Goal: Task Accomplishment & Management: Manage account settings

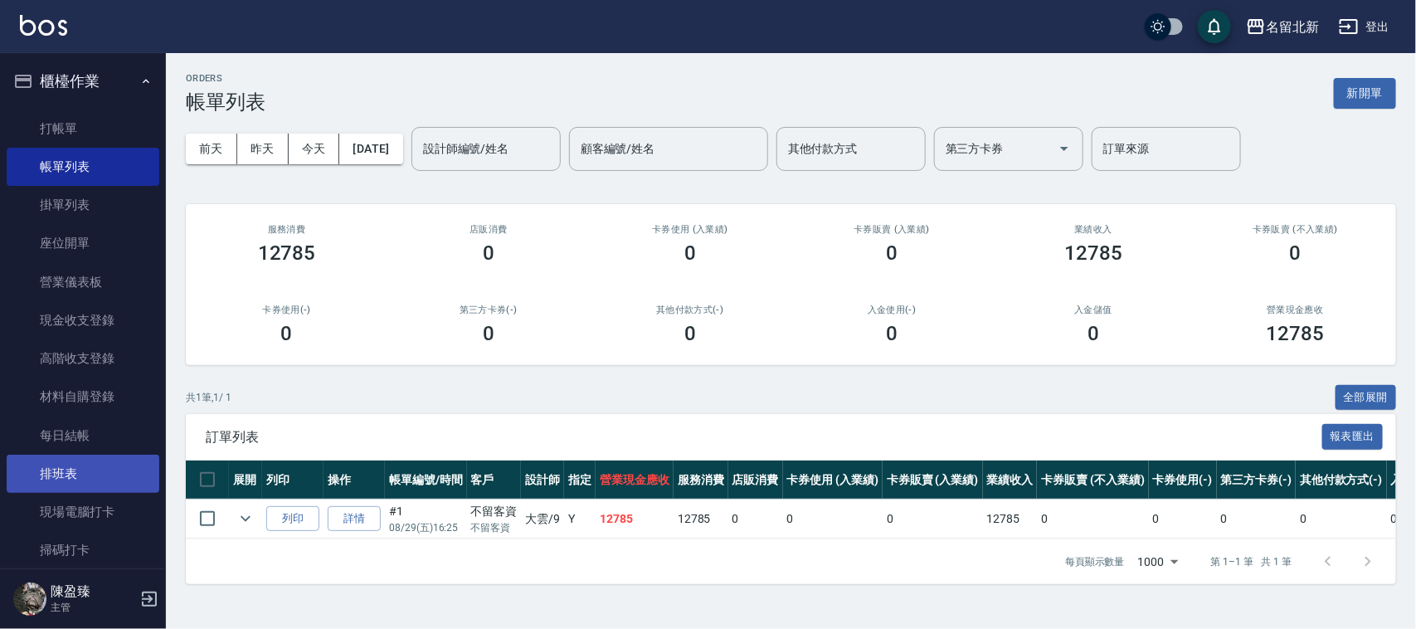
click at [91, 479] on link "排班表" at bounding box center [83, 474] width 153 height 38
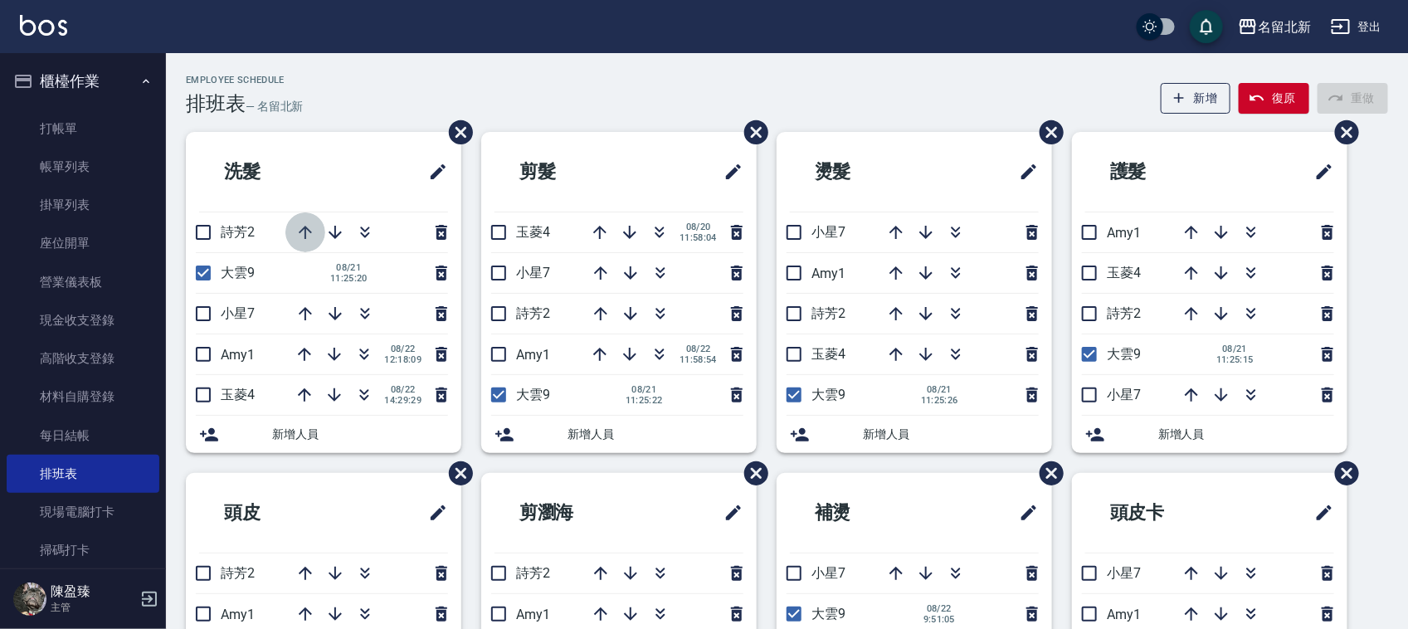
click at [304, 229] on icon "button" at bounding box center [305, 232] width 13 height 13
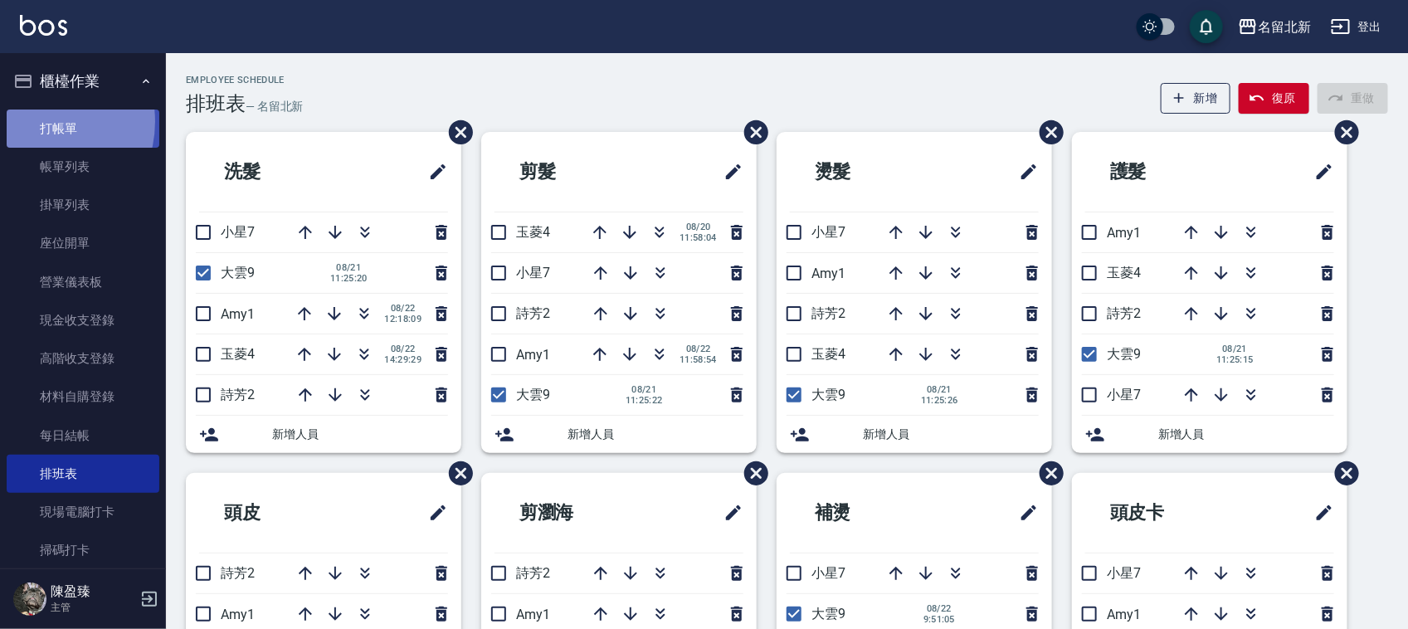
click at [34, 121] on link "打帳單" at bounding box center [83, 128] width 153 height 38
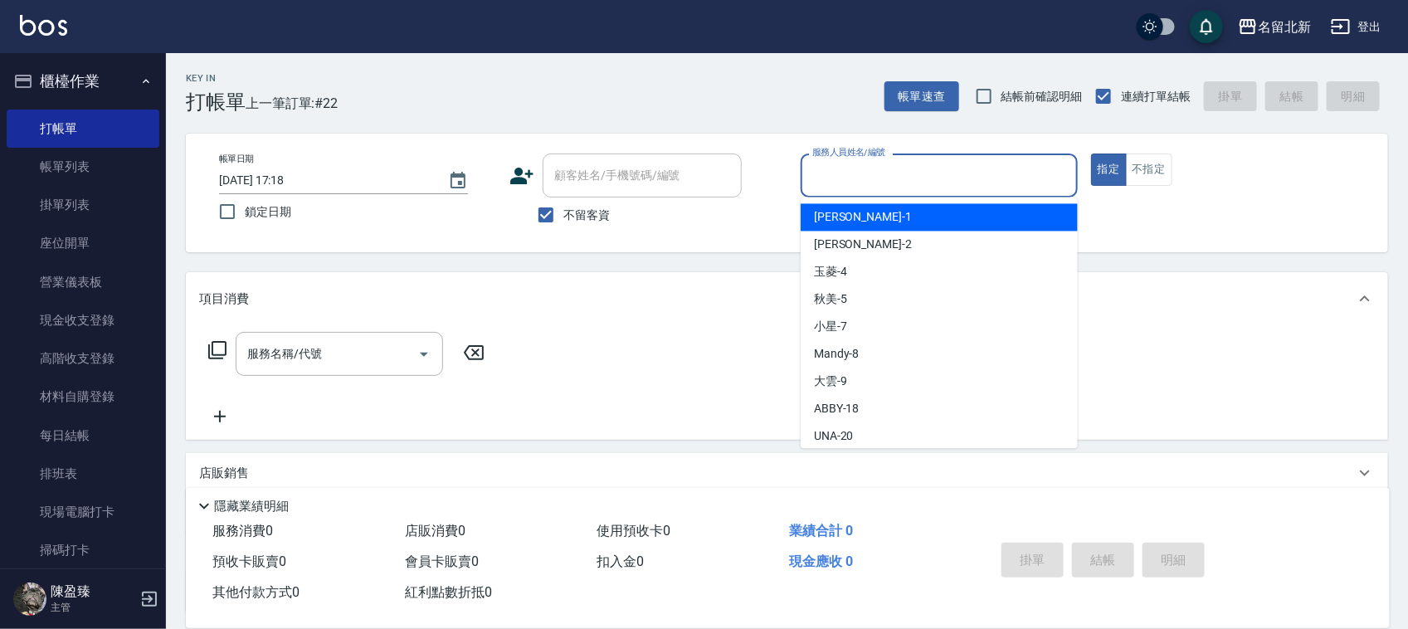
click at [937, 175] on input "服務人員姓名/編號" at bounding box center [939, 175] width 262 height 29
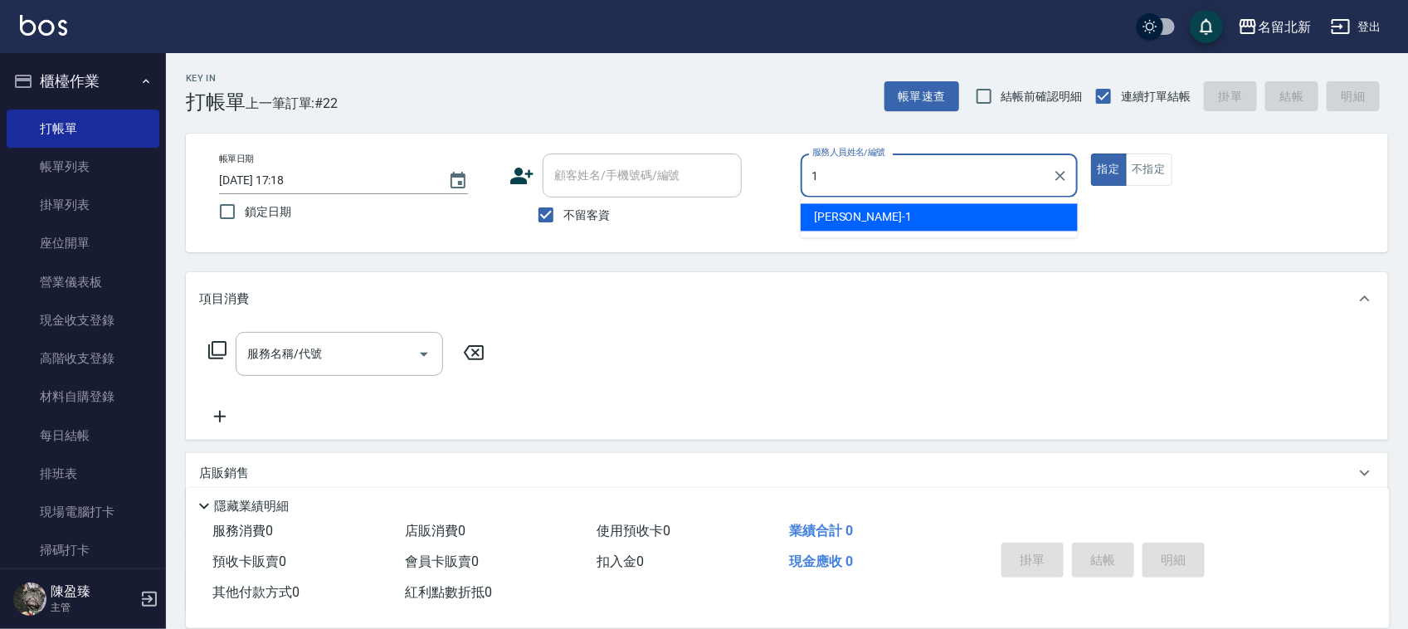
type input "[PERSON_NAME]-1"
type button "true"
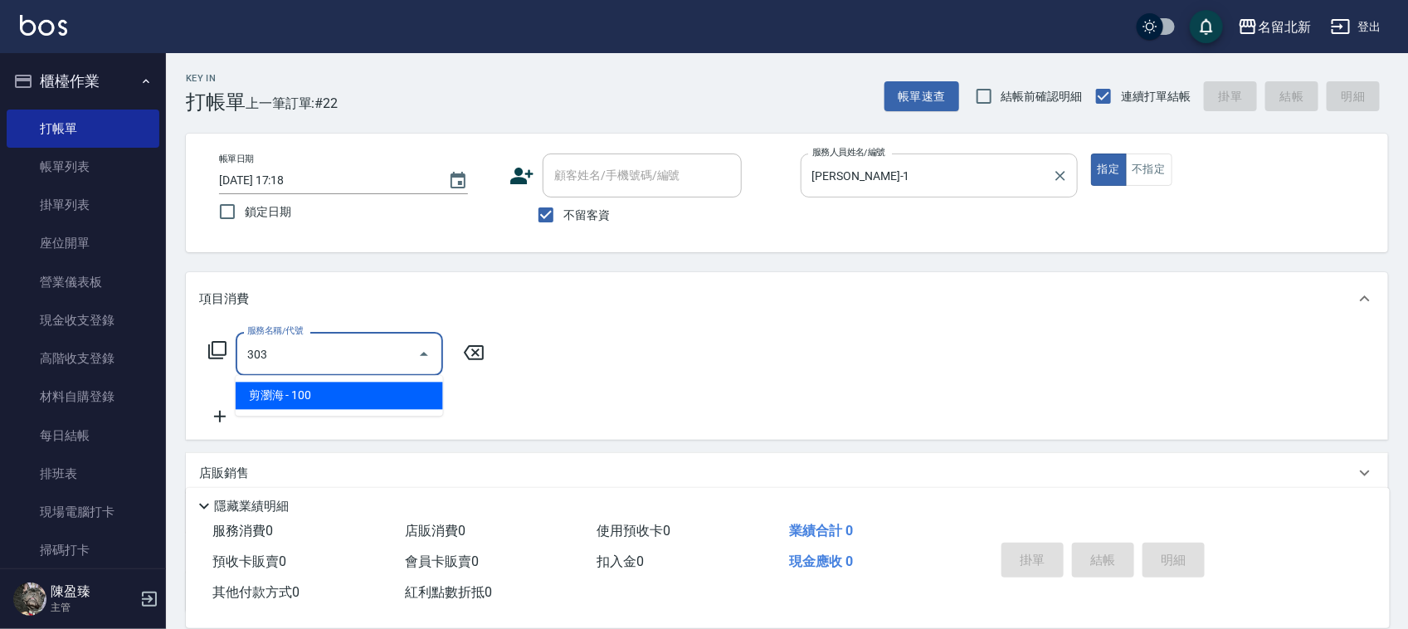
type input "剪瀏海(303)"
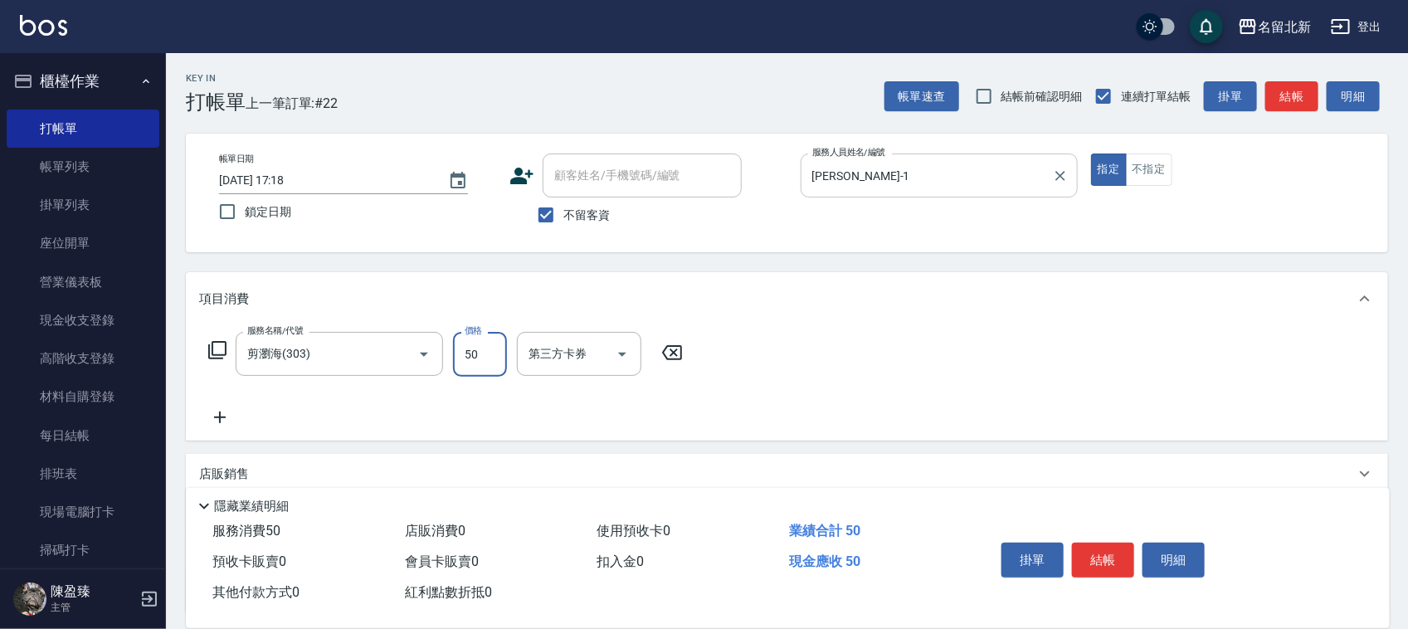
type input "50"
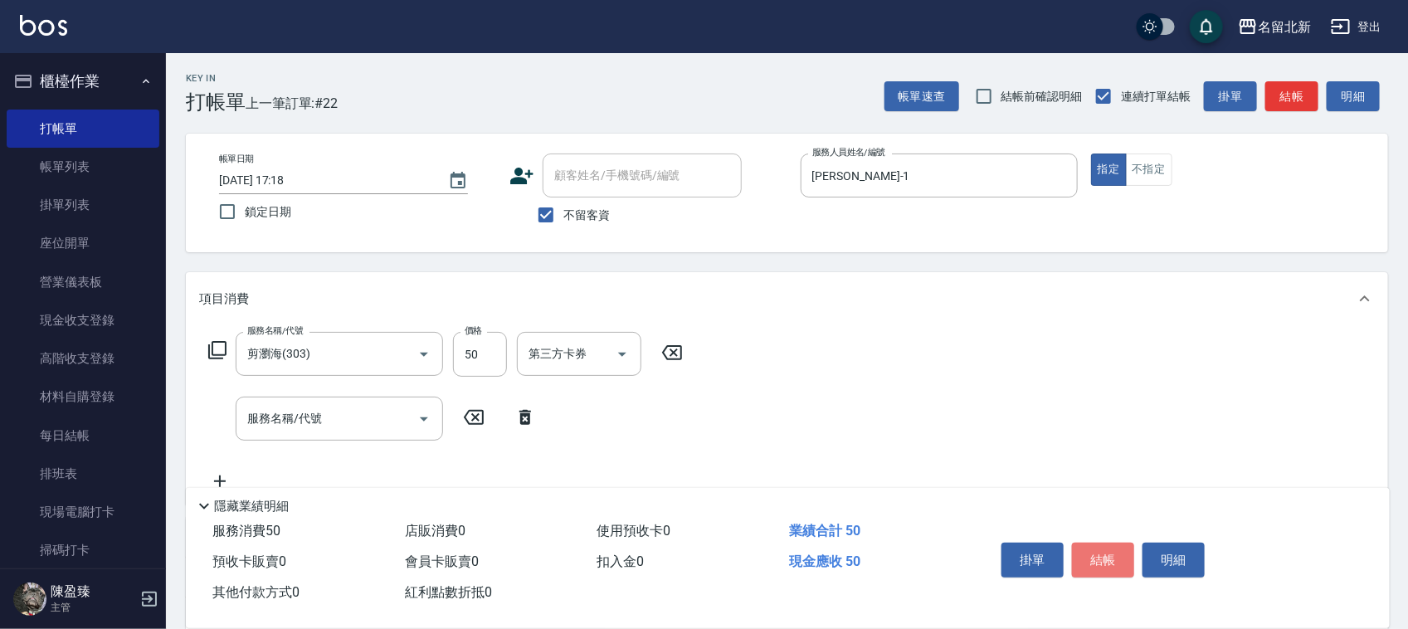
click at [1105, 562] on button "結帳" at bounding box center [1103, 559] width 62 height 35
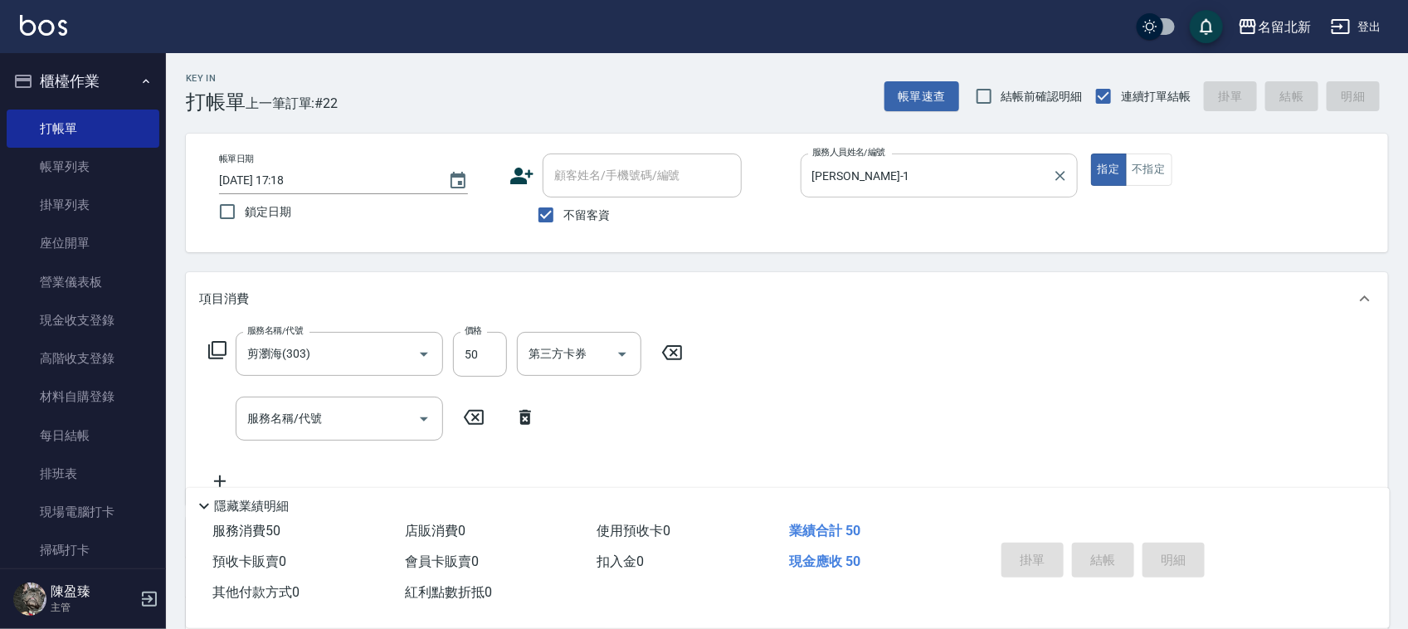
type input "[DATE] 17:20"
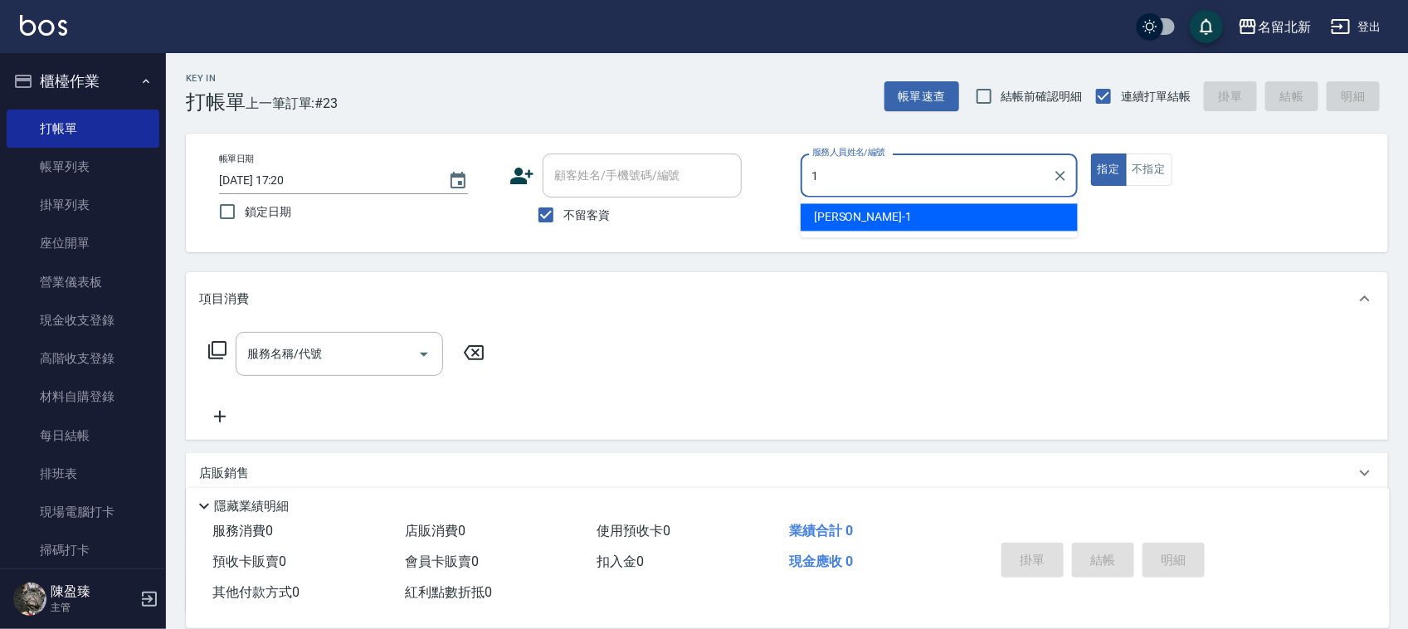
type input "[PERSON_NAME]-1"
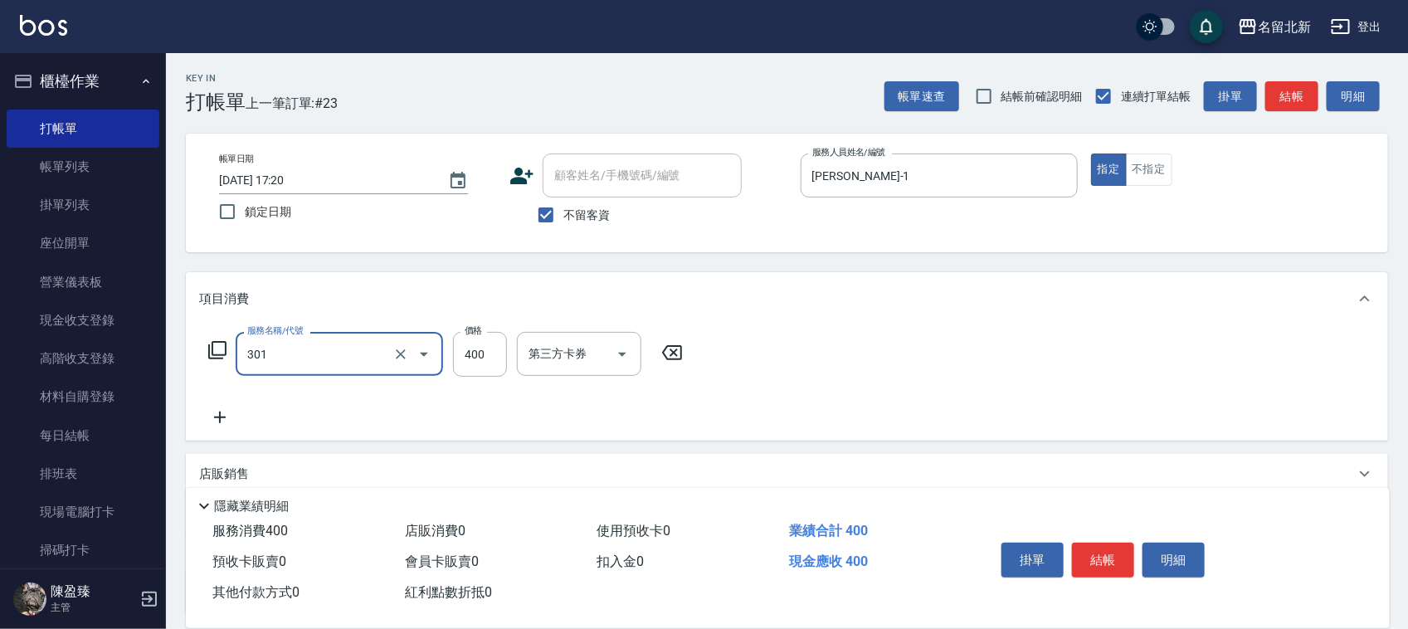
type input "造型剪髮(301)"
type input "350"
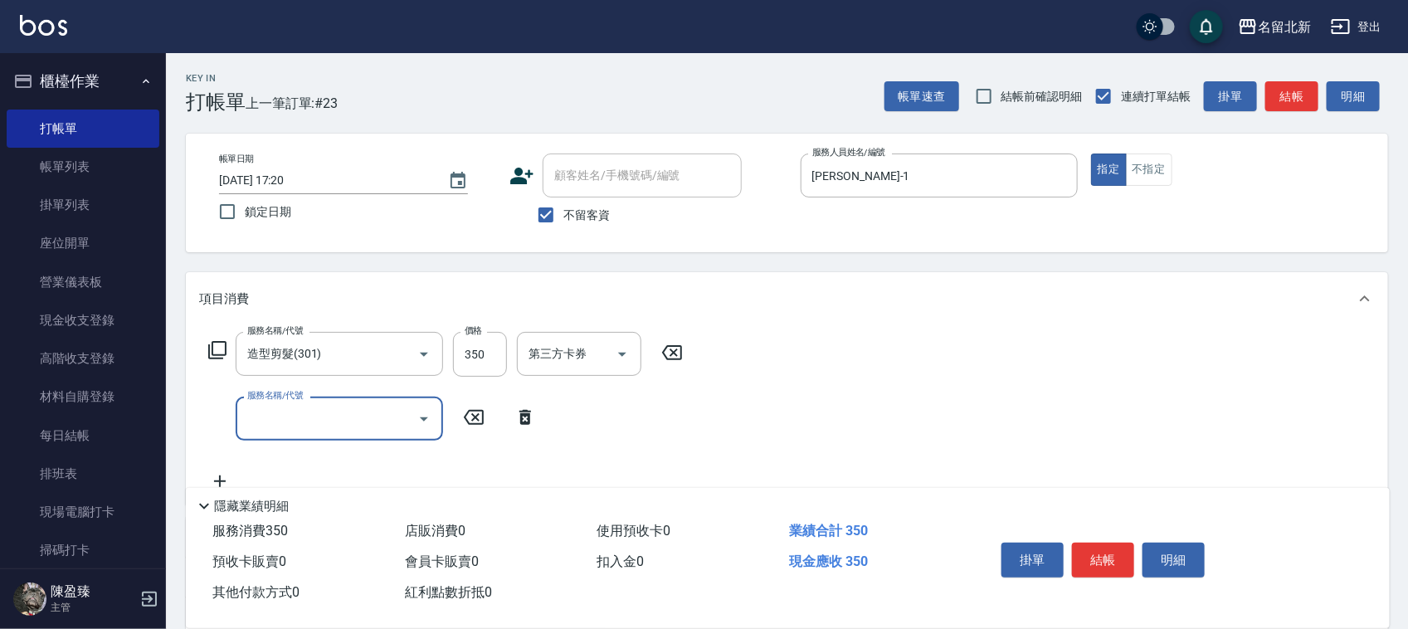
click at [1121, 545] on button "結帳" at bounding box center [1103, 559] width 62 height 35
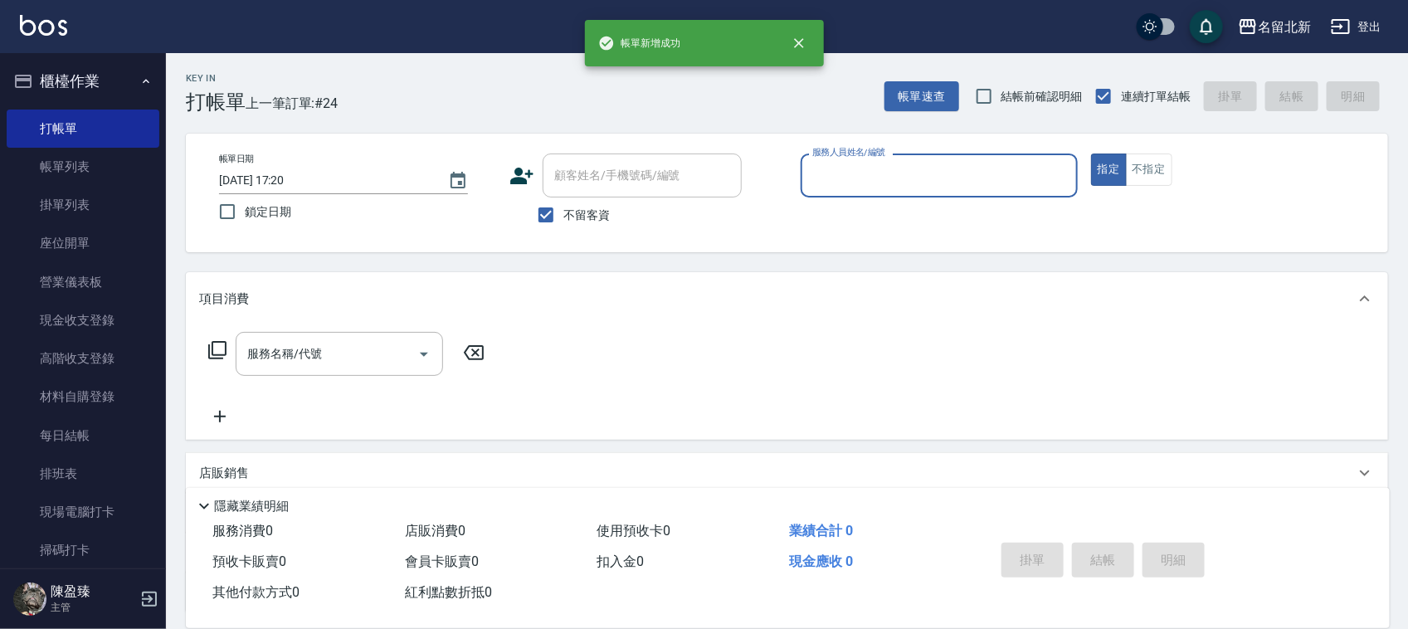
click at [878, 172] on input "服務人員姓名/編號" at bounding box center [939, 175] width 262 height 29
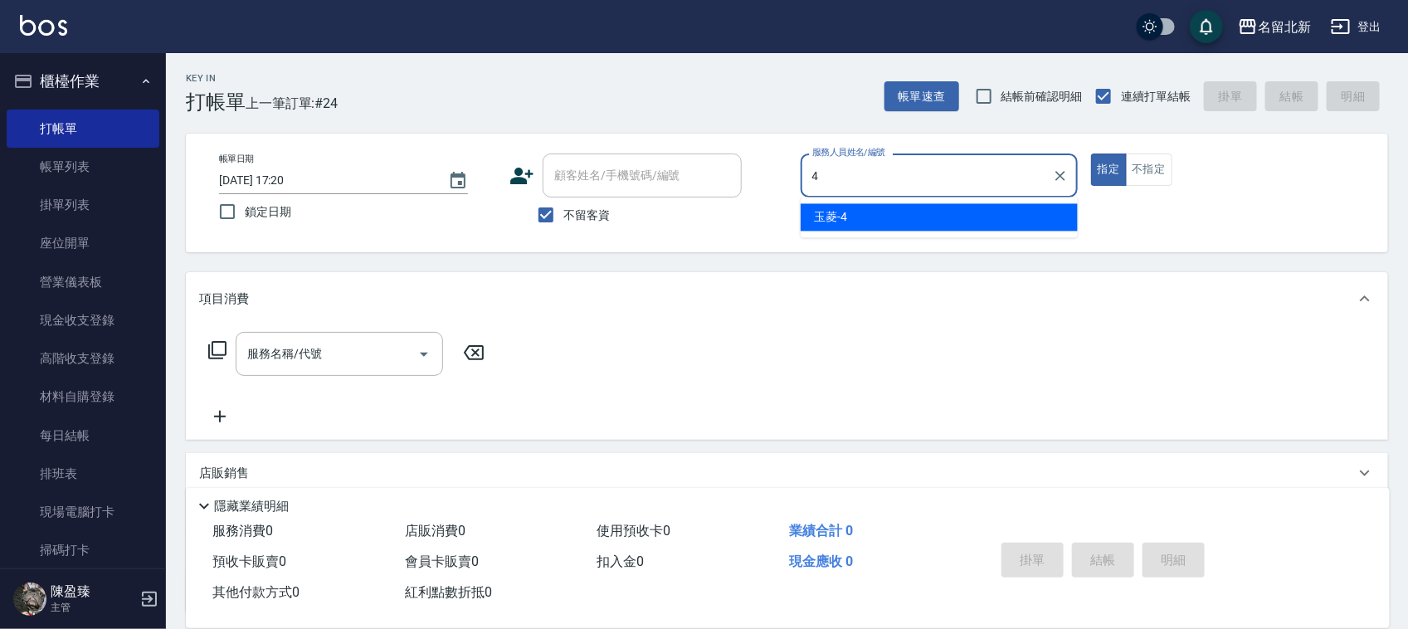
type input "玉菱-4"
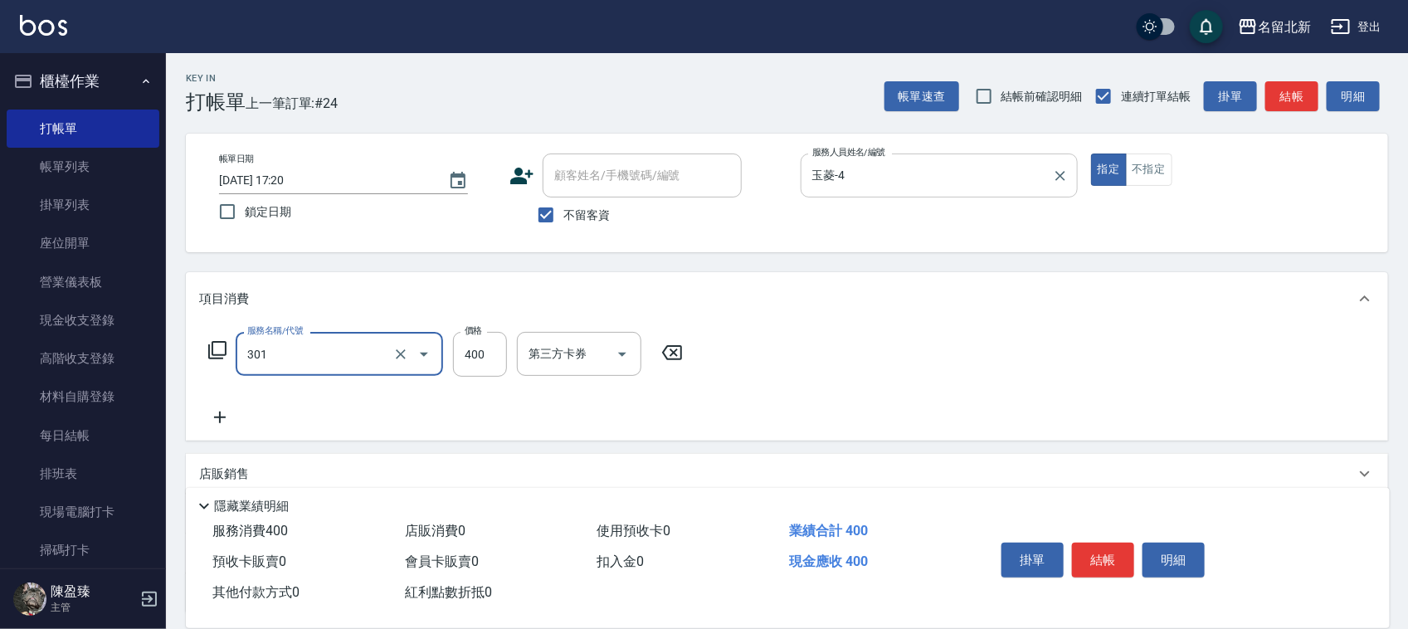
type input "造型剪髮(301)"
type input "100"
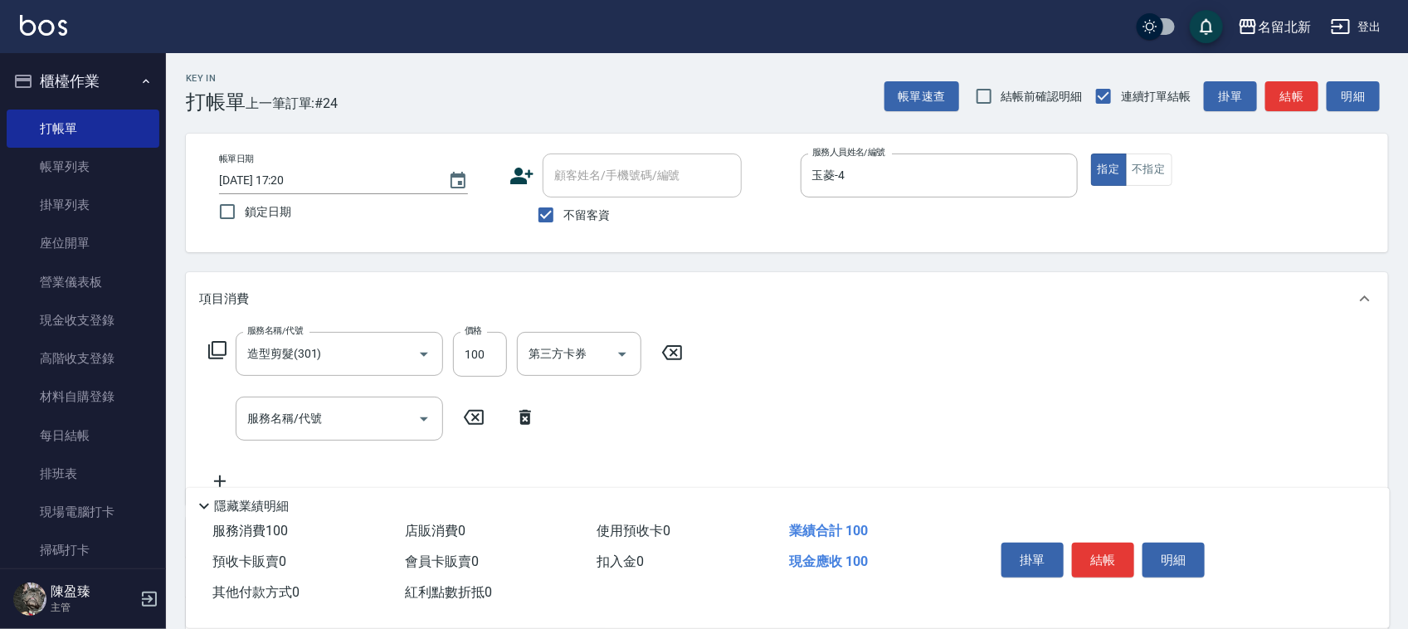
click at [221, 346] on icon at bounding box center [217, 350] width 20 height 20
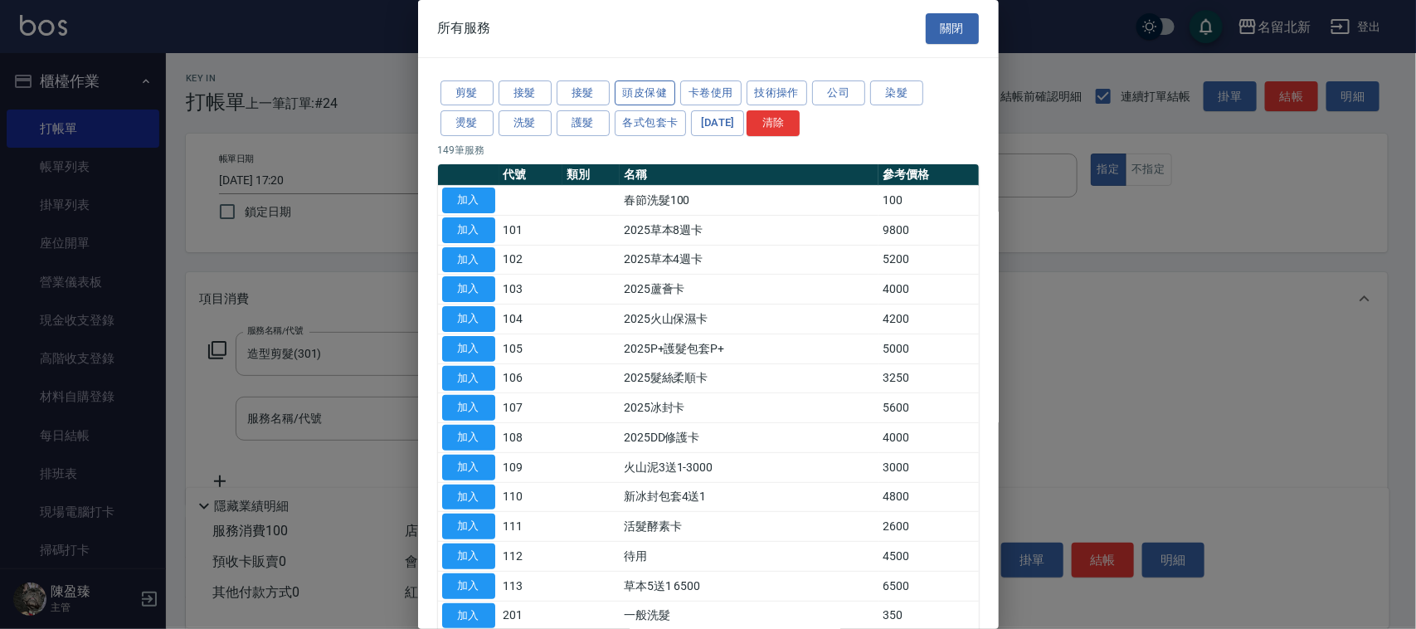
click at [645, 94] on button "頭皮保健" at bounding box center [645, 93] width 61 height 26
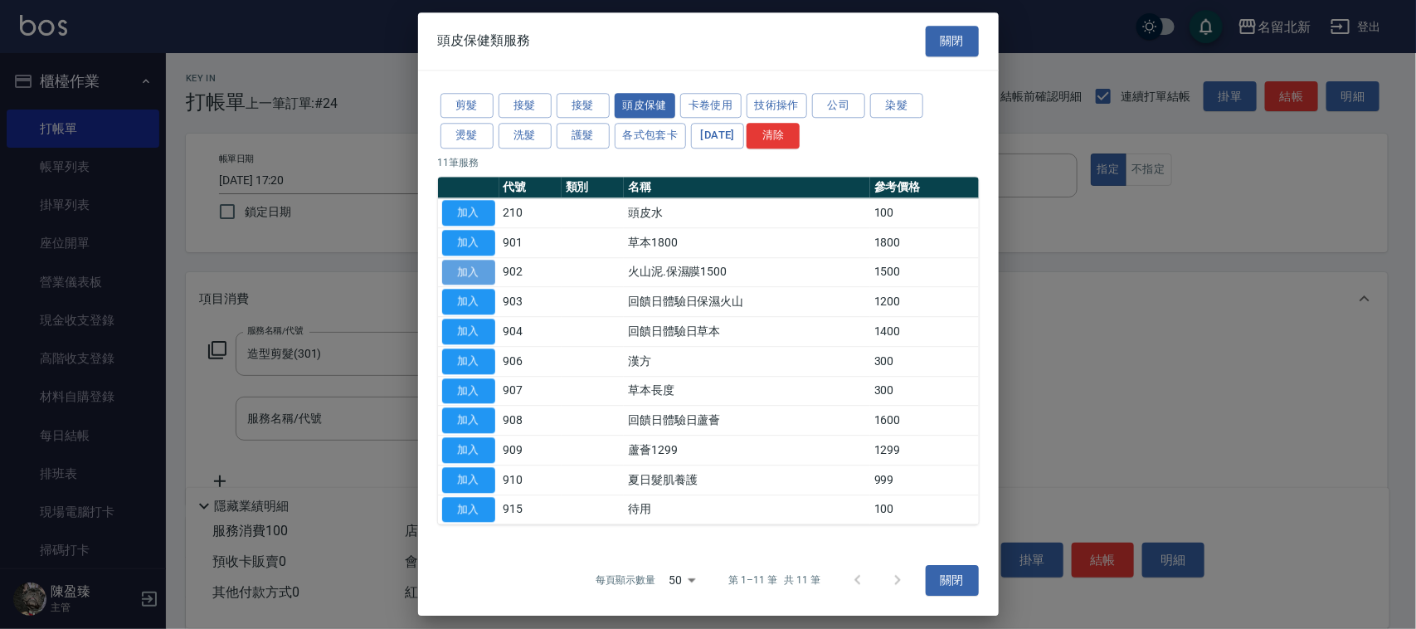
click at [469, 266] on button "加入" at bounding box center [468, 273] width 53 height 26
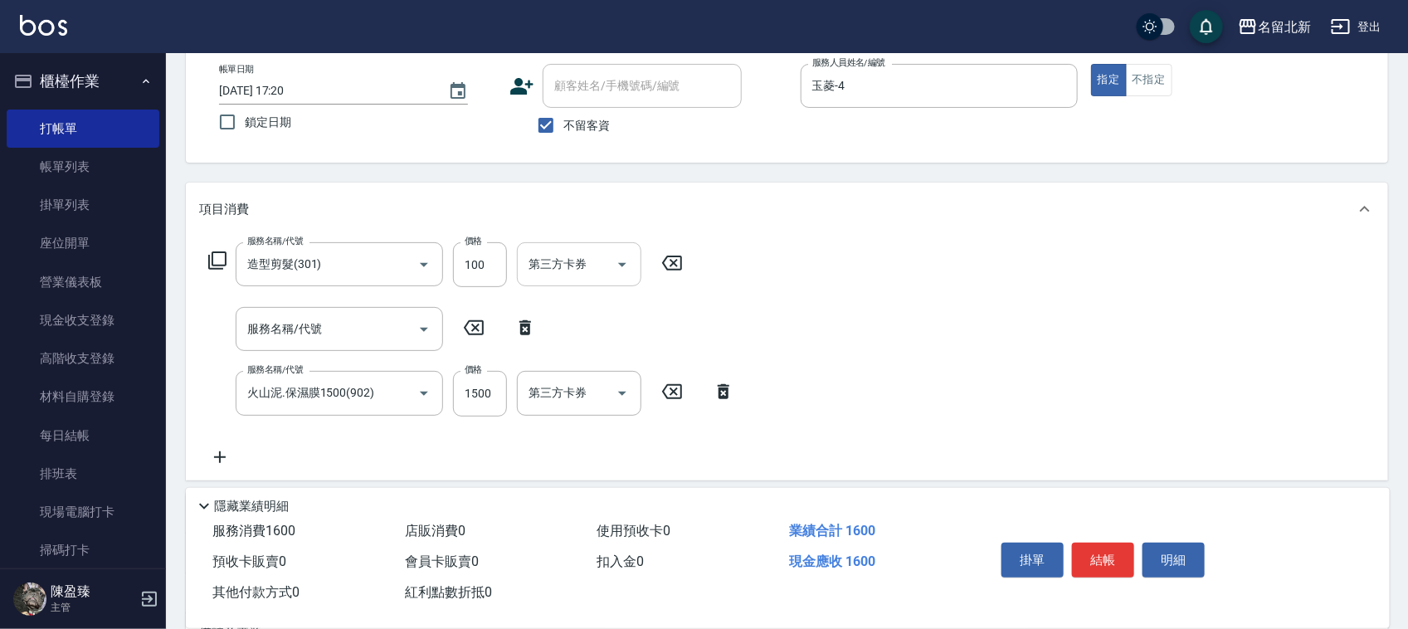
scroll to position [207, 0]
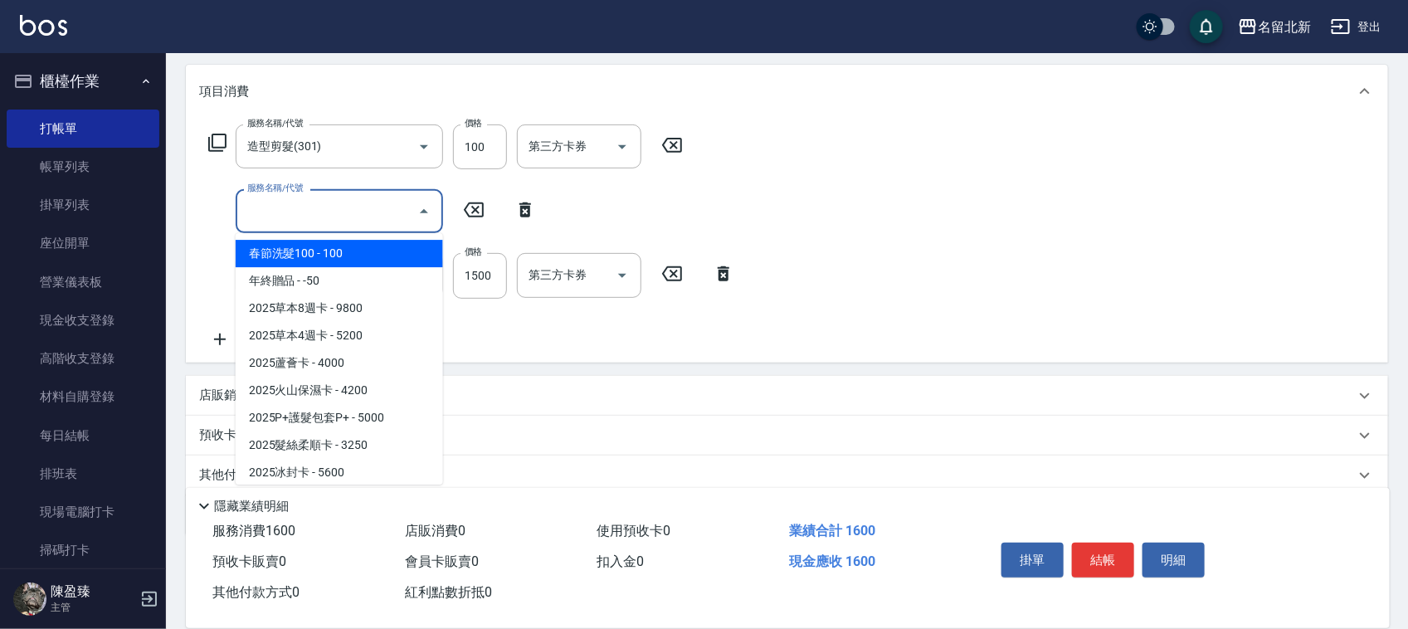
click at [329, 205] on input "服務名稱/代號" at bounding box center [327, 211] width 168 height 29
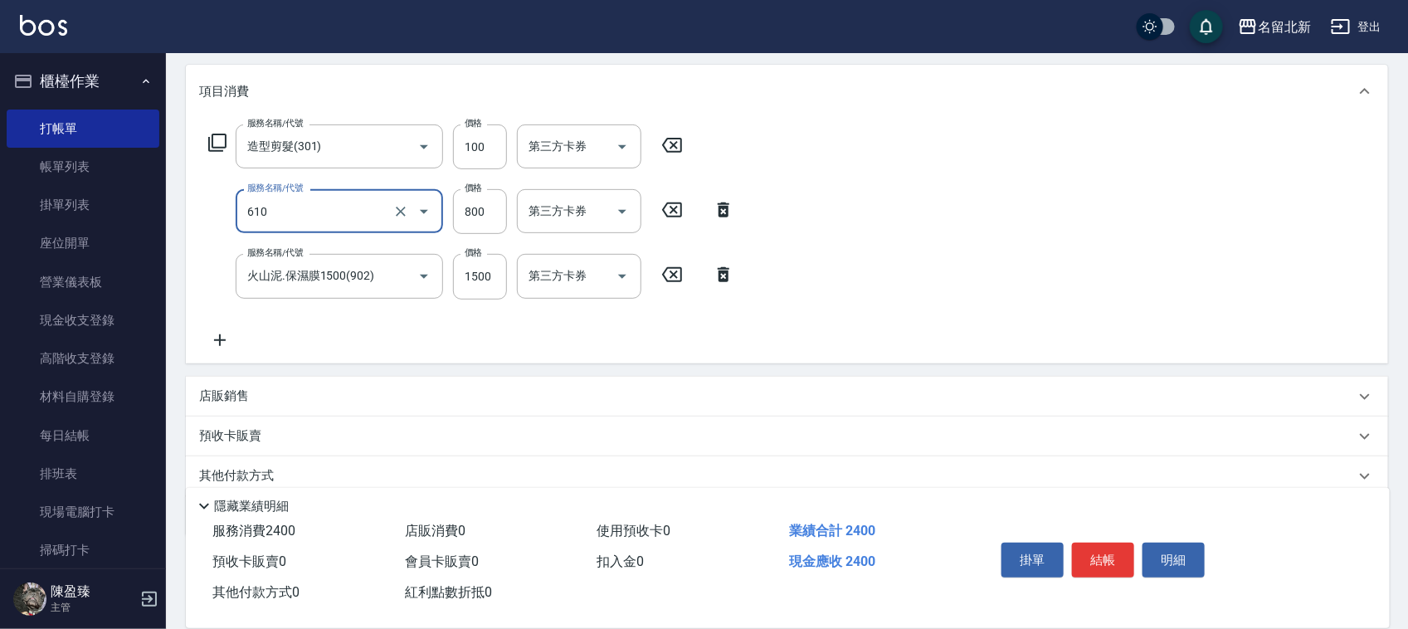
type input "毛母細胞活性霜(610)"
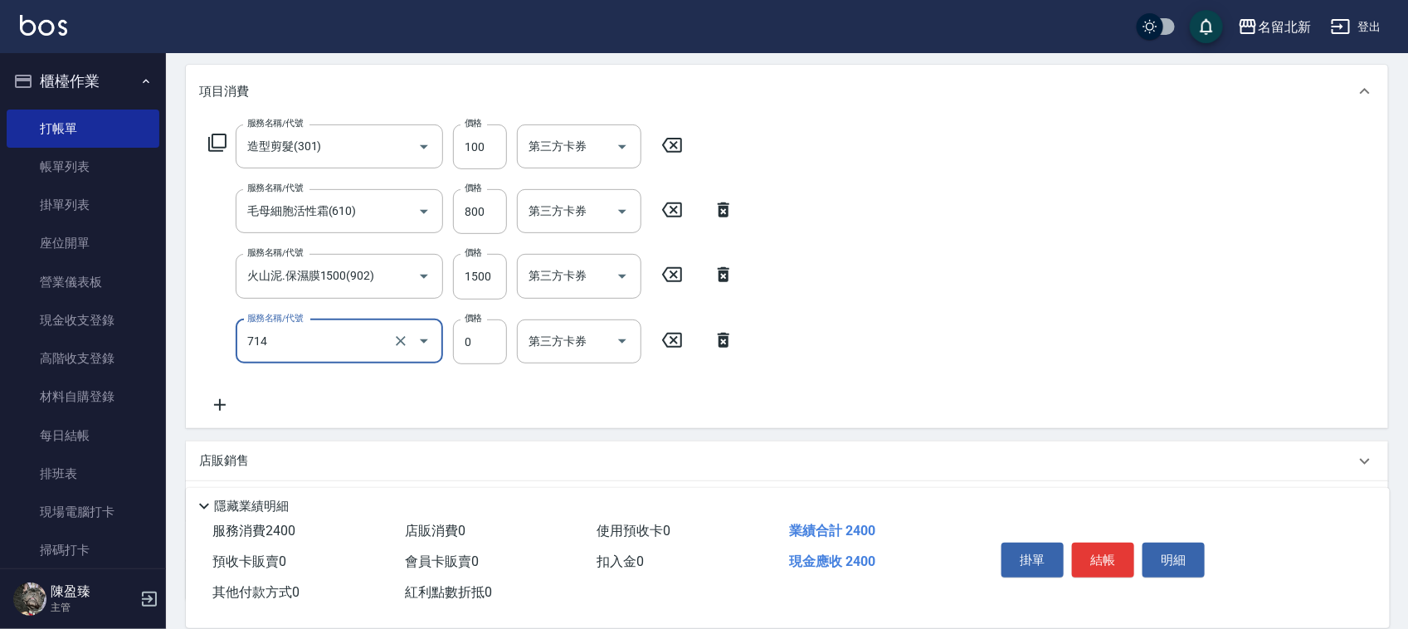
type input "互助140(714)"
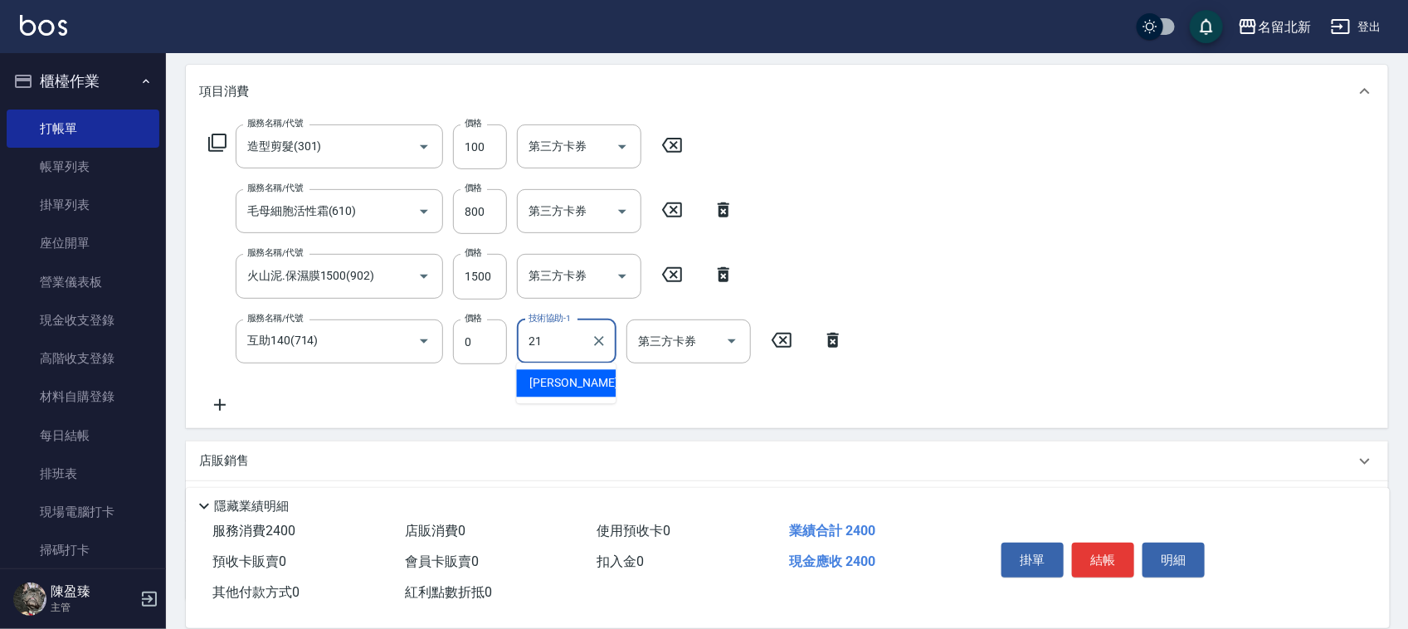
type input "[PERSON_NAME]-21"
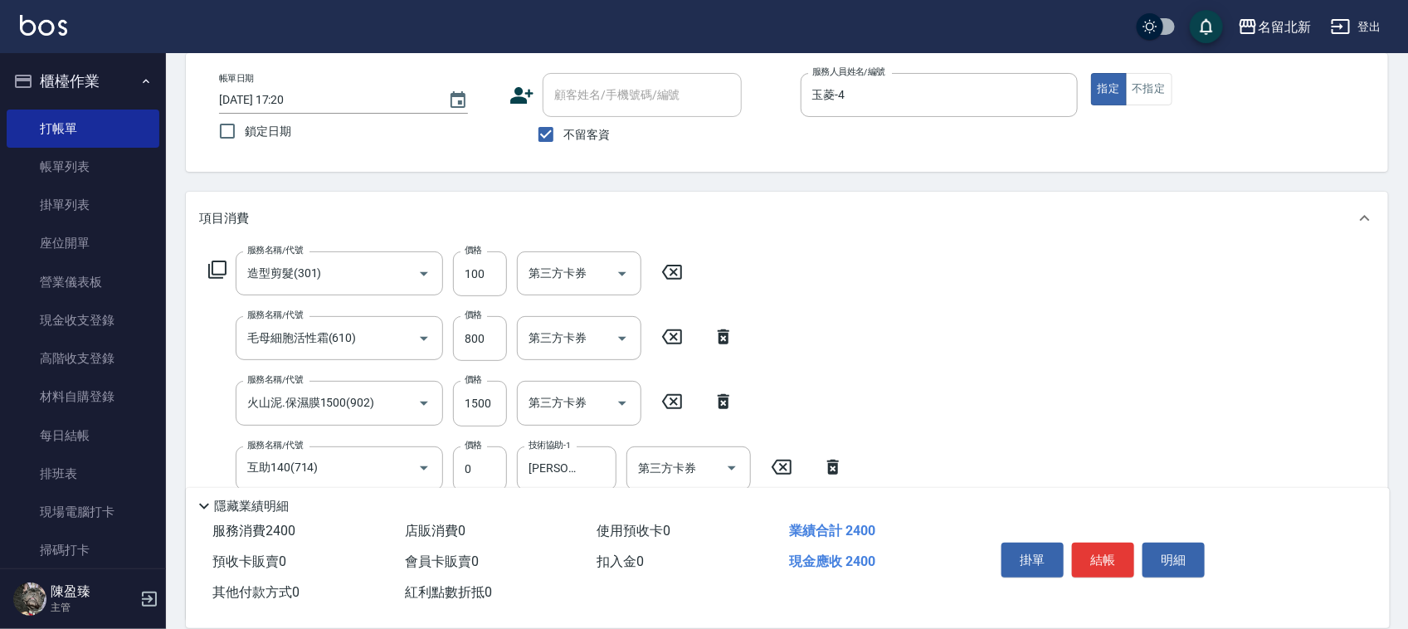
scroll to position [0, 0]
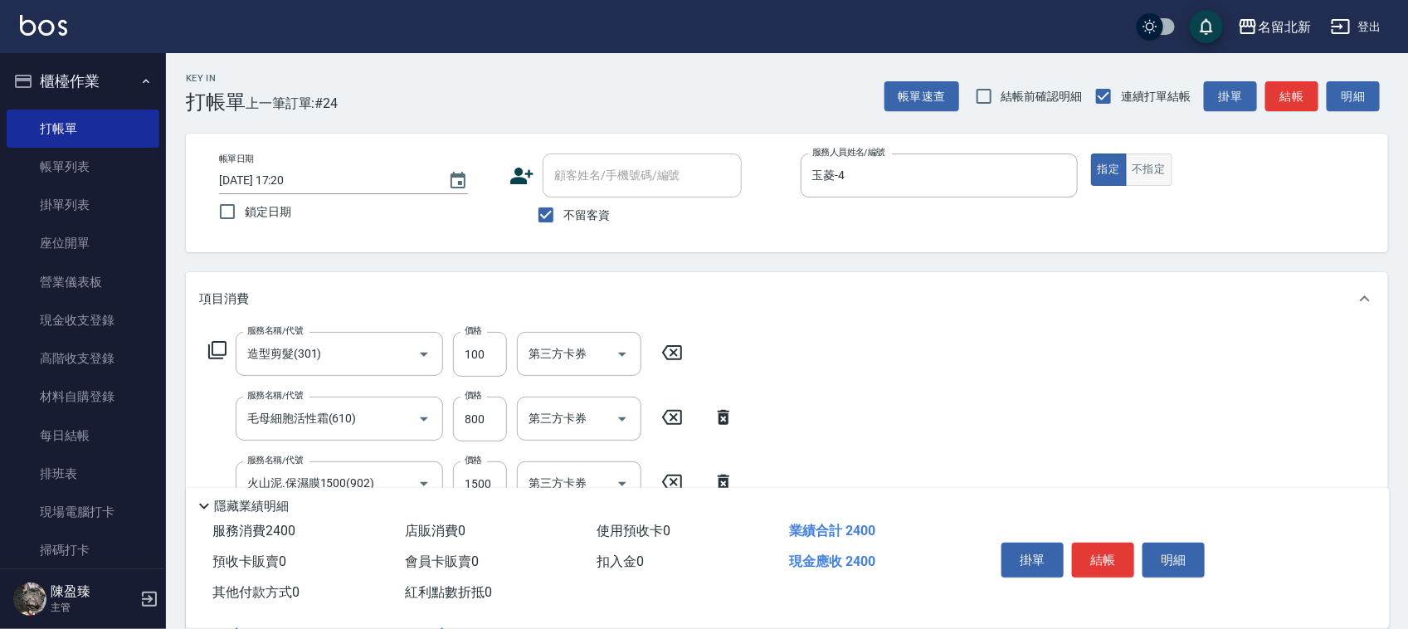
click at [1158, 175] on button "不指定" at bounding box center [1149, 169] width 46 height 32
click at [1121, 549] on button "結帳" at bounding box center [1103, 559] width 62 height 35
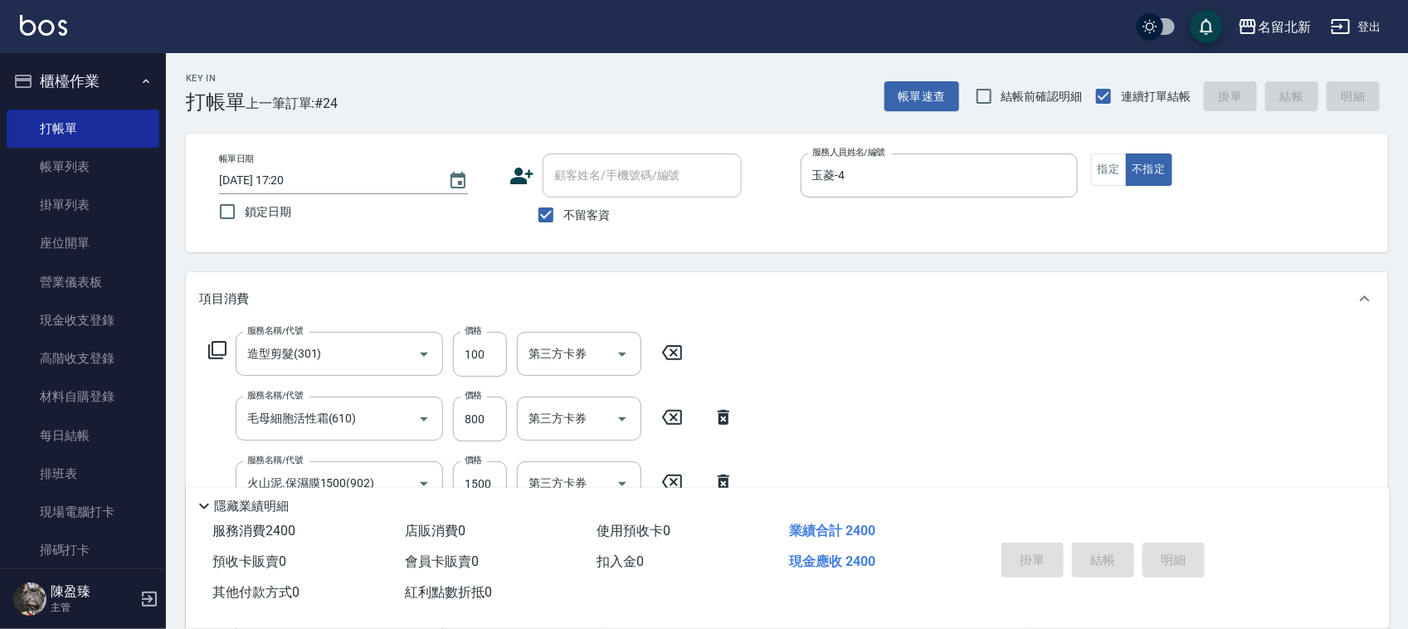
type input "[DATE] 17:21"
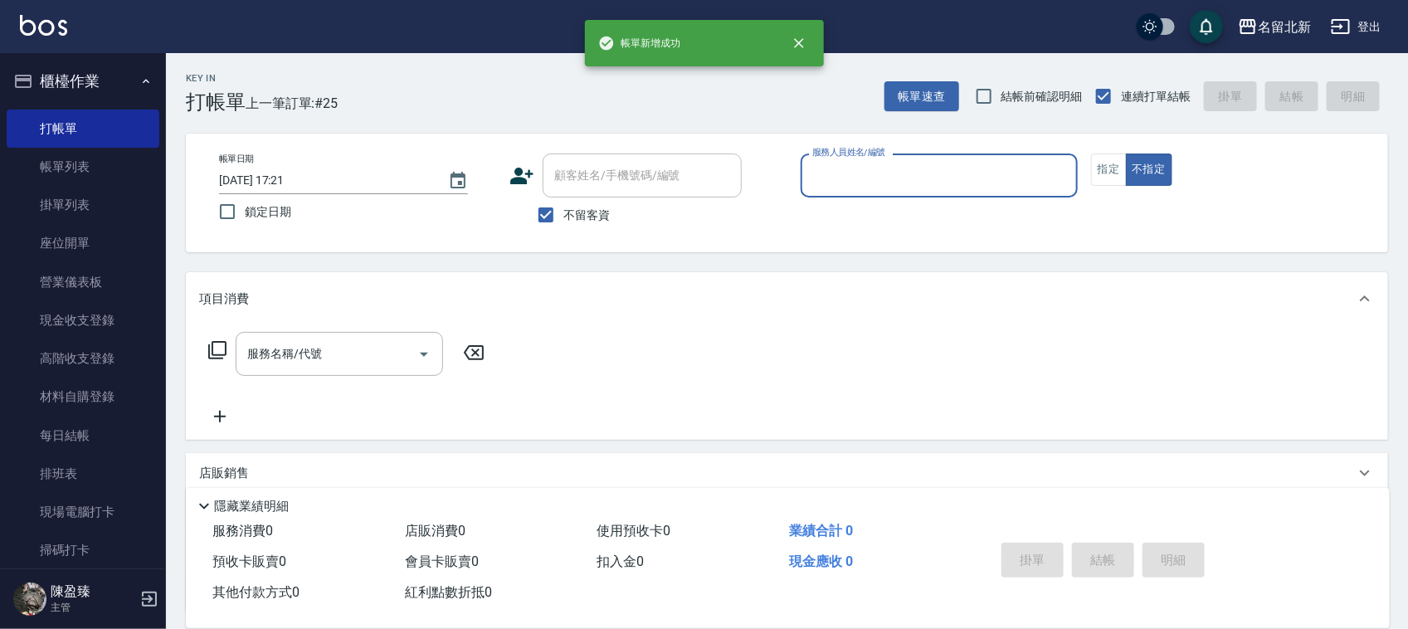
click at [869, 181] on input "服務人員姓名/編號" at bounding box center [939, 175] width 262 height 29
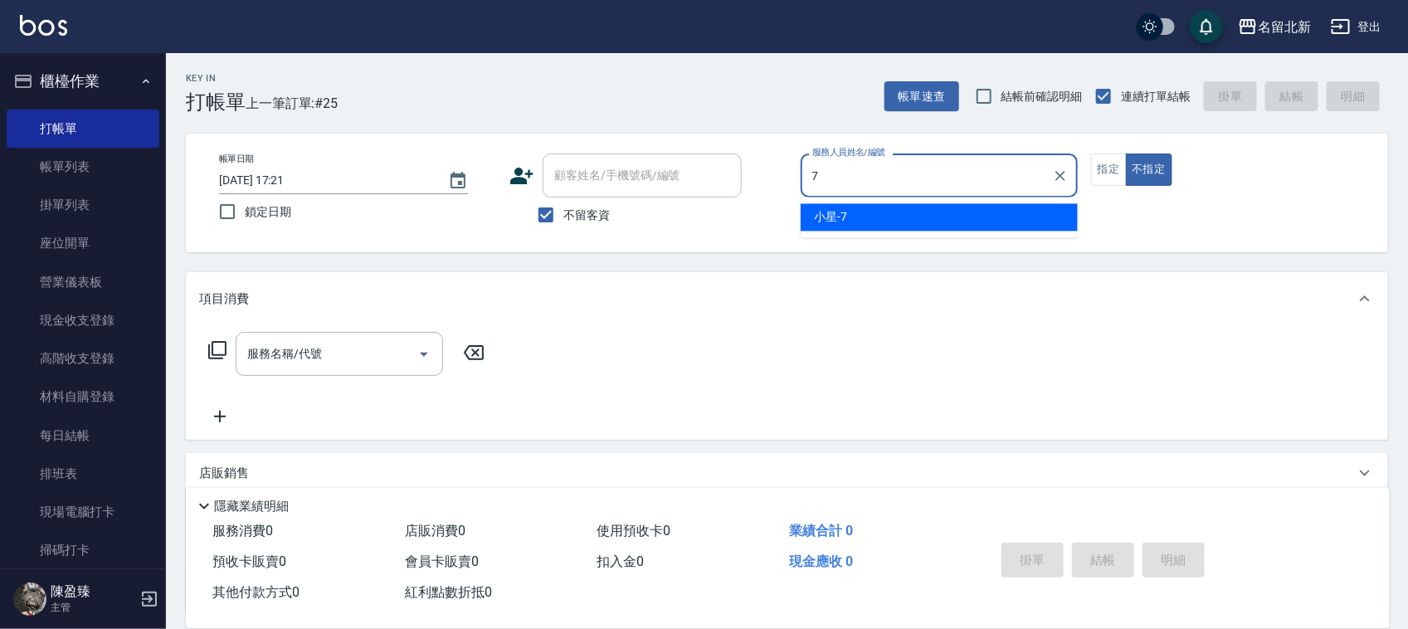
type input "小星-7"
type button "false"
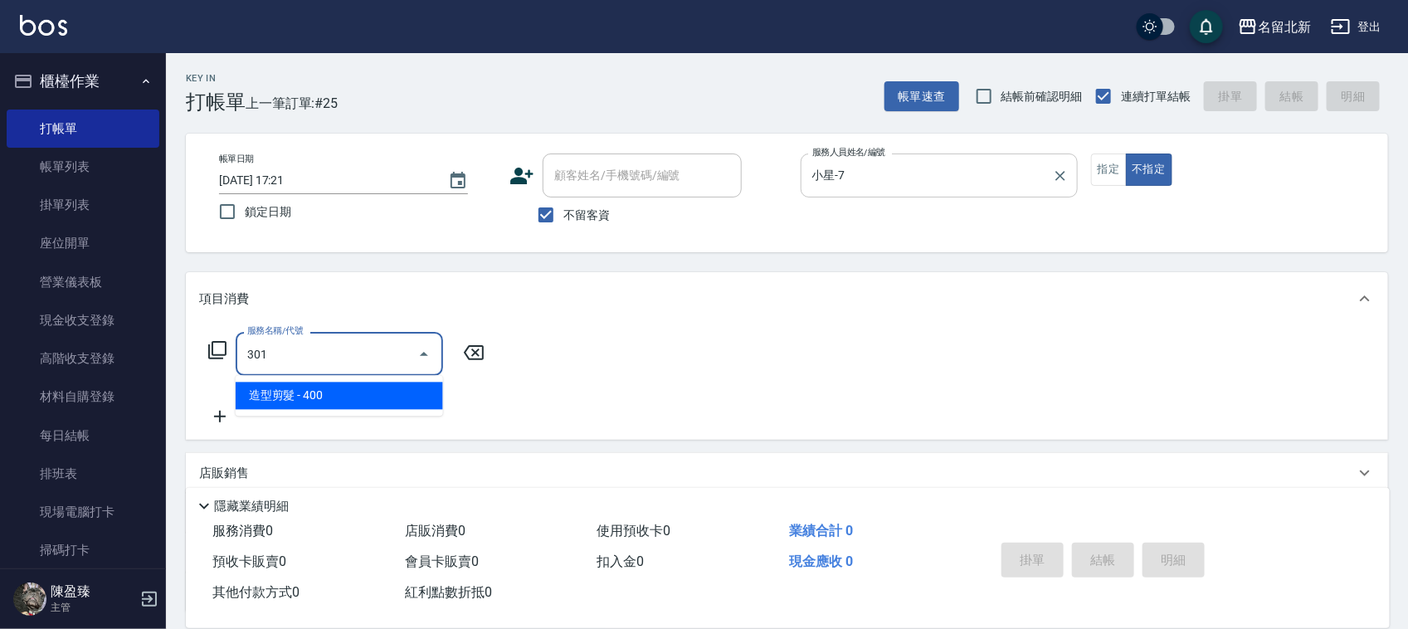
type input "造型剪髮(301)"
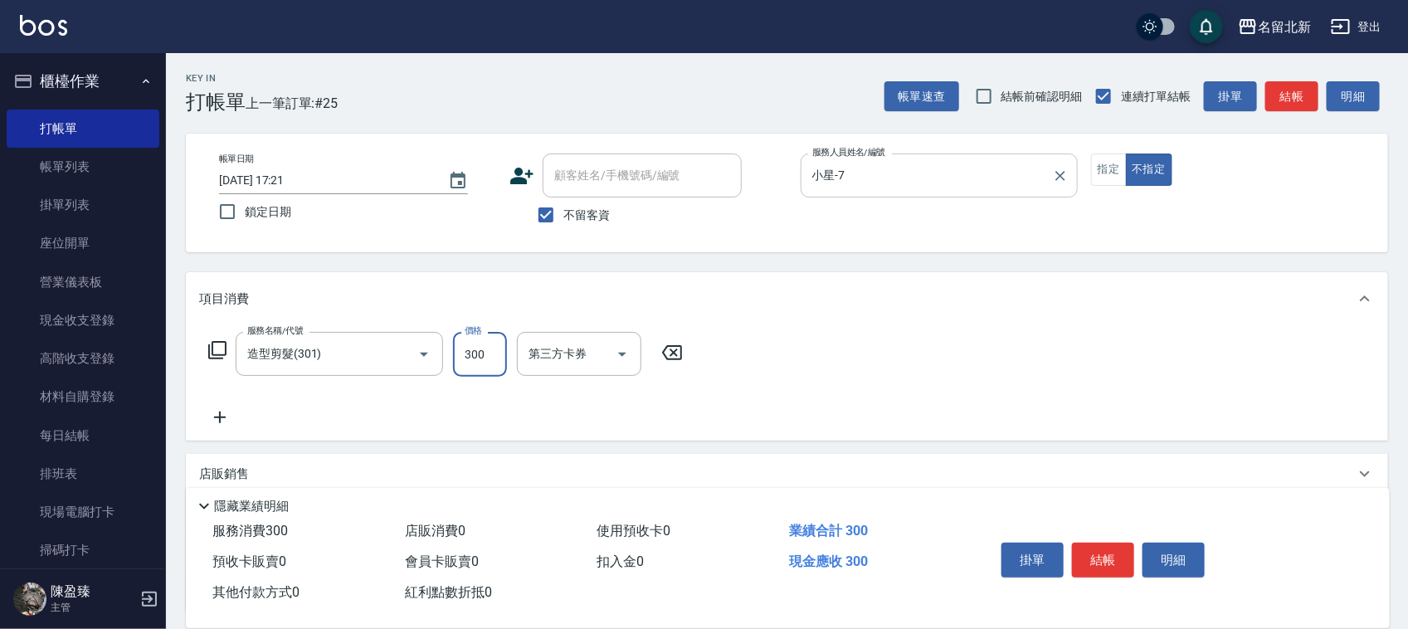
type input "300"
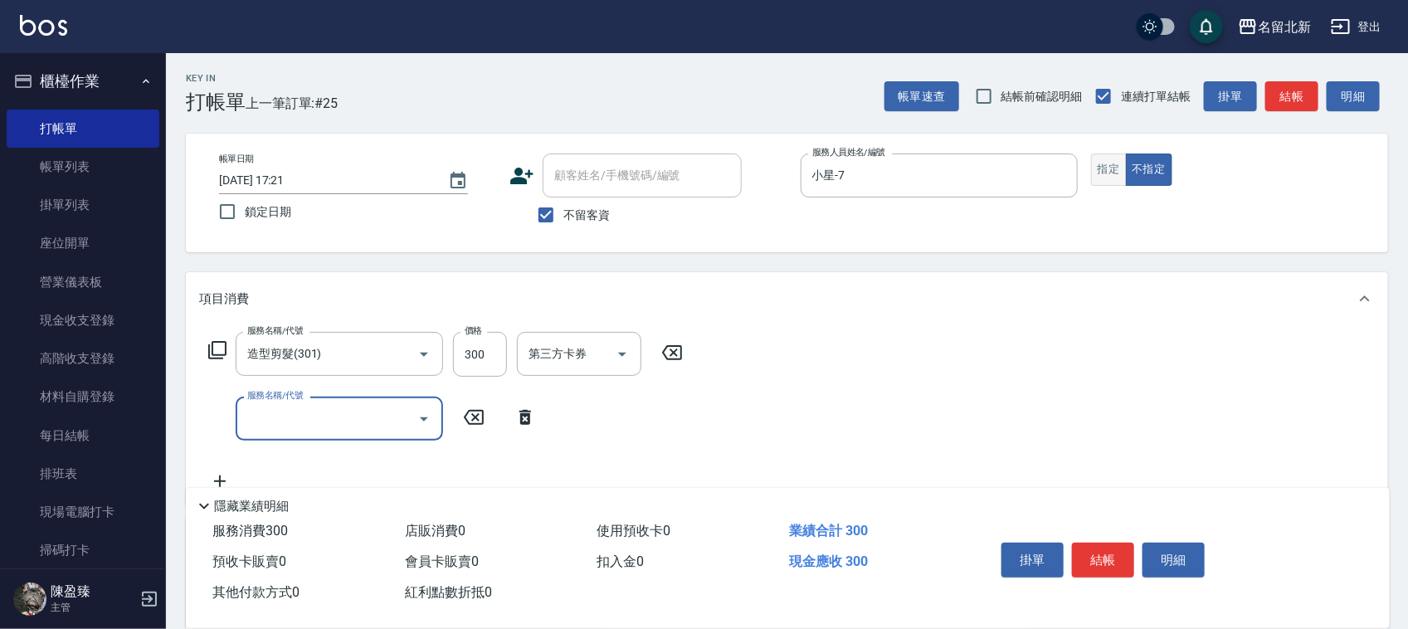
click at [1110, 172] on button "指定" at bounding box center [1109, 169] width 36 height 32
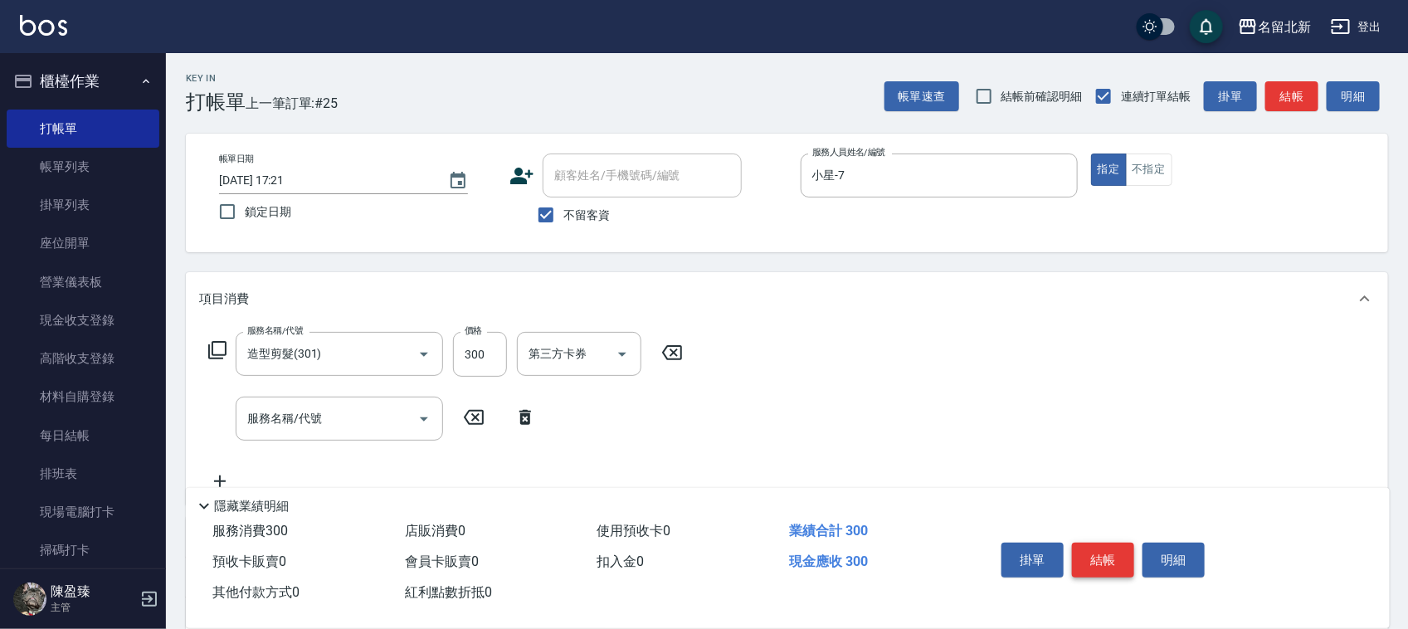
click at [1104, 557] on button "結帳" at bounding box center [1103, 559] width 62 height 35
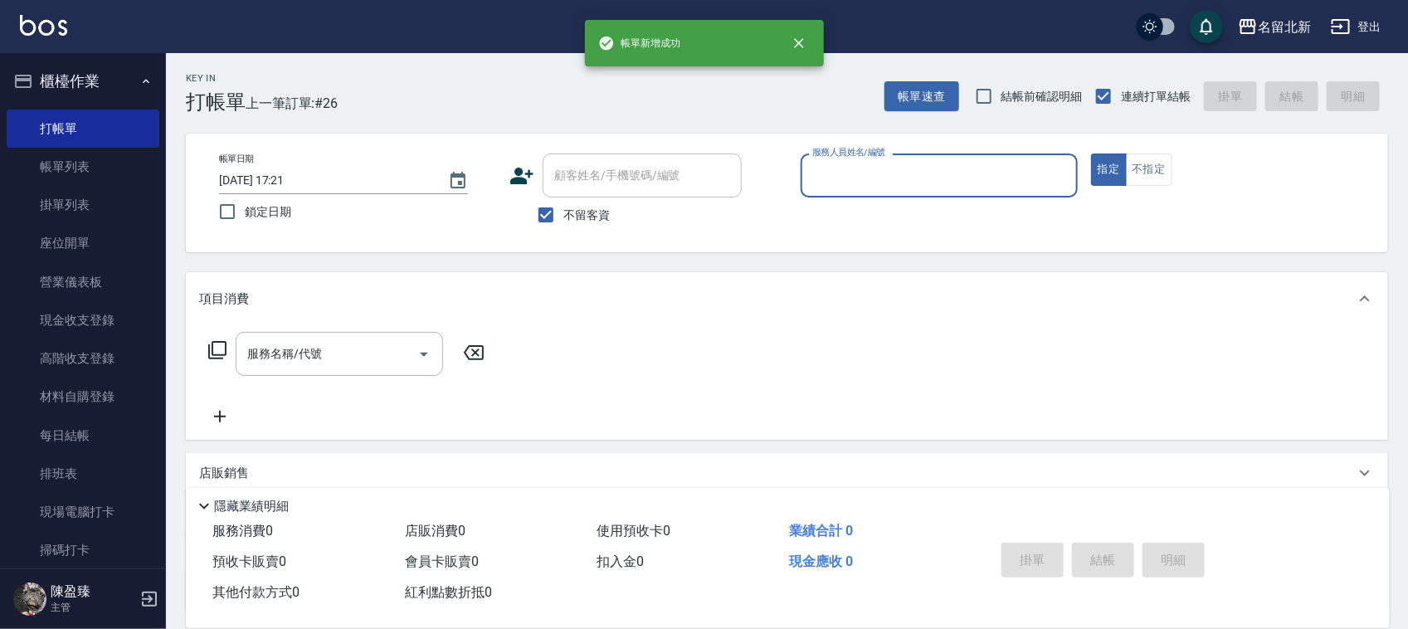
click at [922, 173] on input "服務人員姓名/編號" at bounding box center [939, 175] width 262 height 29
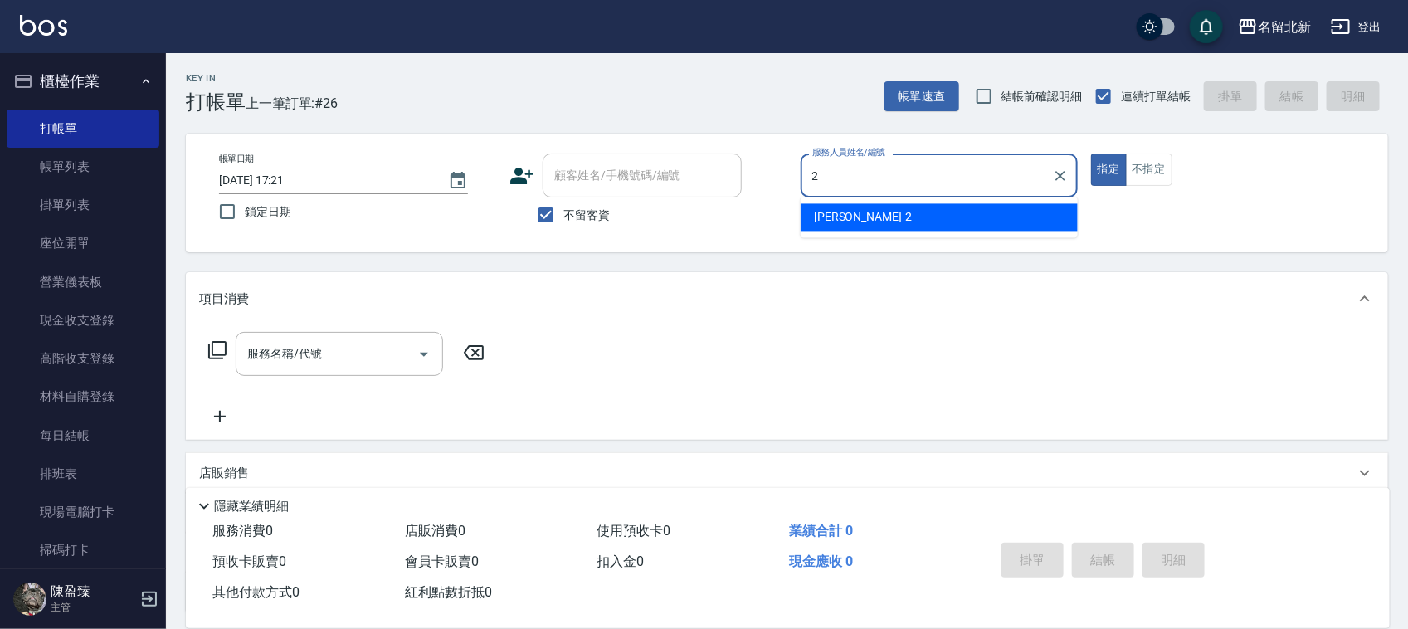
type input "詩芳-2"
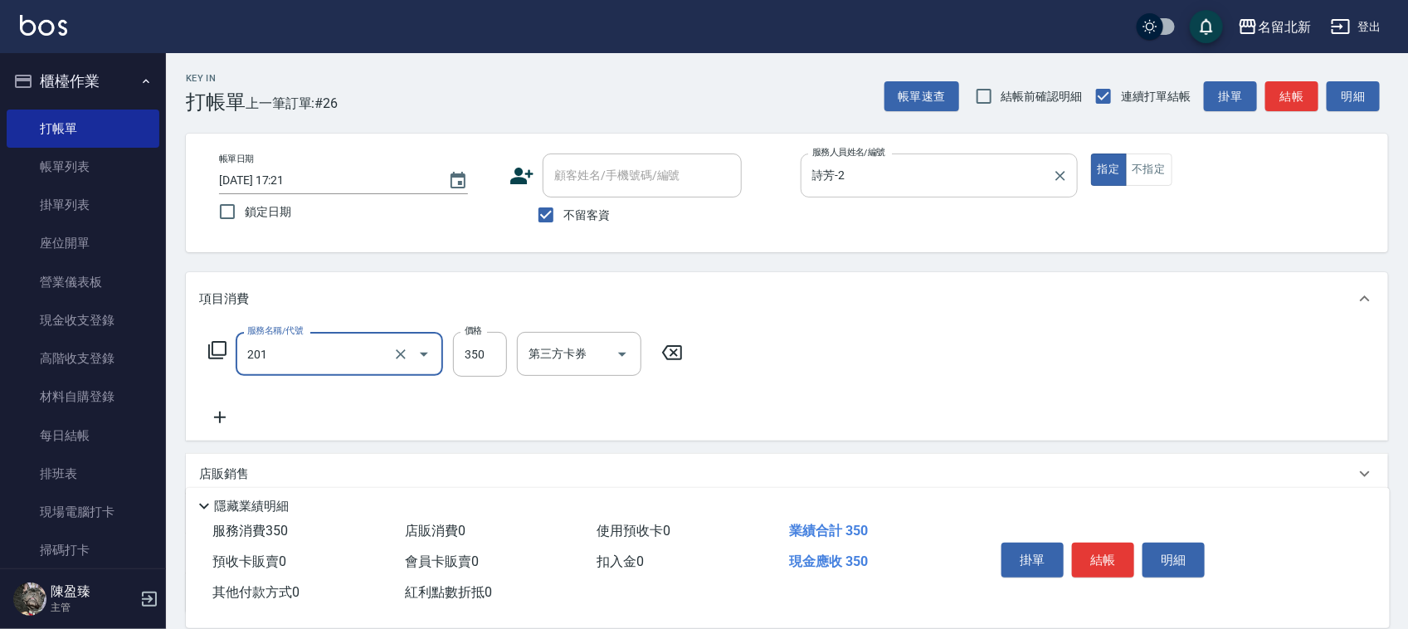
type input "一般洗髮(201)"
type input "100"
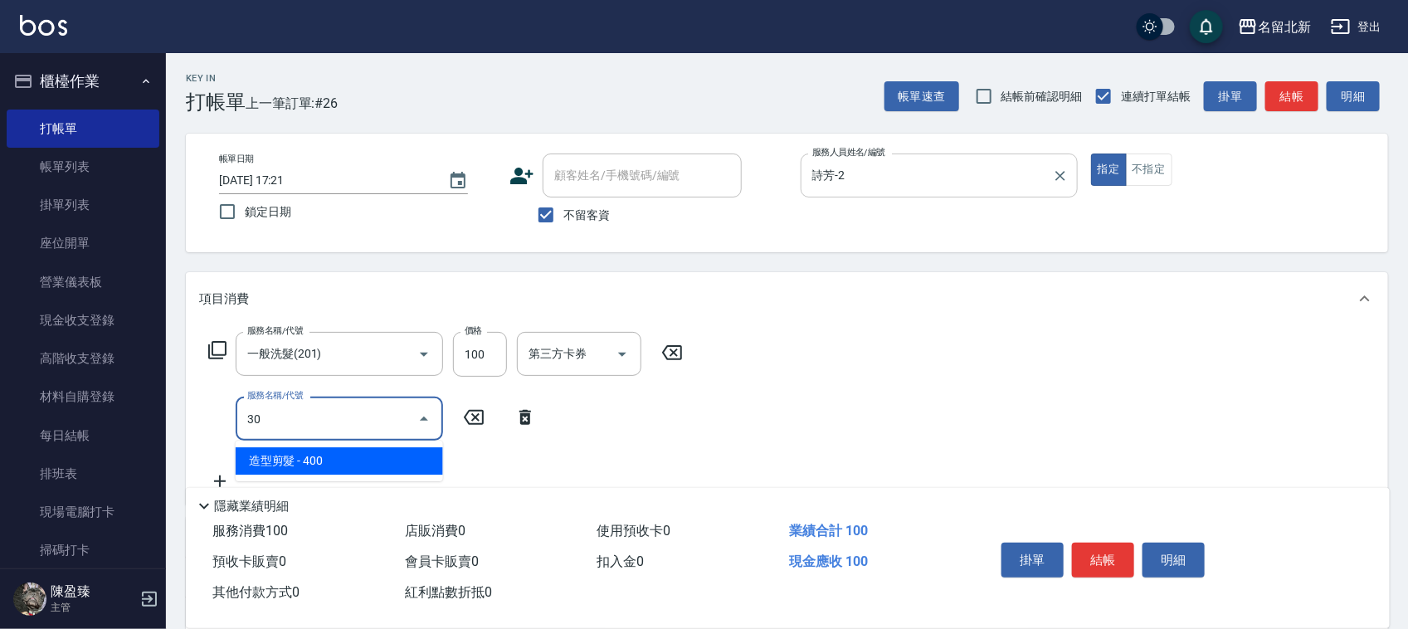
type input "3"
type input "頭皮隔離(609)"
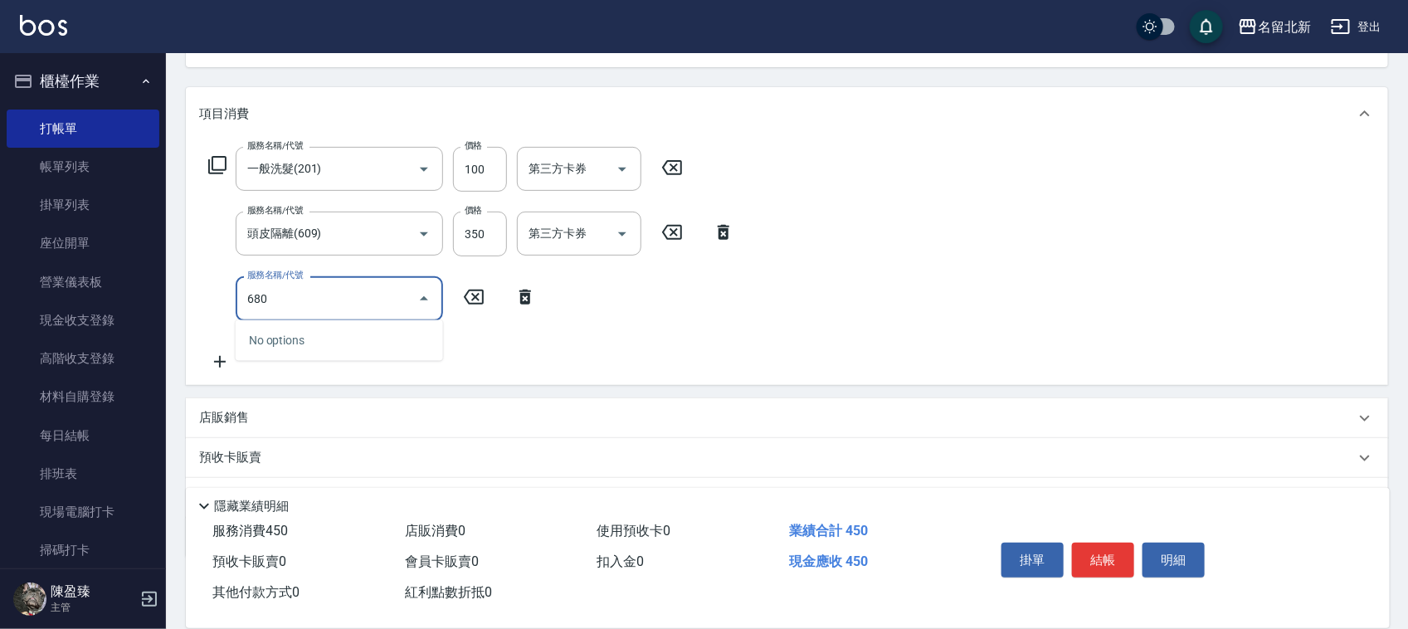
scroll to position [207, 0]
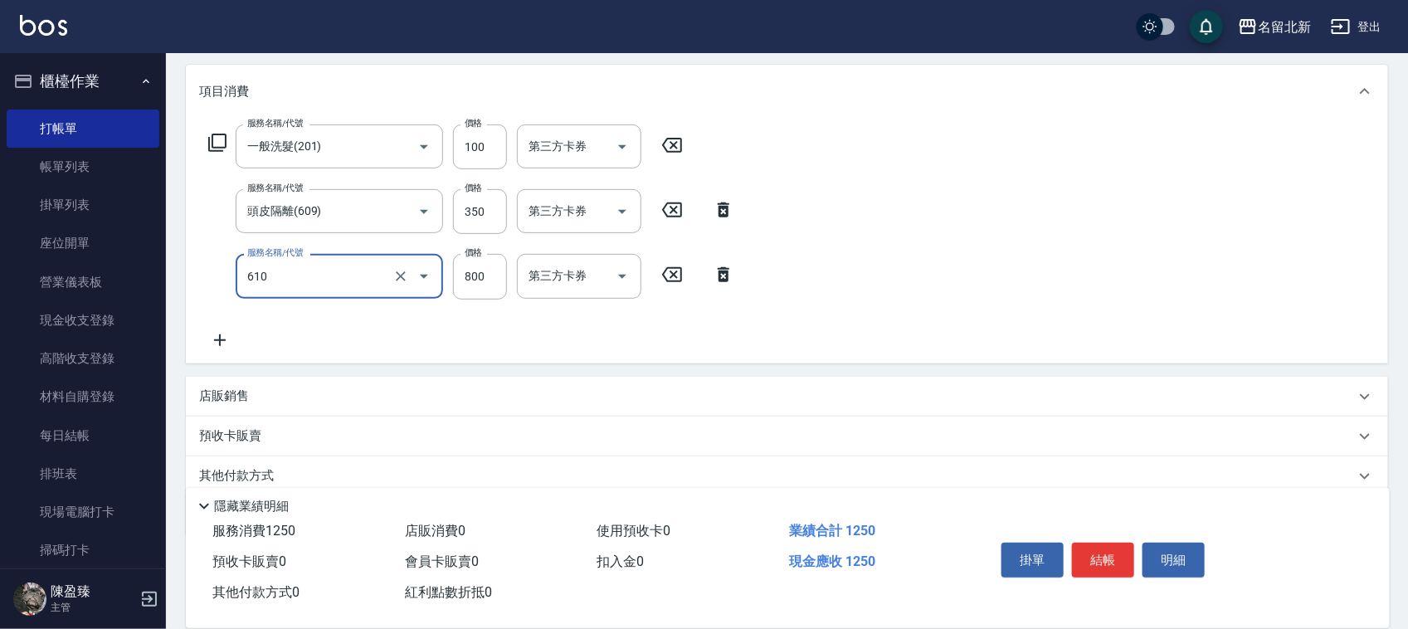
type input "毛母細胞活性霜(610)"
type input "680"
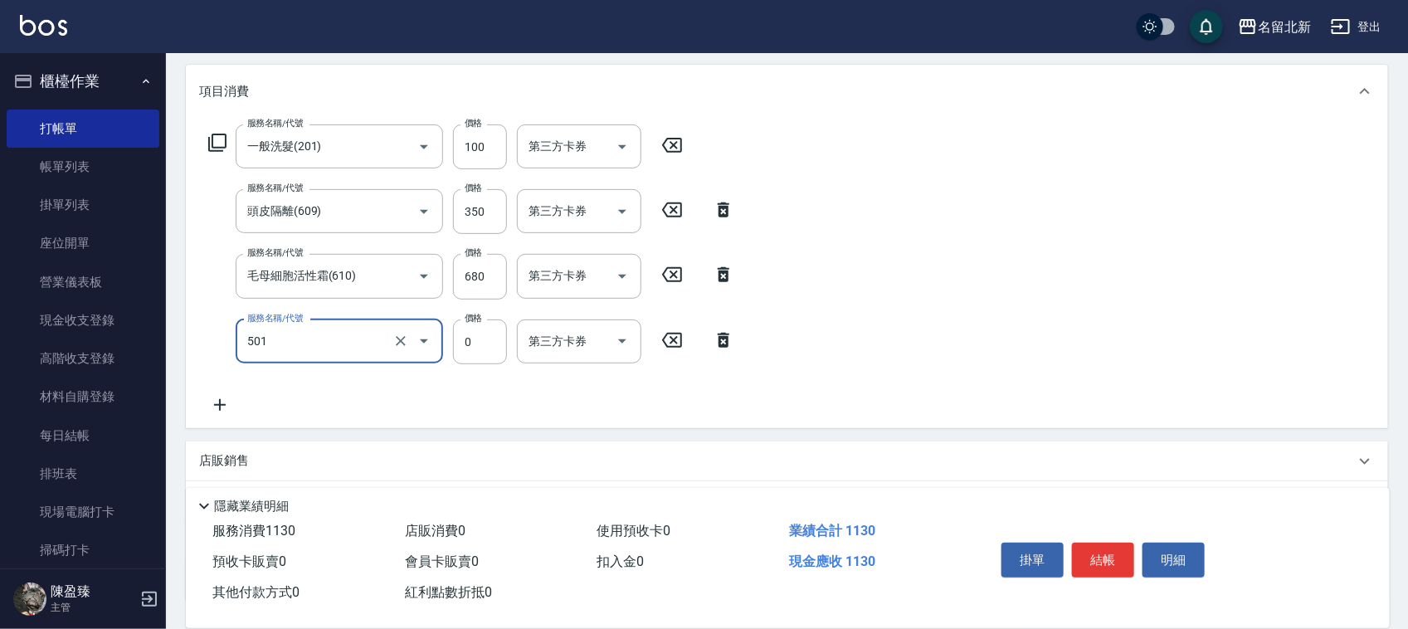
type input "染髮(501)"
type input "1490"
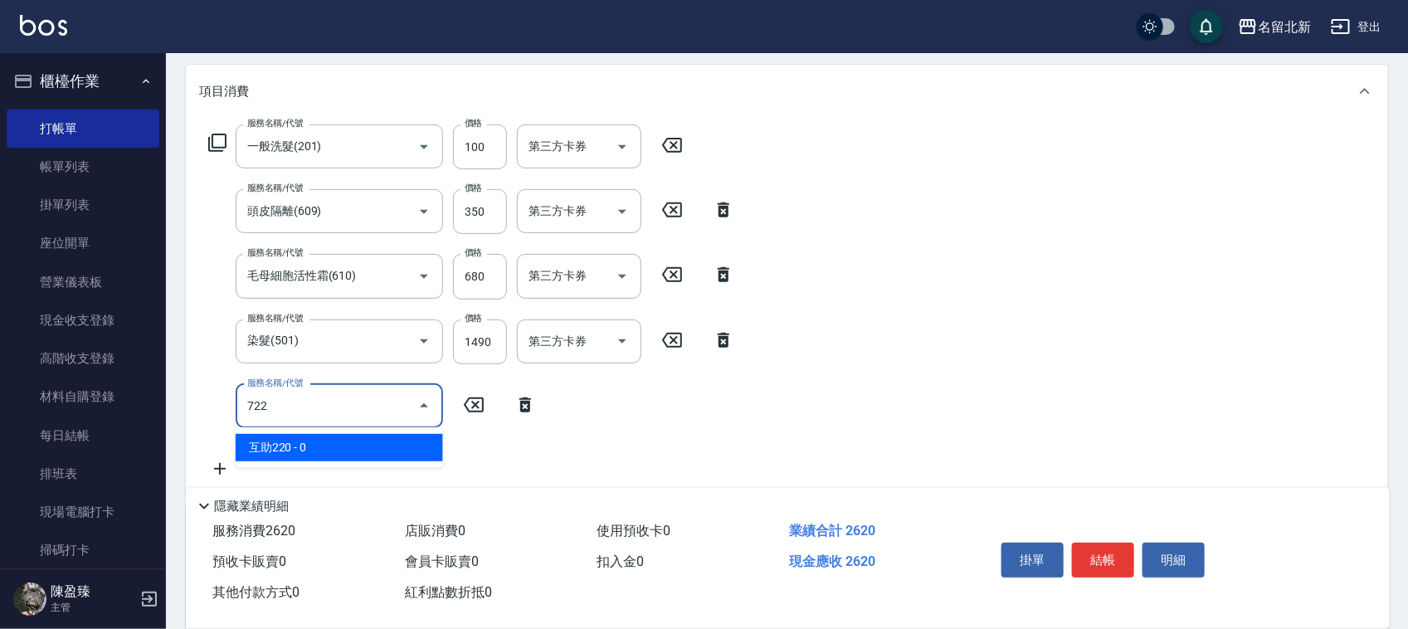
type input "互助220(722)"
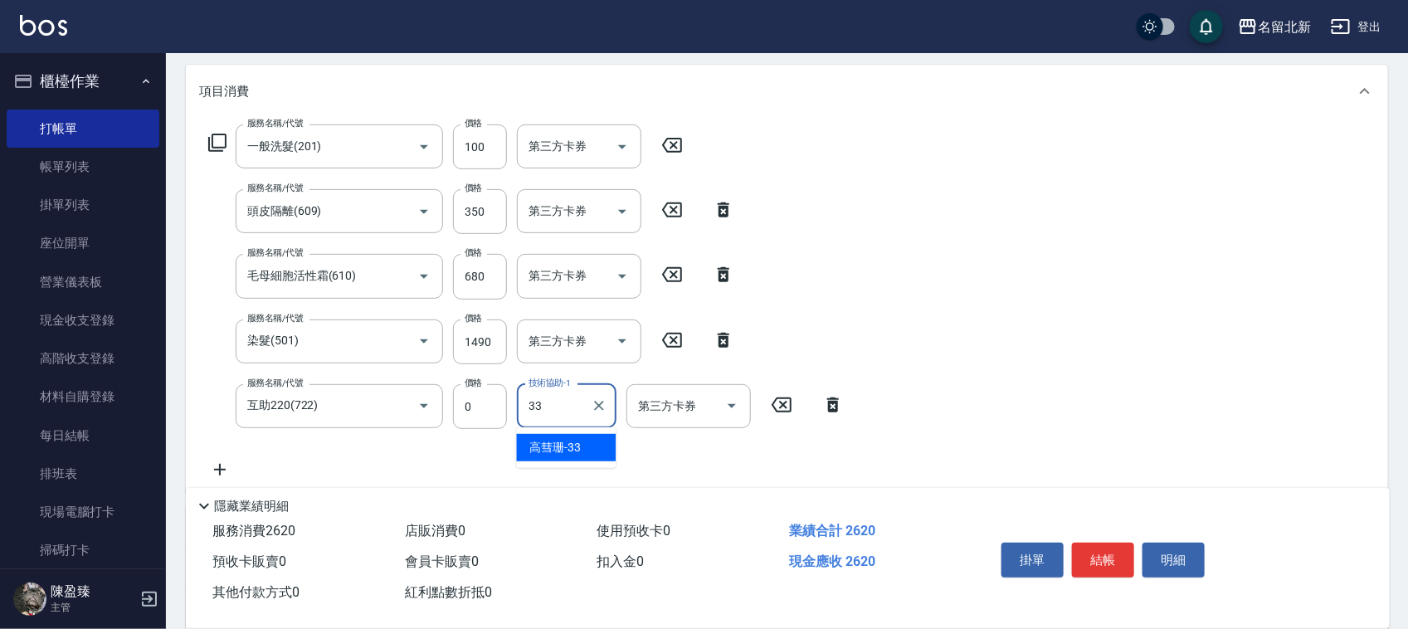
type input "[PERSON_NAME]-33"
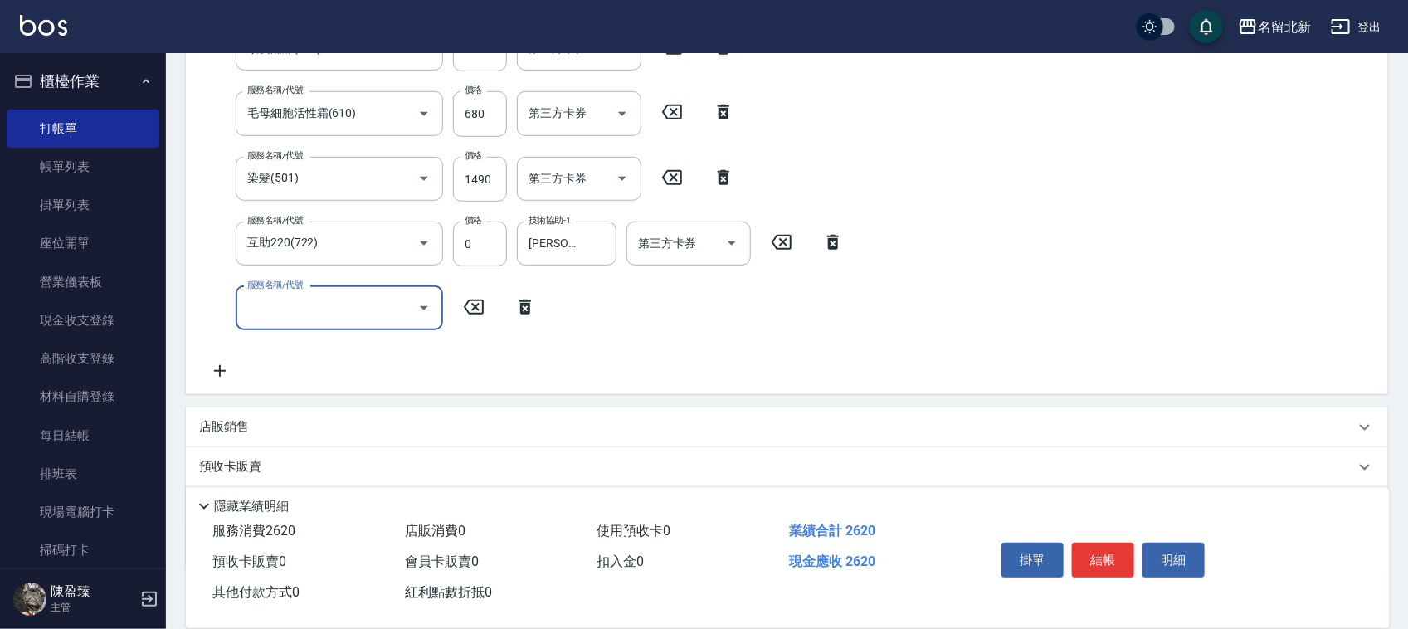
scroll to position [464, 0]
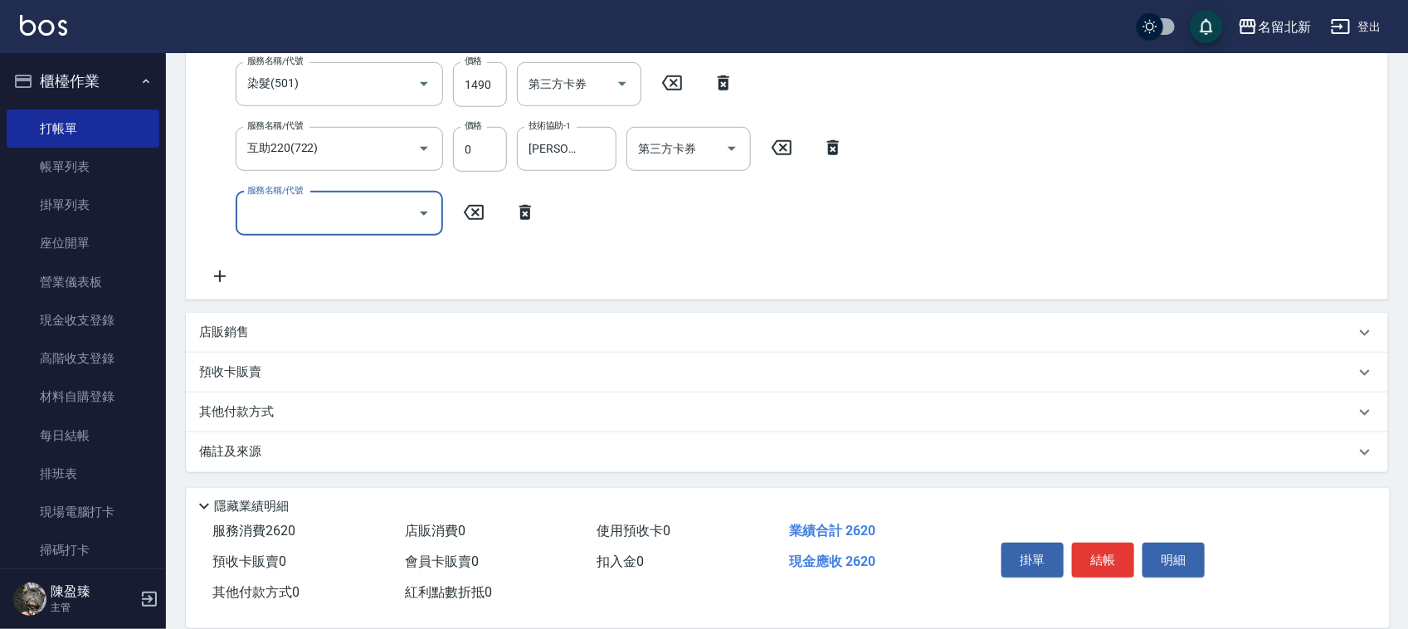
click at [238, 411] on p "其他付款方式" at bounding box center [240, 412] width 83 height 18
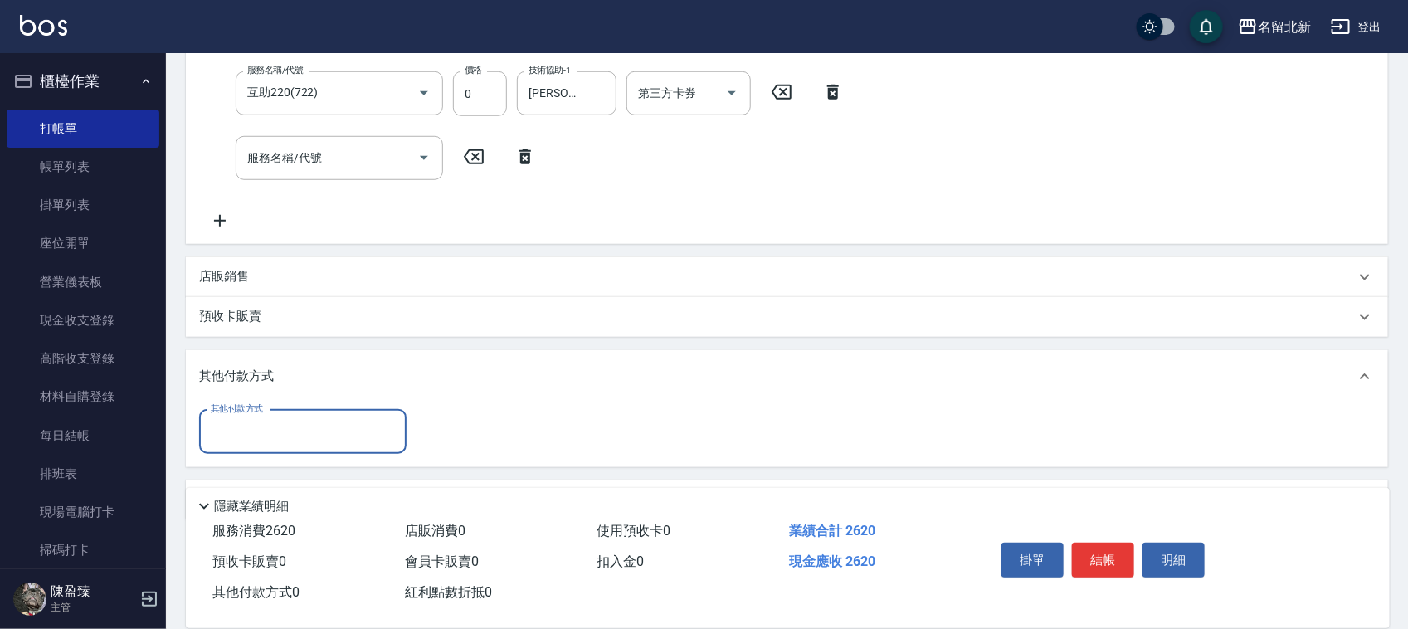
scroll to position [569, 0]
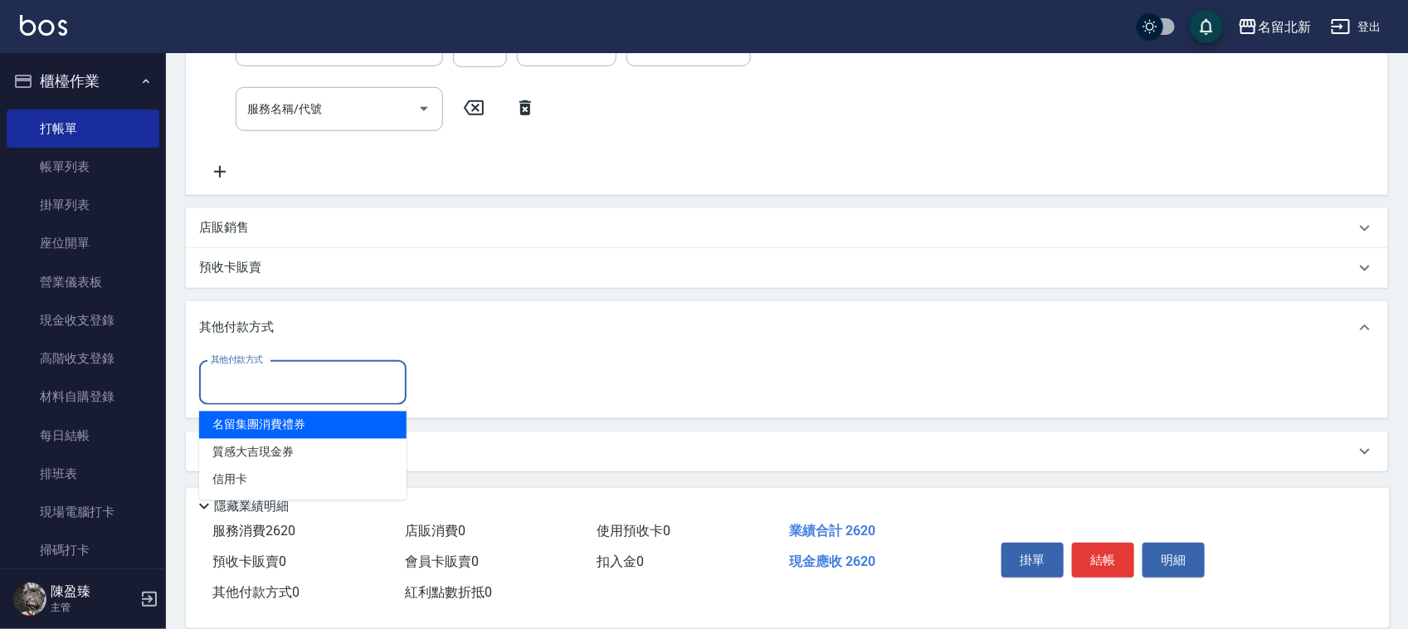
click at [241, 392] on input "其他付款方式" at bounding box center [303, 382] width 192 height 29
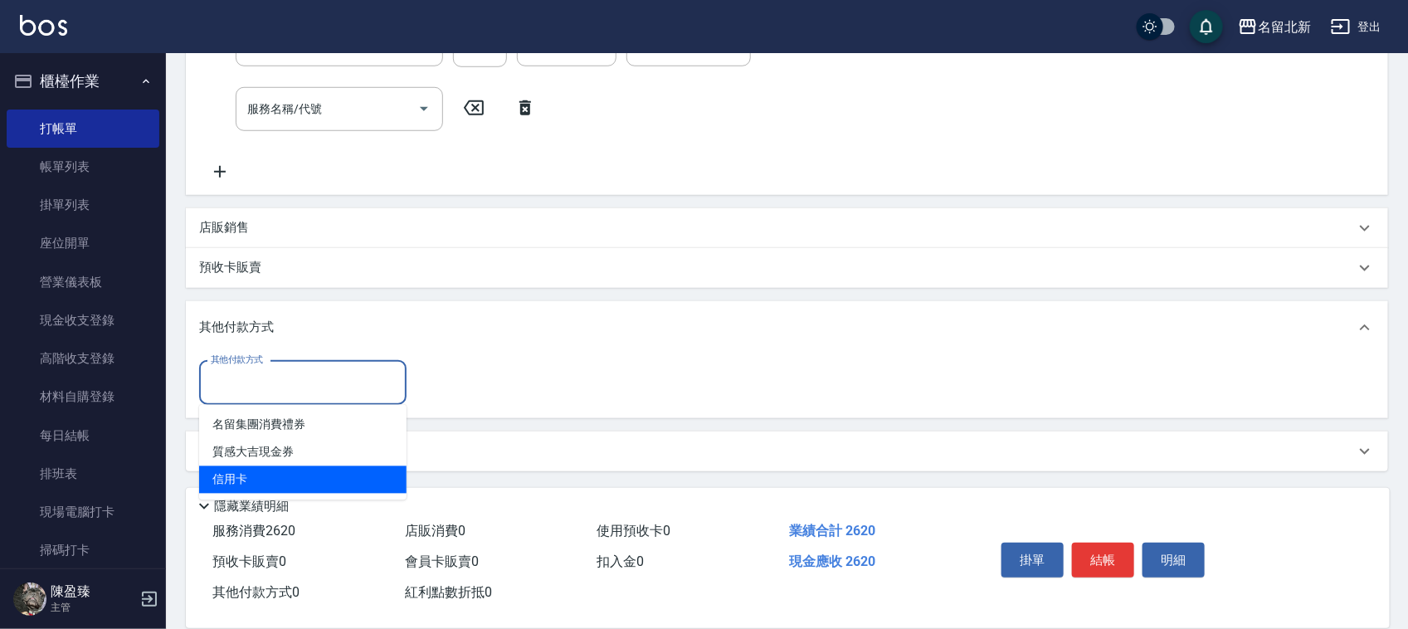
click at [257, 475] on span "信用卡" at bounding box center [302, 479] width 207 height 27
type input "信用卡"
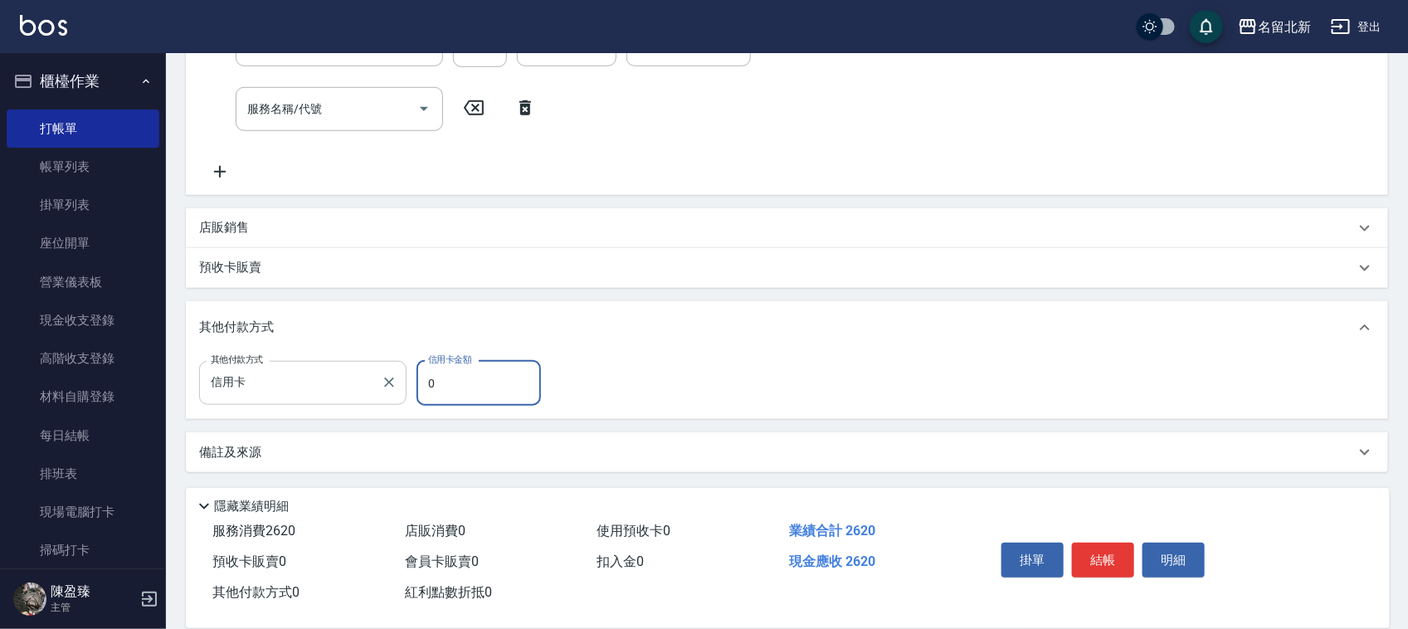
drag, startPoint x: 452, startPoint y: 376, endPoint x: 362, endPoint y: 394, distance: 92.2
click at [362, 394] on div "其他付款方式 信用卡 其他付款方式 信用卡金額 0 信用卡金額" at bounding box center [375, 383] width 352 height 45
type input "2620"
click at [1097, 550] on button "結帳" at bounding box center [1103, 559] width 62 height 35
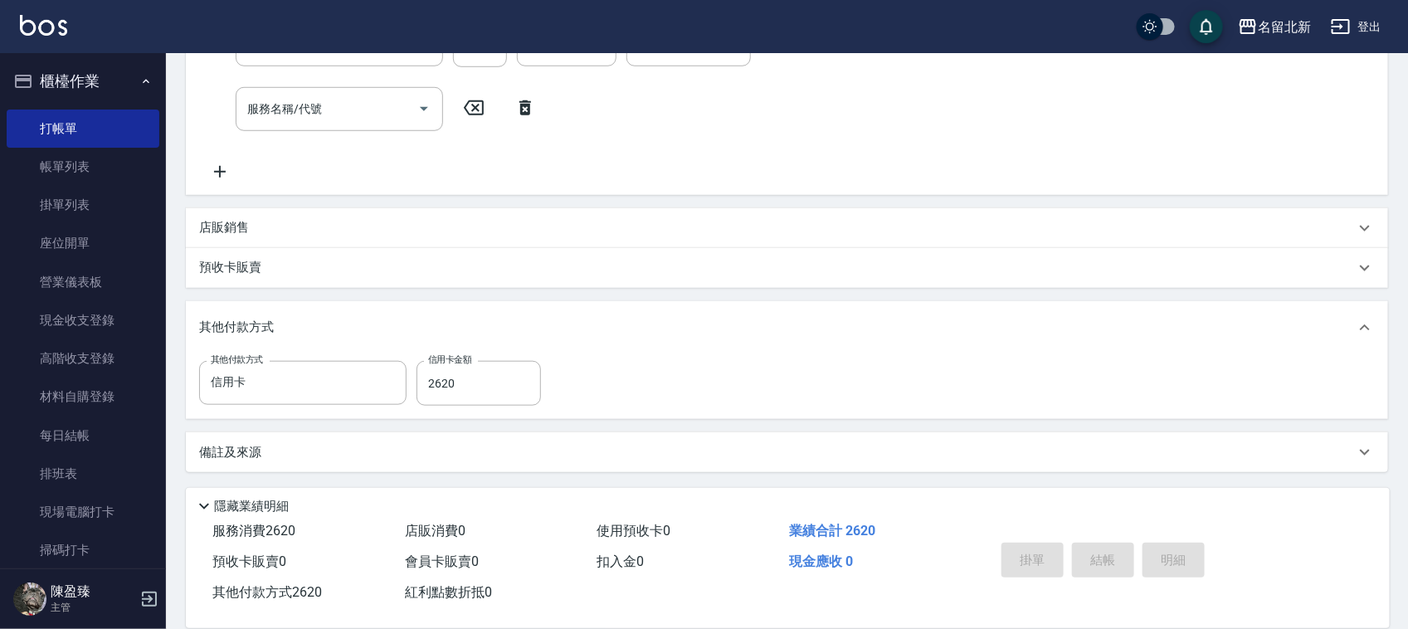
scroll to position [0, 0]
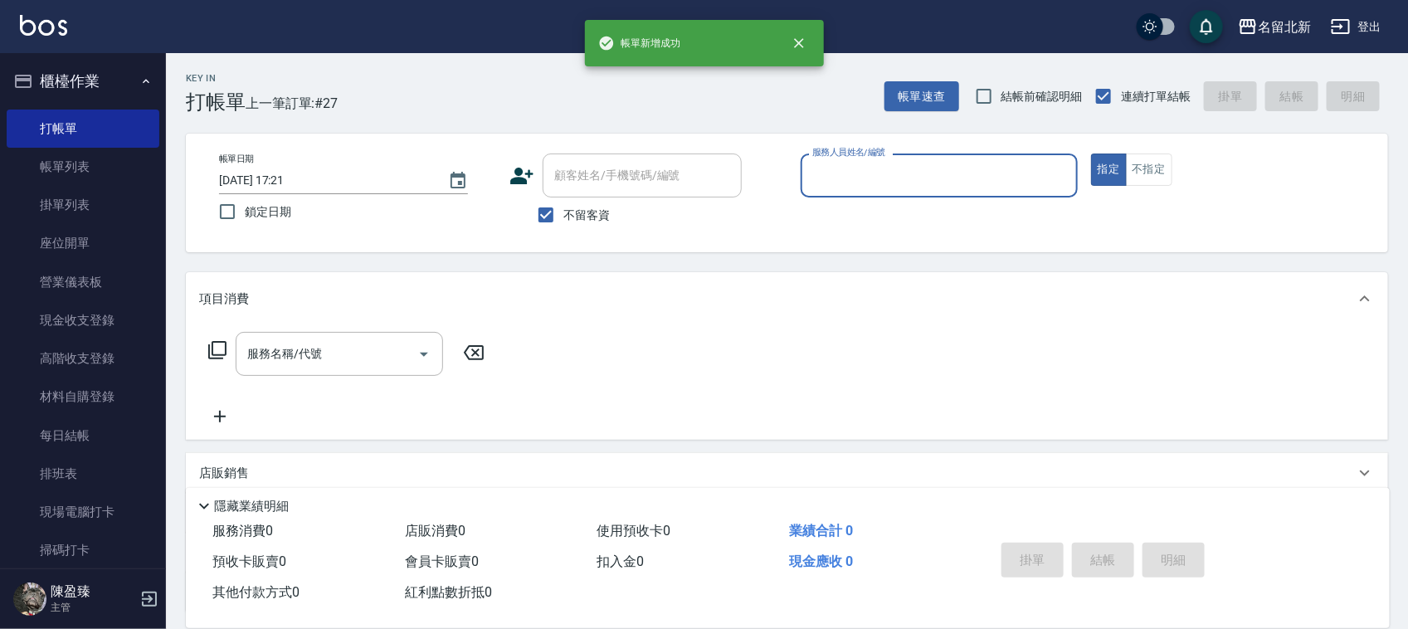
click at [940, 164] on input "服務人員姓名/編號" at bounding box center [939, 175] width 262 height 29
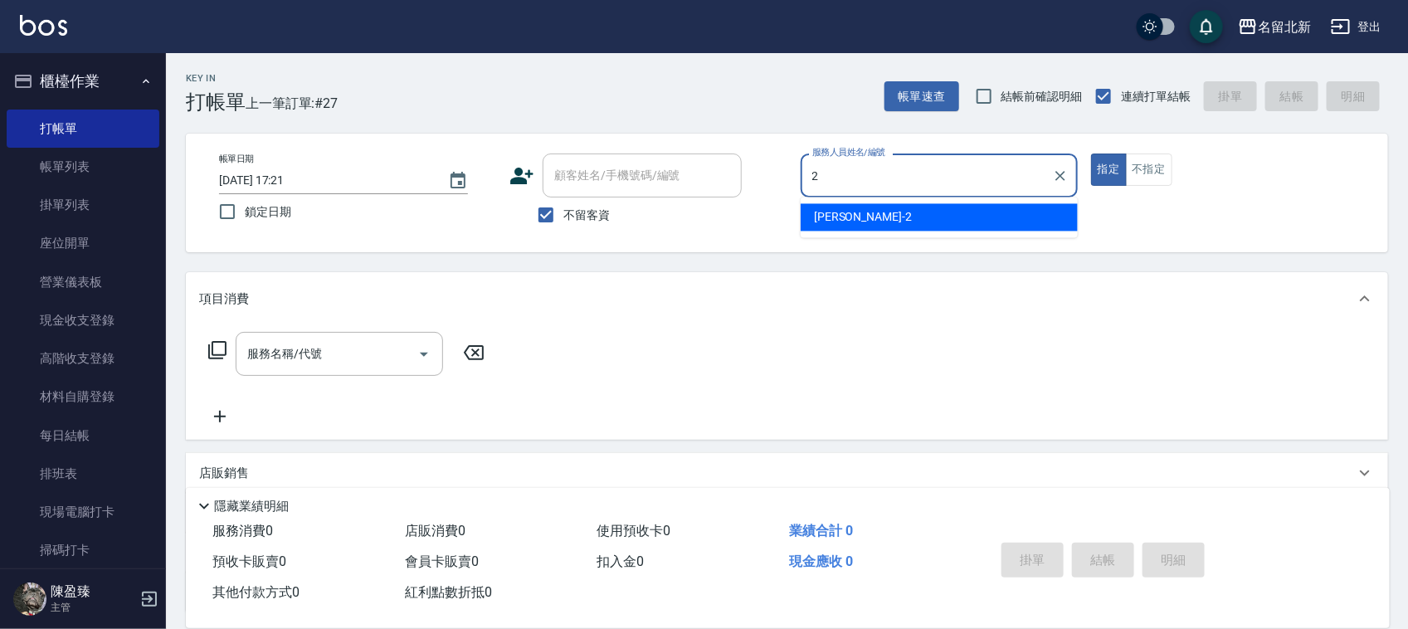
type input "詩芳-2"
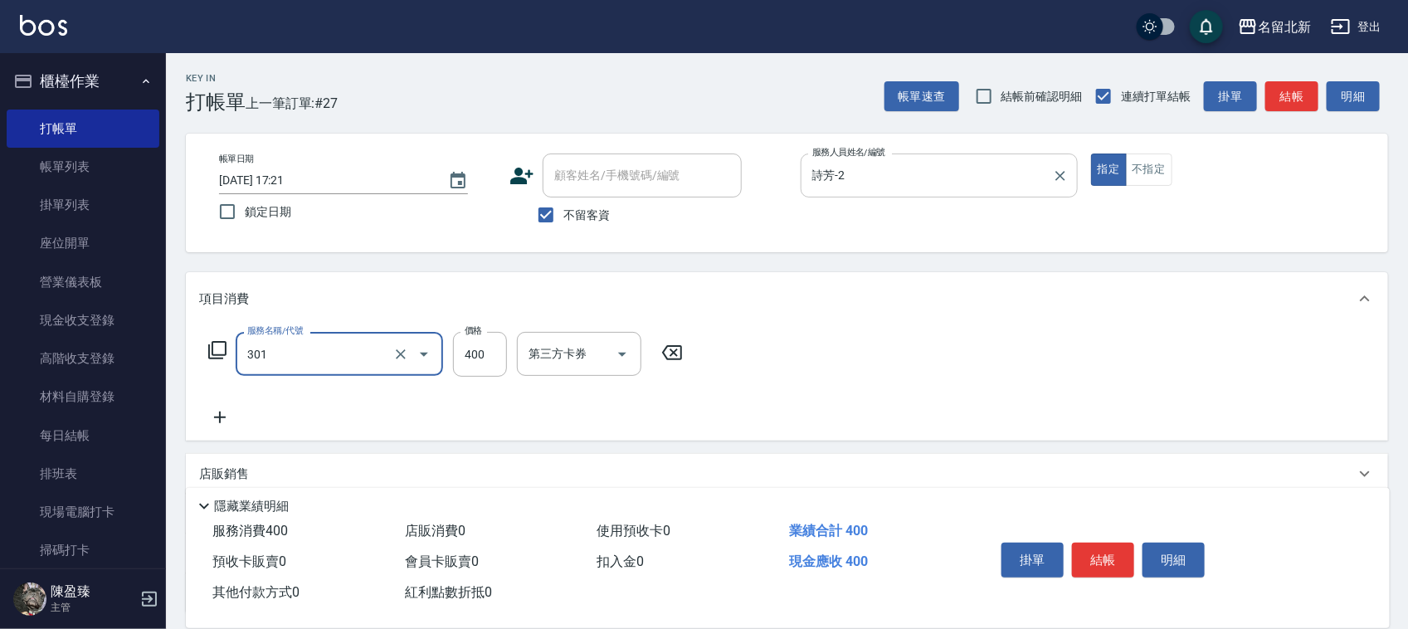
type input "造型剪髮(301)"
type input "1400"
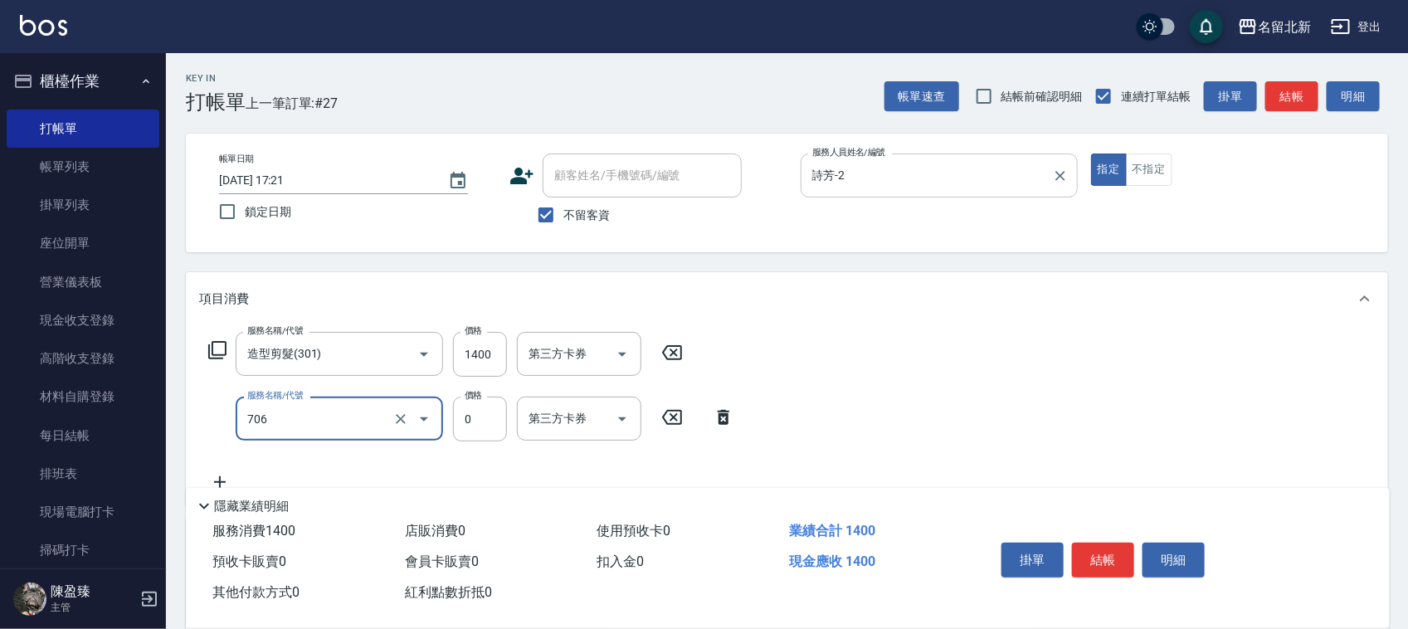
type input "互助60(706)"
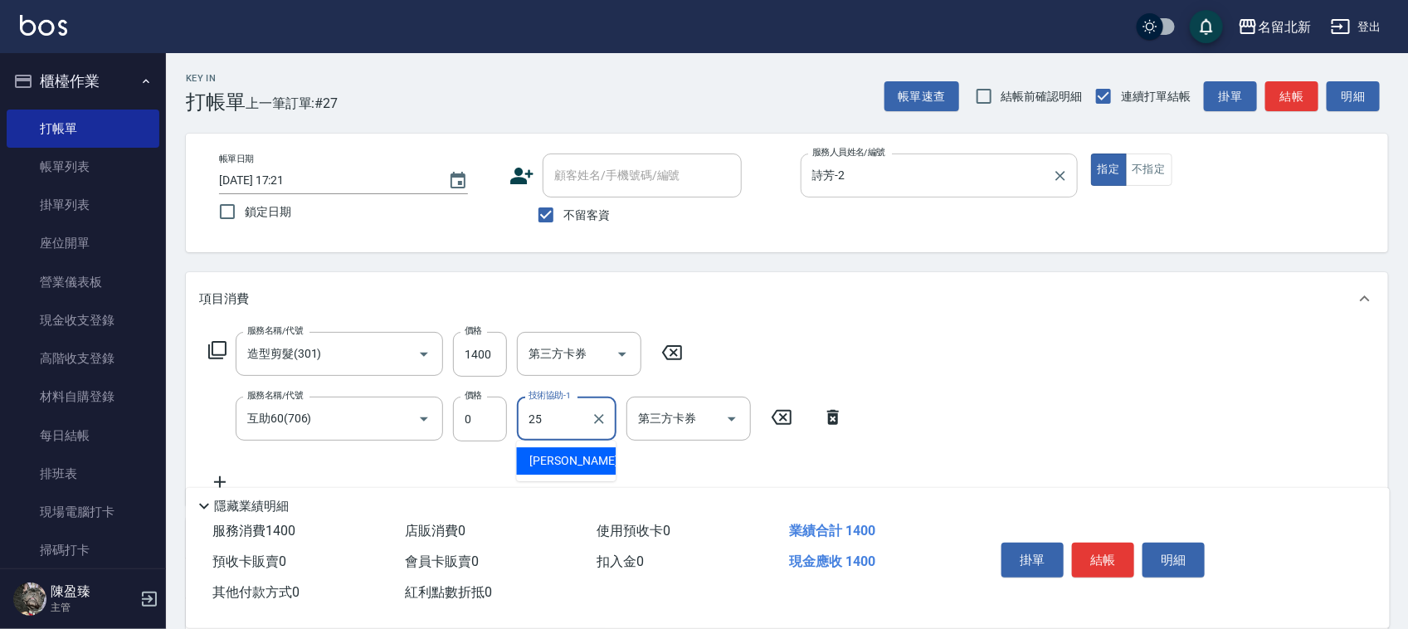
type input "禎禎-25"
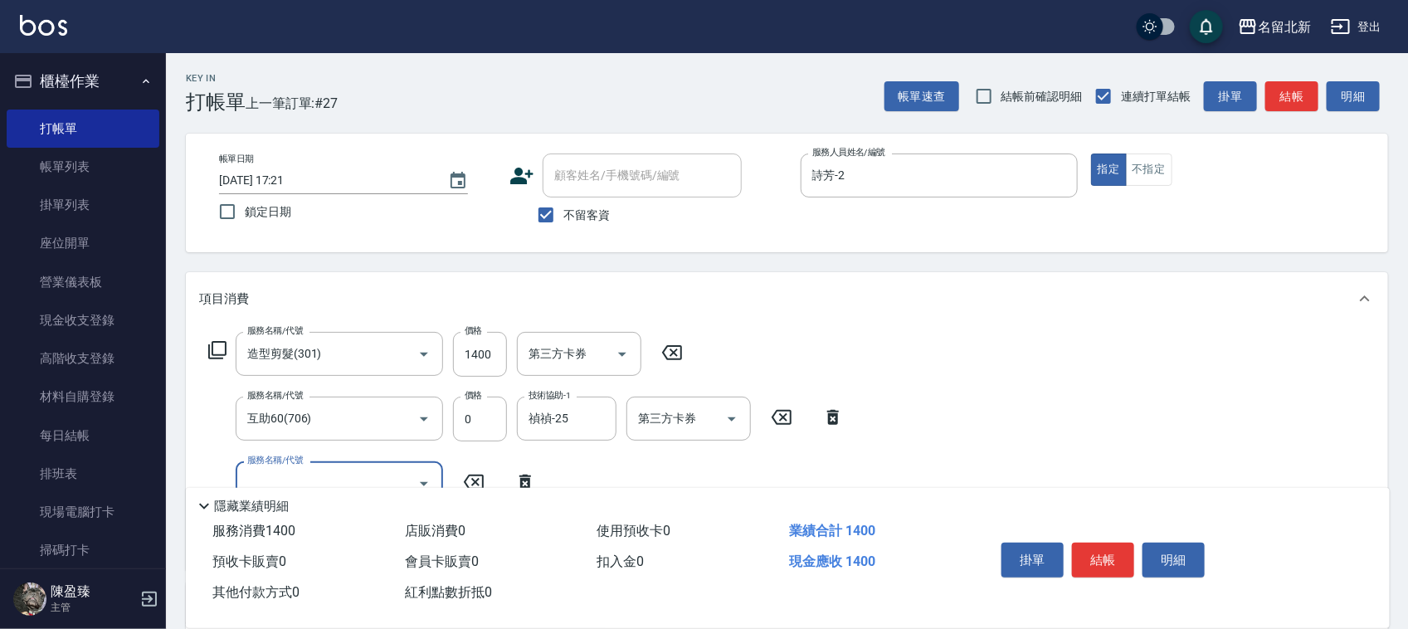
click at [1117, 557] on button "結帳" at bounding box center [1103, 559] width 62 height 35
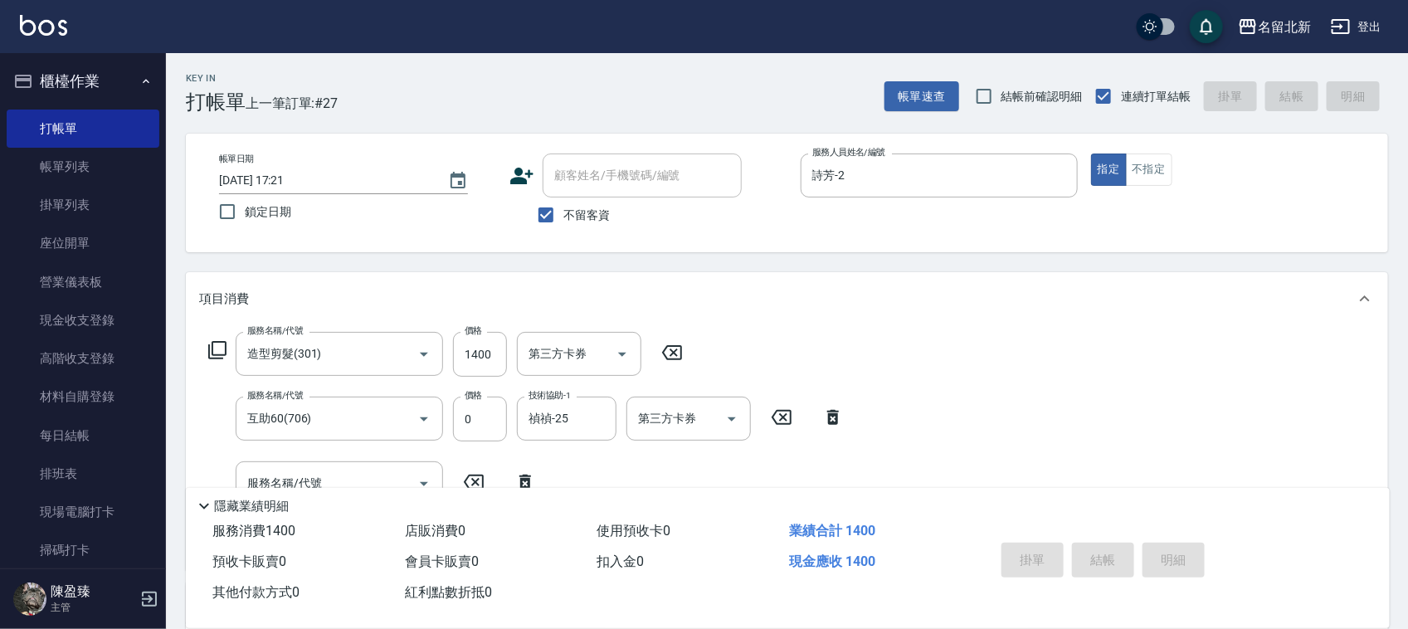
type input "[DATE] 17:22"
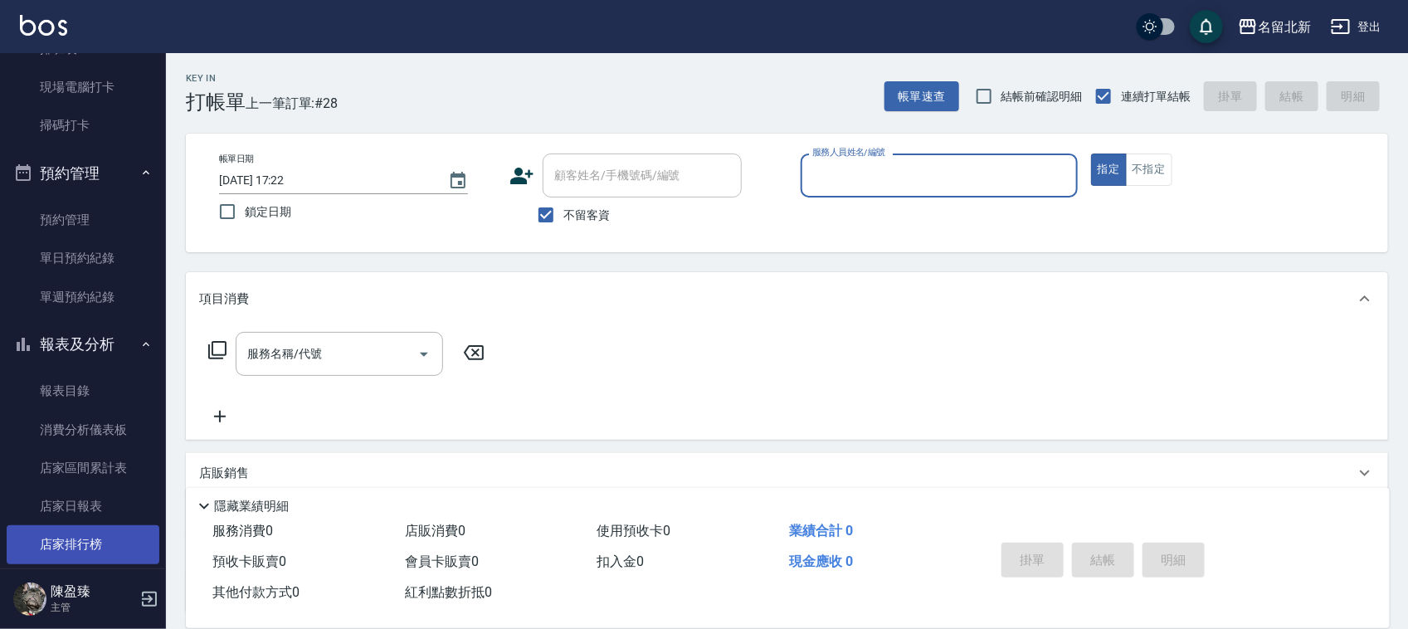
scroll to position [518, 0]
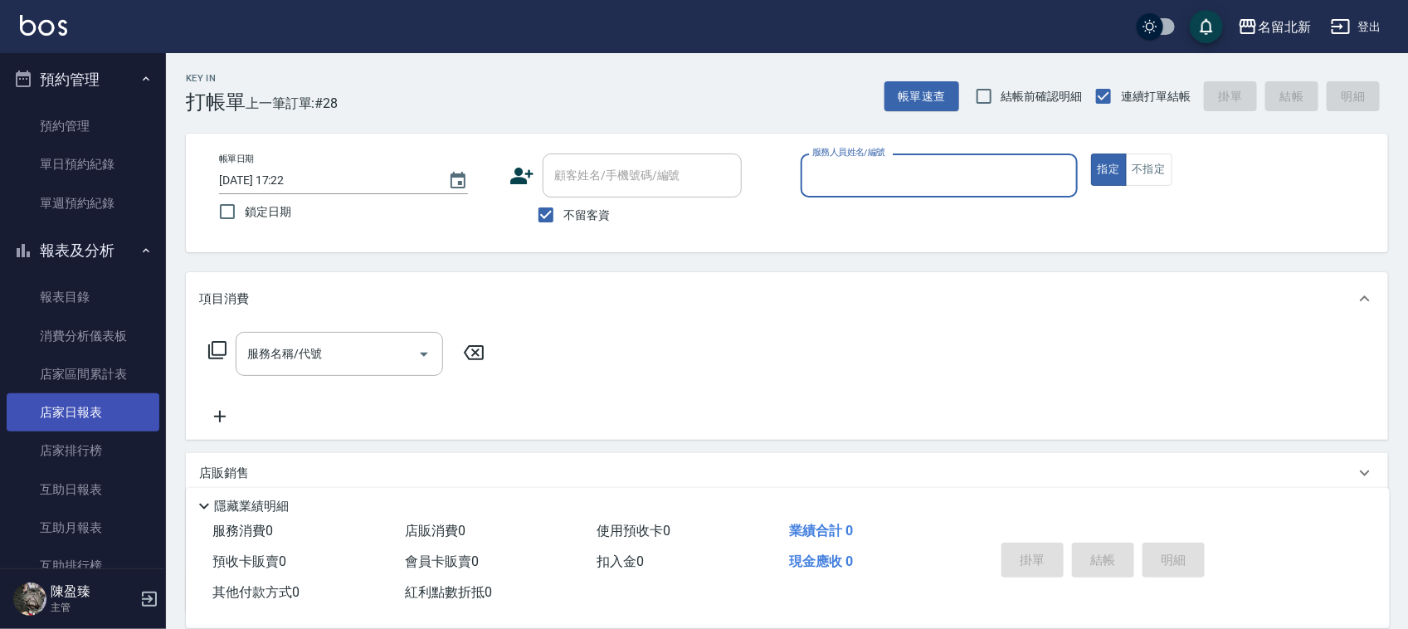
click at [109, 416] on link "店家日報表" at bounding box center [83, 412] width 153 height 38
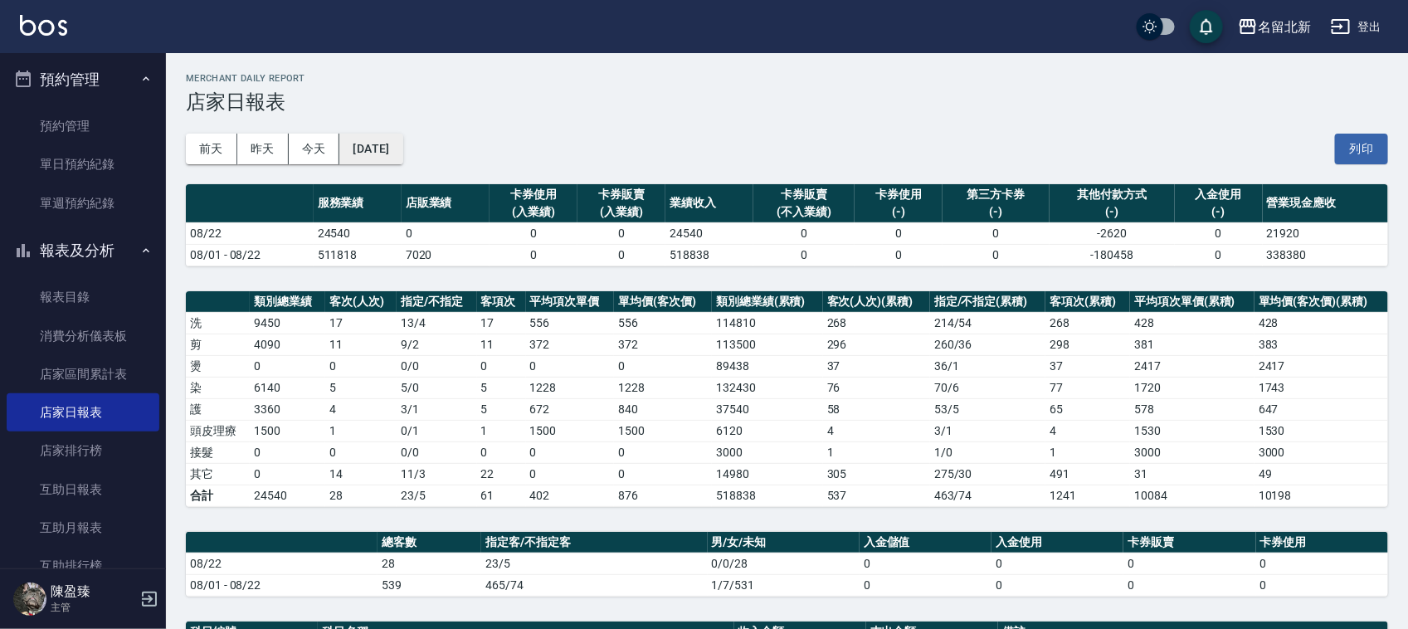
click at [402, 141] on button "[DATE]" at bounding box center [370, 149] width 63 height 31
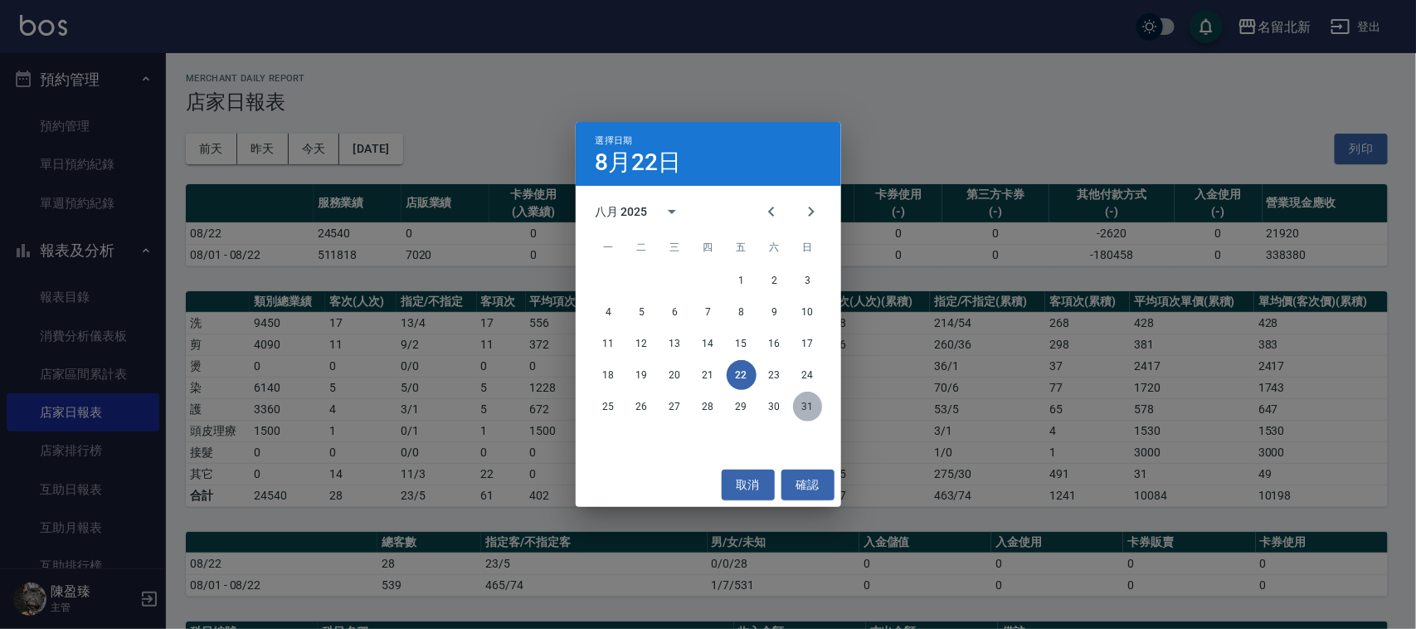
drag, startPoint x: 806, startPoint y: 407, endPoint x: 869, endPoint y: 427, distance: 66.1
click at [810, 408] on button "31" at bounding box center [808, 407] width 30 height 30
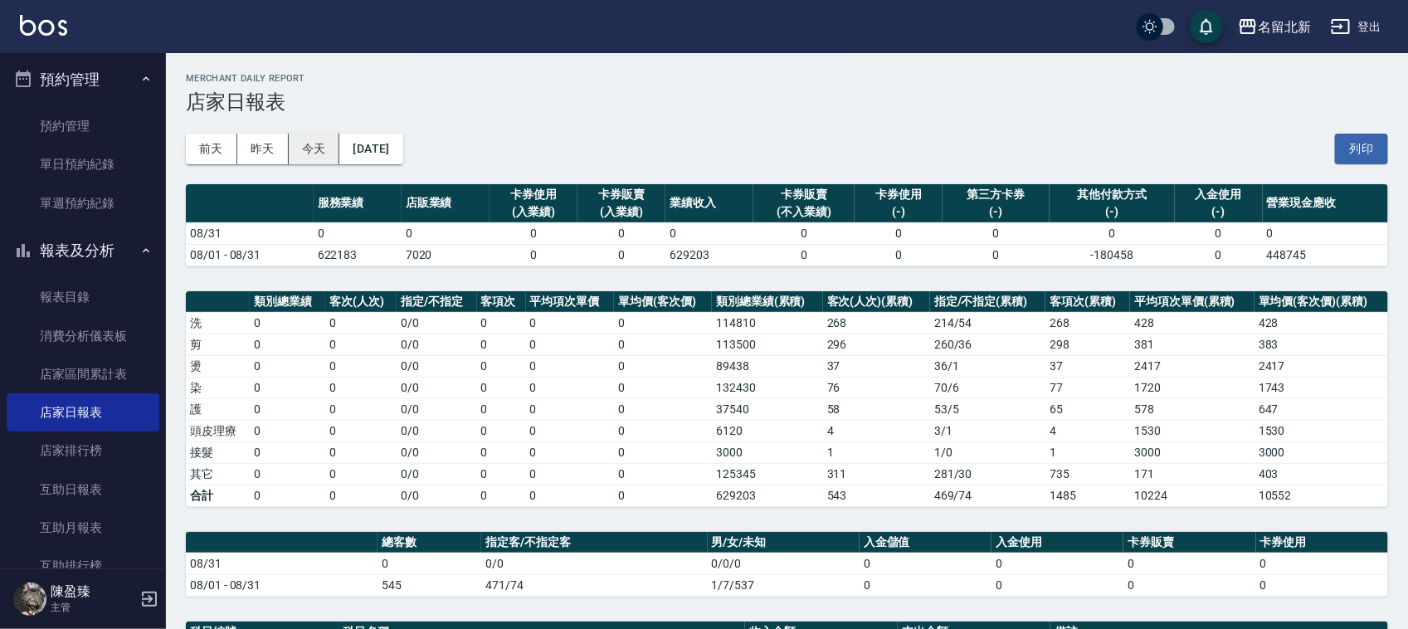
drag, startPoint x: 283, startPoint y: 138, endPoint x: 299, endPoint y: 154, distance: 23.5
click at [293, 151] on div "[DATE] [DATE] [DATE] [DATE]" at bounding box center [294, 149] width 217 height 31
click at [328, 160] on button "今天" at bounding box center [314, 149] width 51 height 31
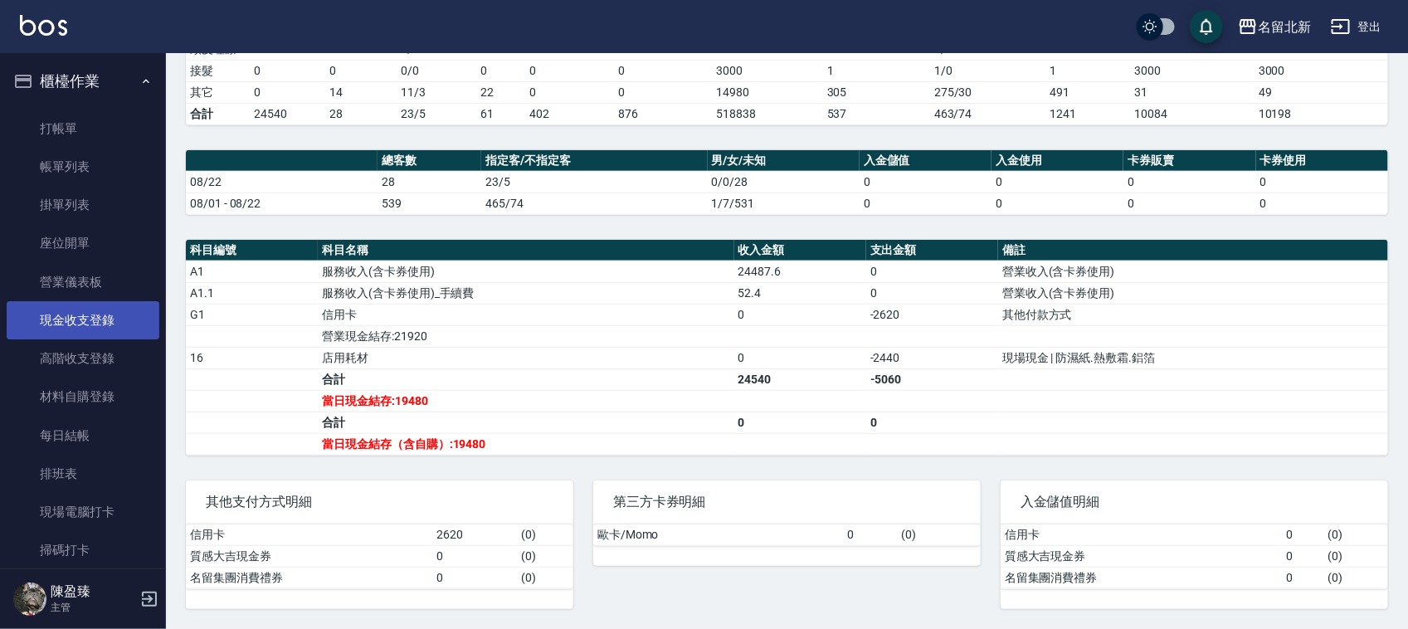
click at [114, 323] on link "現金收支登錄" at bounding box center [83, 320] width 153 height 38
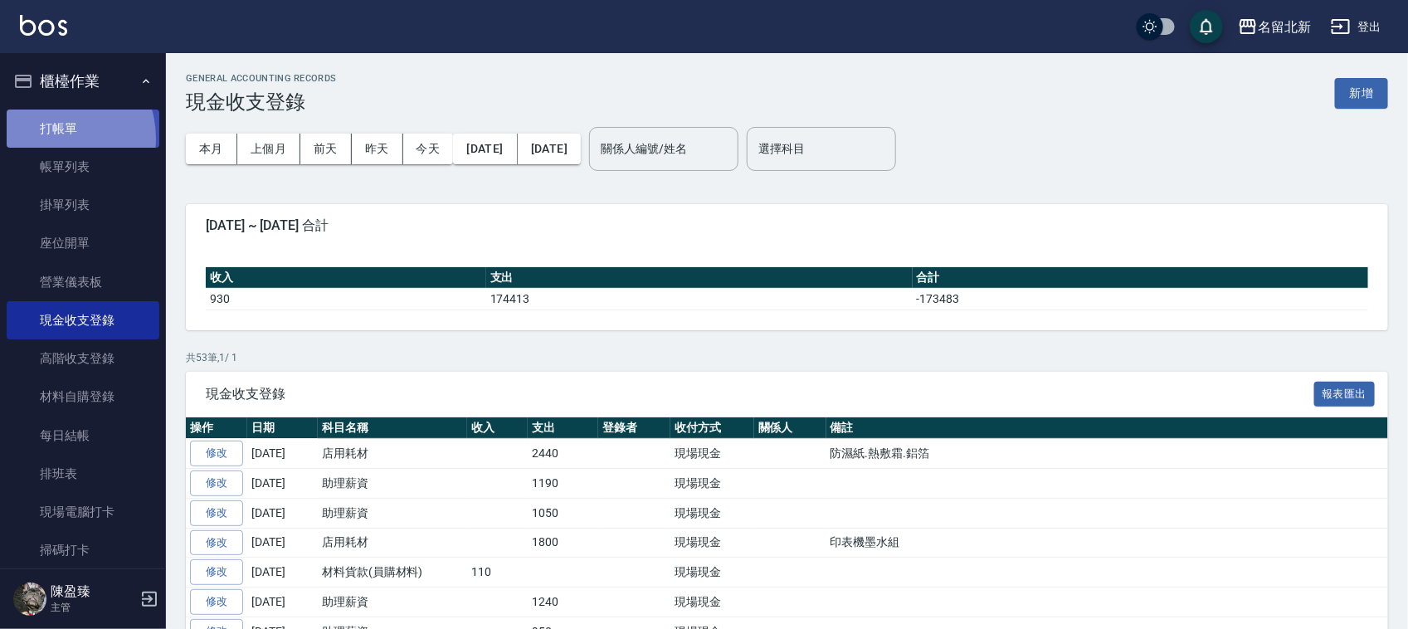
click at [55, 138] on link "打帳單" at bounding box center [83, 128] width 153 height 38
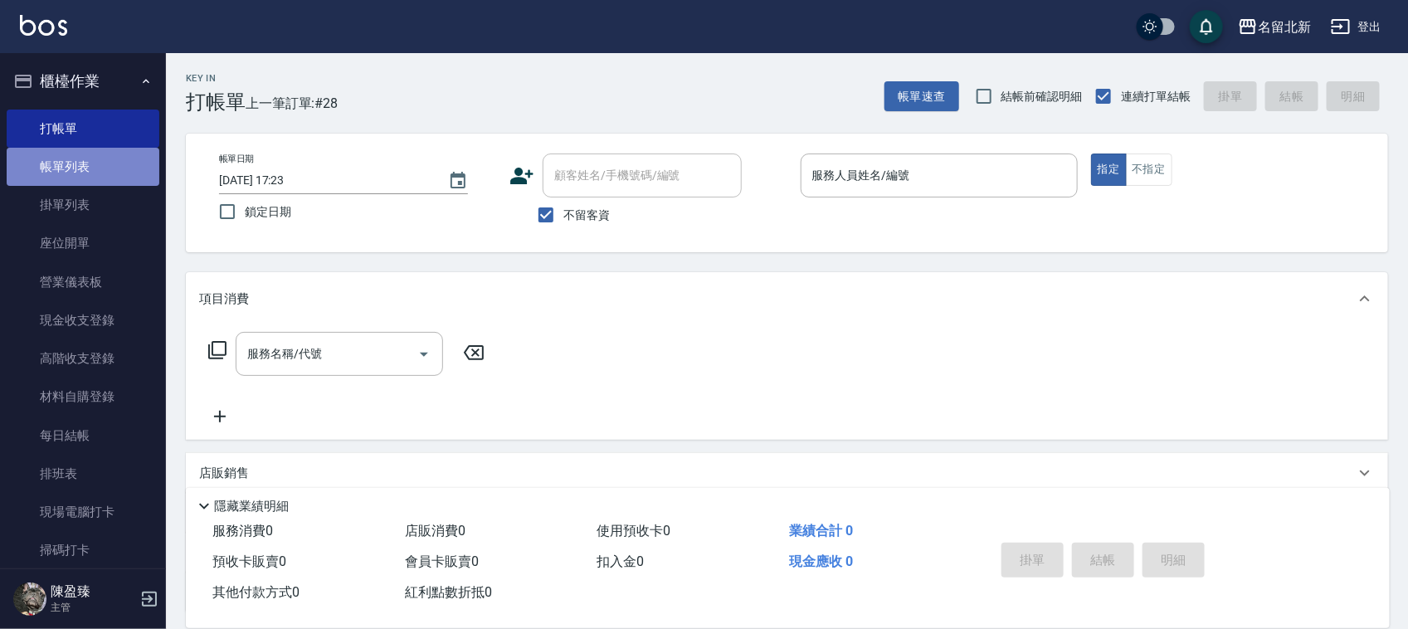
drag, startPoint x: 89, startPoint y: 147, endPoint x: 67, endPoint y: 159, distance: 24.9
click at [90, 148] on link "帳單列表" at bounding box center [83, 167] width 153 height 38
click at [66, 159] on link "帳單列表" at bounding box center [83, 167] width 153 height 38
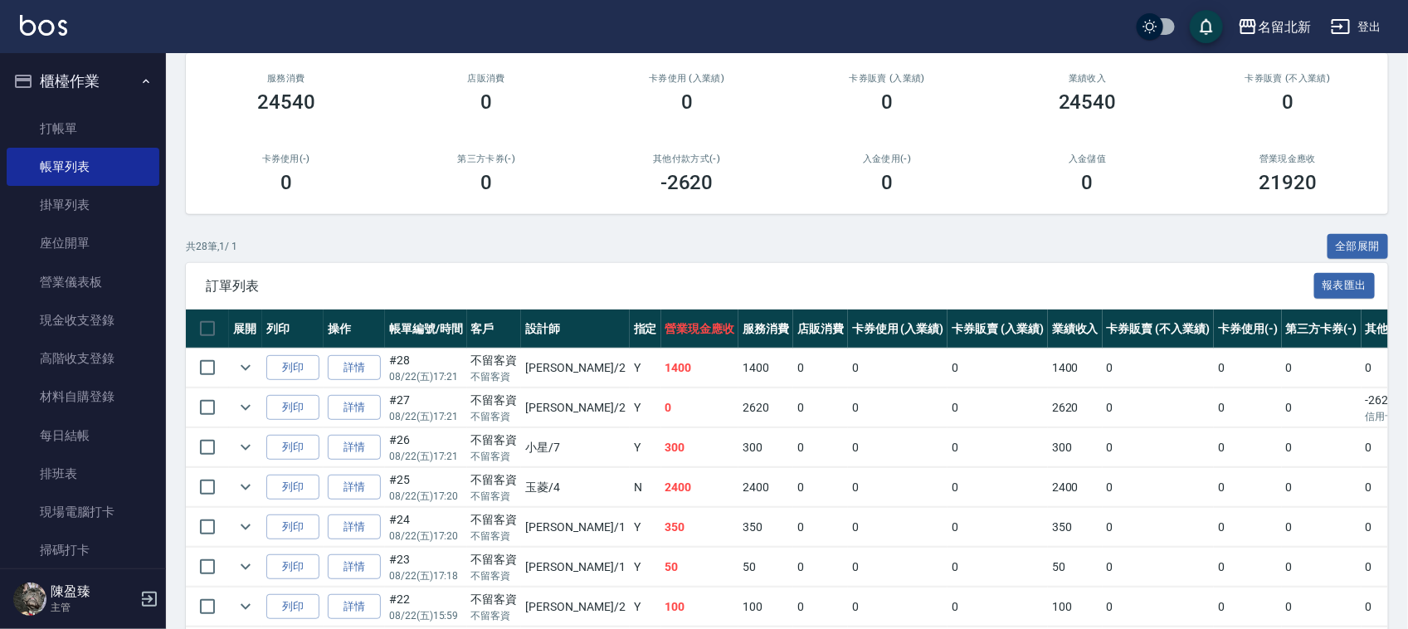
scroll to position [311, 0]
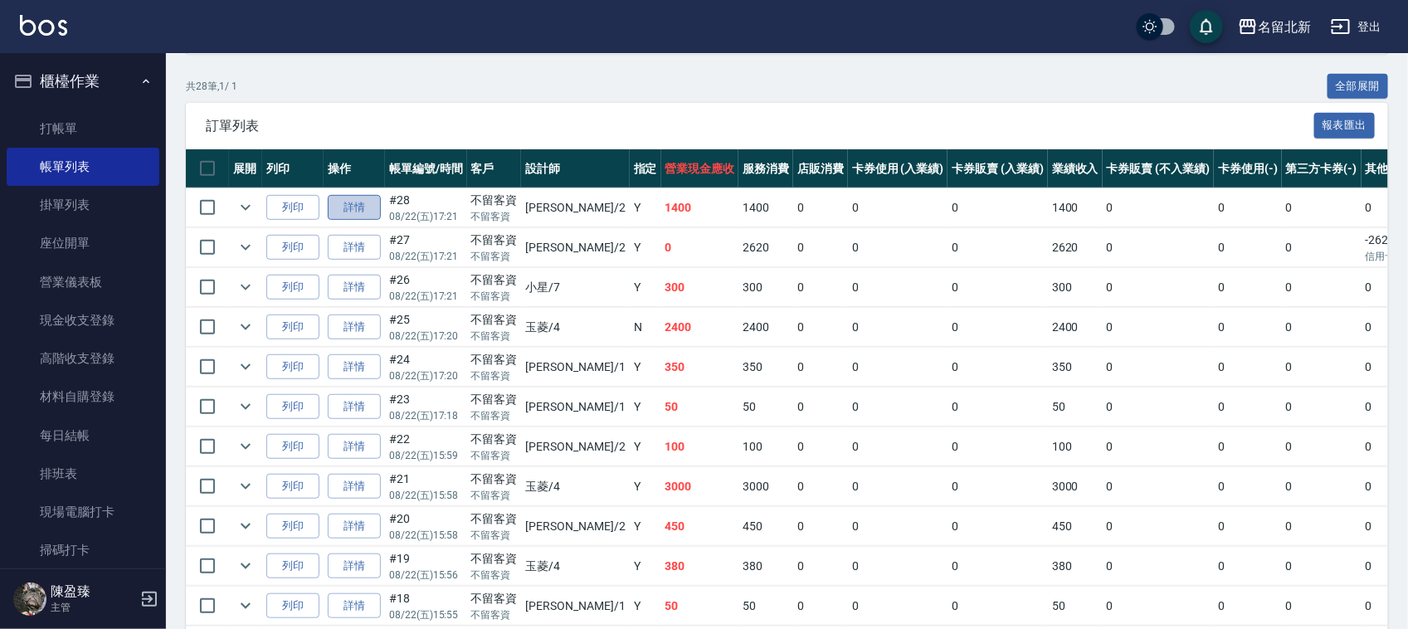
click at [350, 202] on link "詳情" at bounding box center [354, 208] width 53 height 26
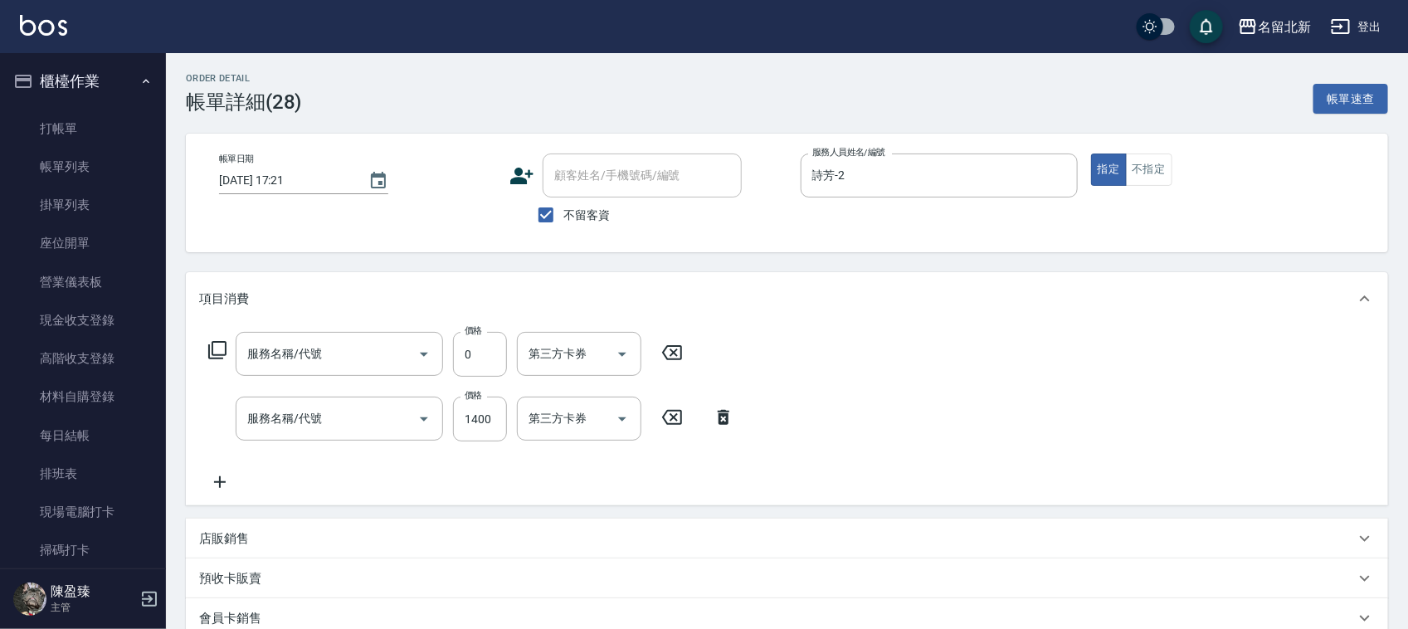
type input "[DATE] 17:21"
checkbox input "true"
type input "詩芳-2"
type input "互助60(706)"
type input "造型剪髮(301)"
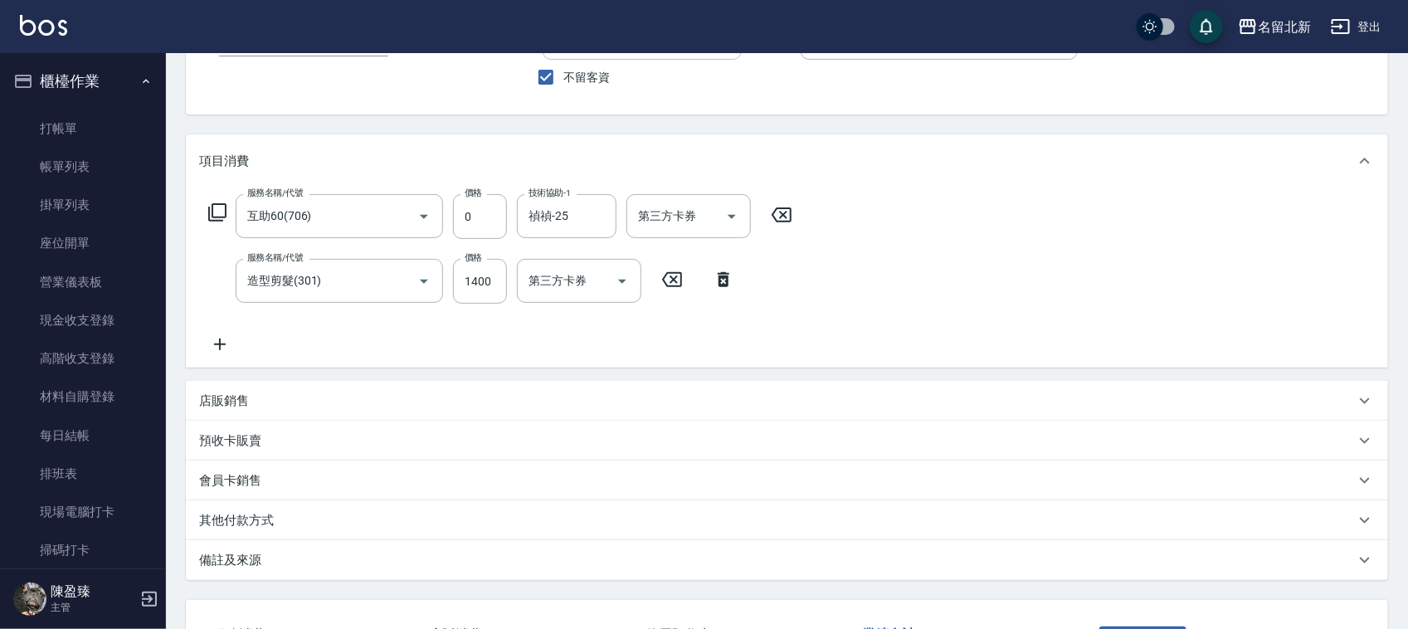
scroll to position [266, 0]
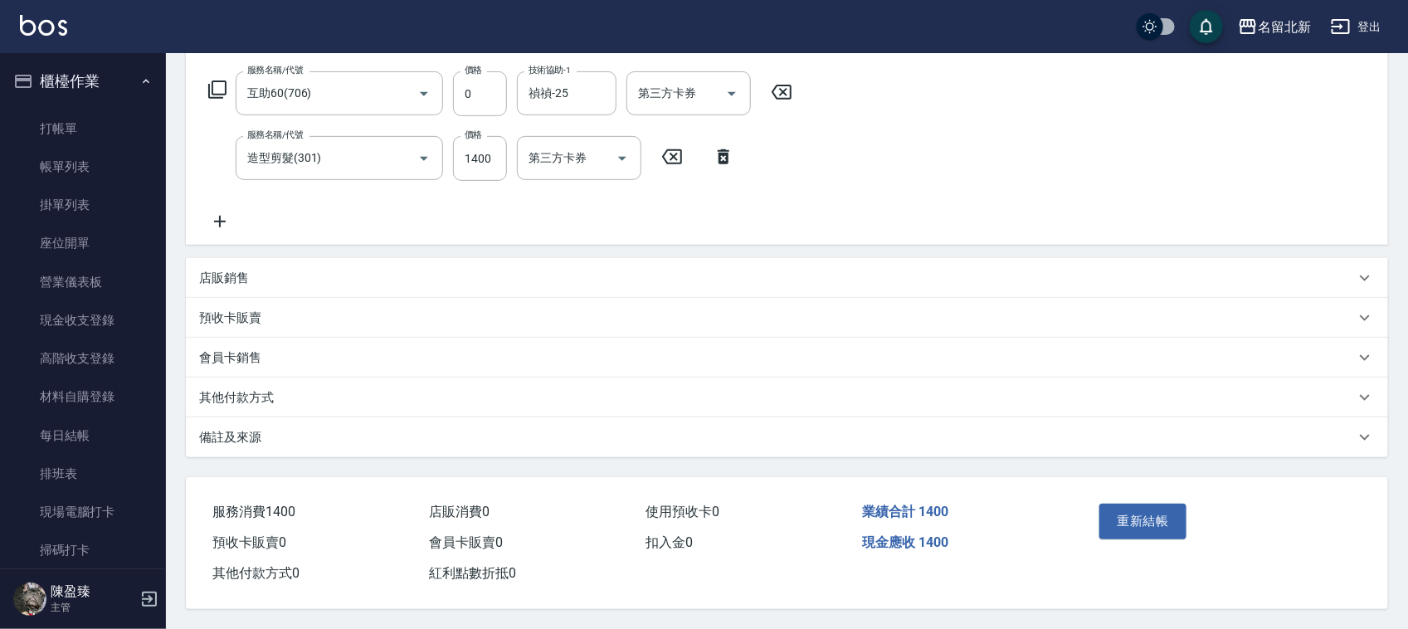
click at [265, 400] on div "其他付款方式" at bounding box center [787, 397] width 1202 height 40
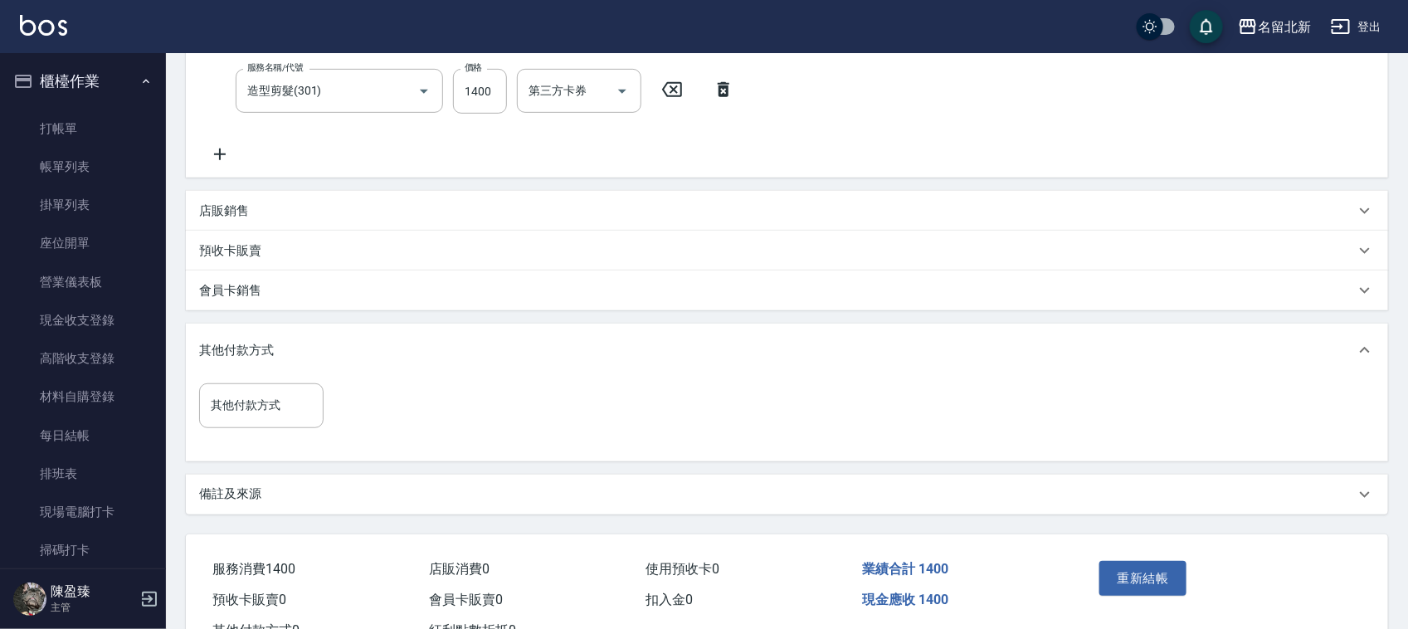
scroll to position [390, 0]
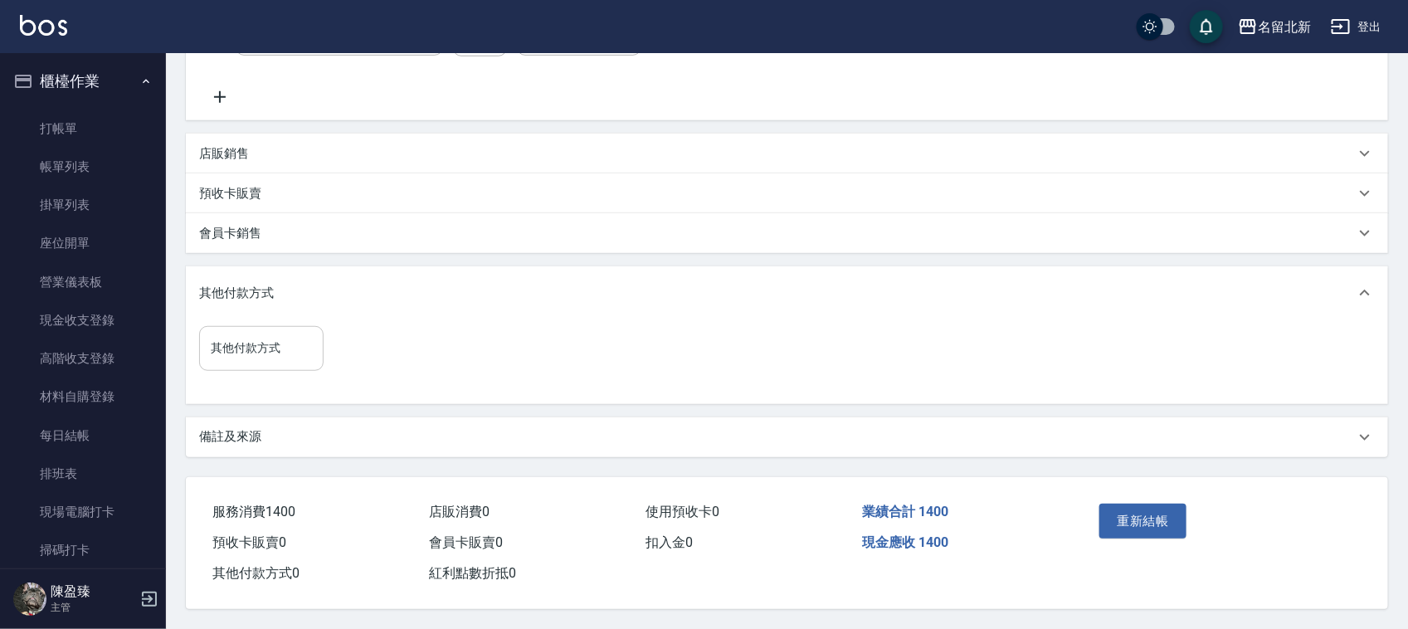
click at [262, 342] on input "其他付款方式" at bounding box center [261, 347] width 109 height 29
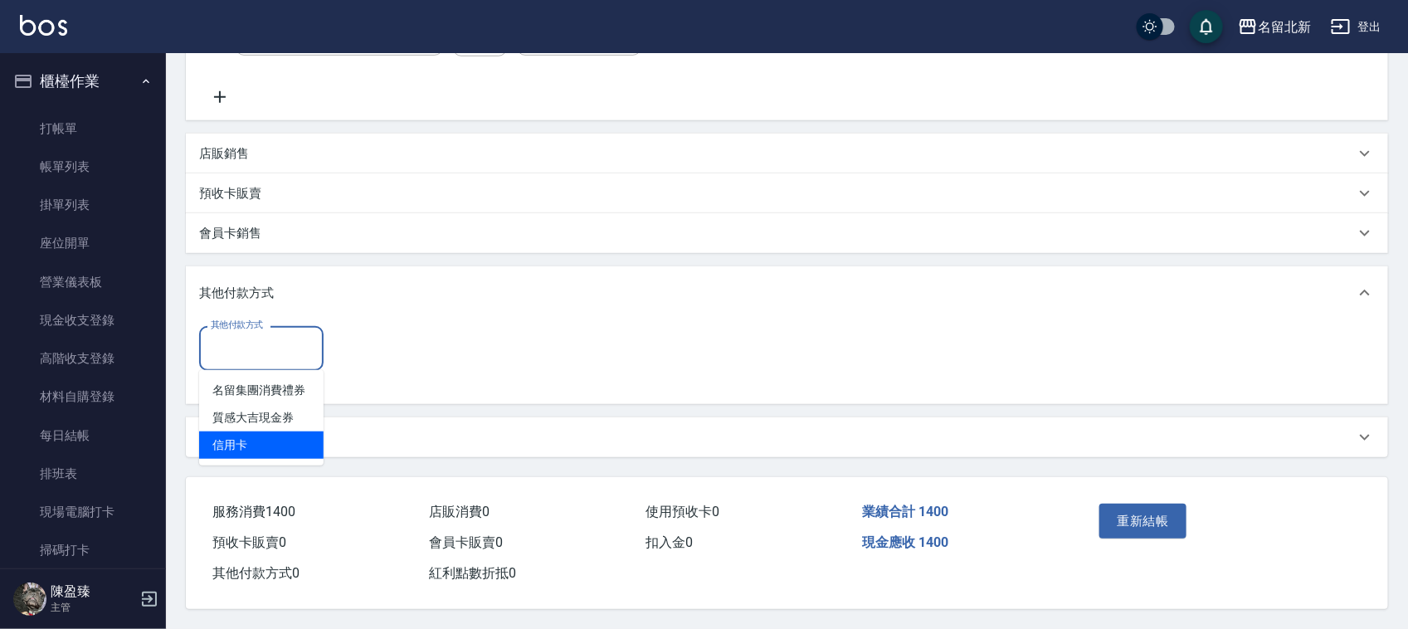
click at [239, 440] on span "信用卡" at bounding box center [261, 444] width 124 height 27
type input "信用卡"
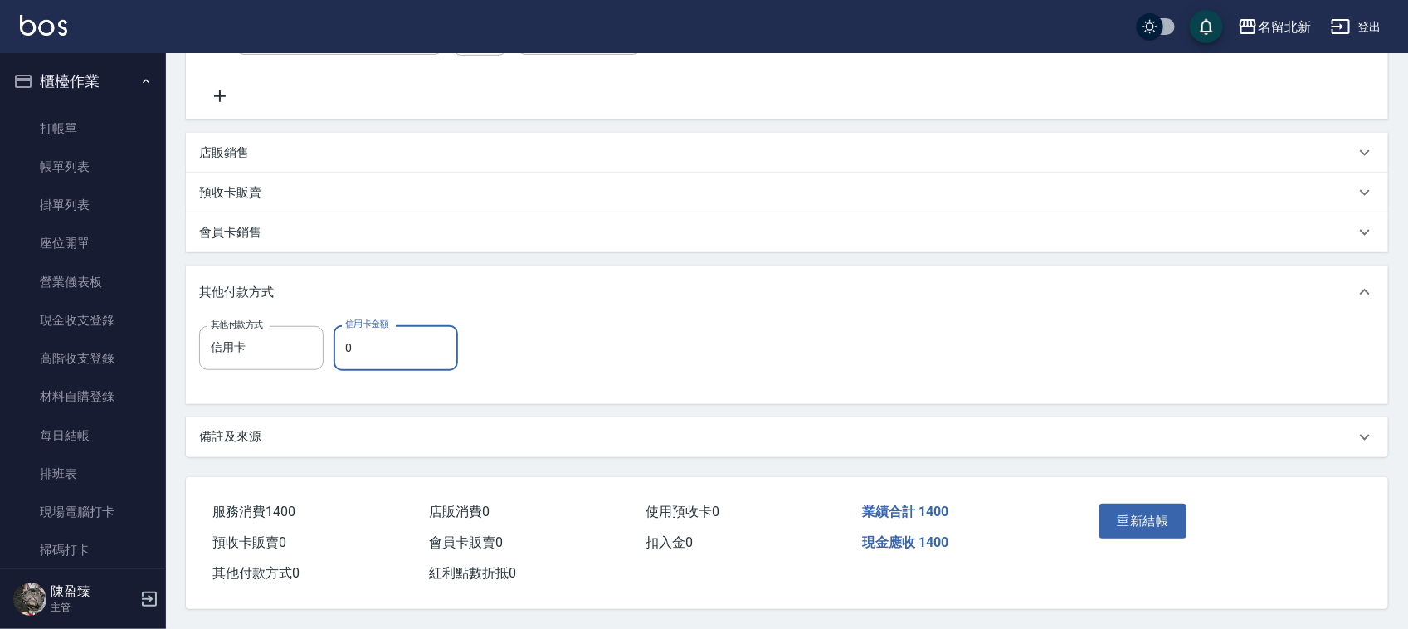
click at [427, 351] on input "0" at bounding box center [395, 347] width 124 height 45
type input "1400"
click at [1187, 508] on div "重新結帳" at bounding box center [1156, 533] width 128 height 72
click at [1170, 511] on button "重新結帳" at bounding box center [1143, 520] width 88 height 35
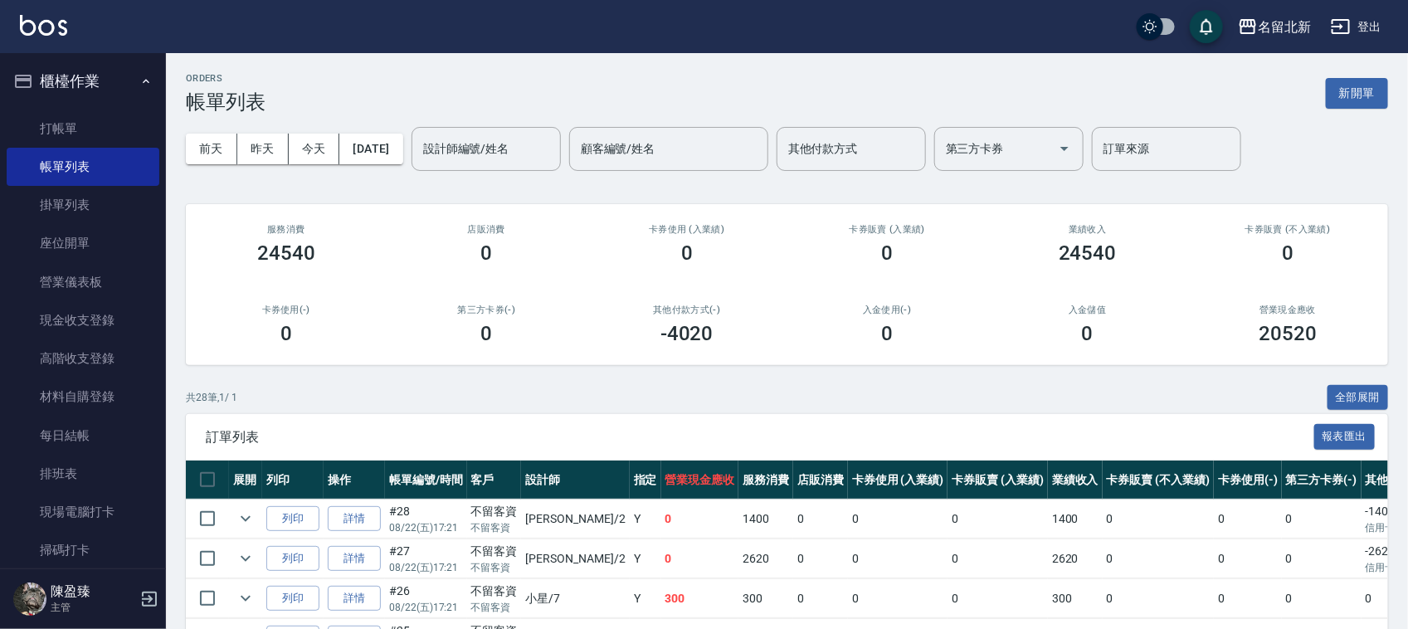
scroll to position [415, 0]
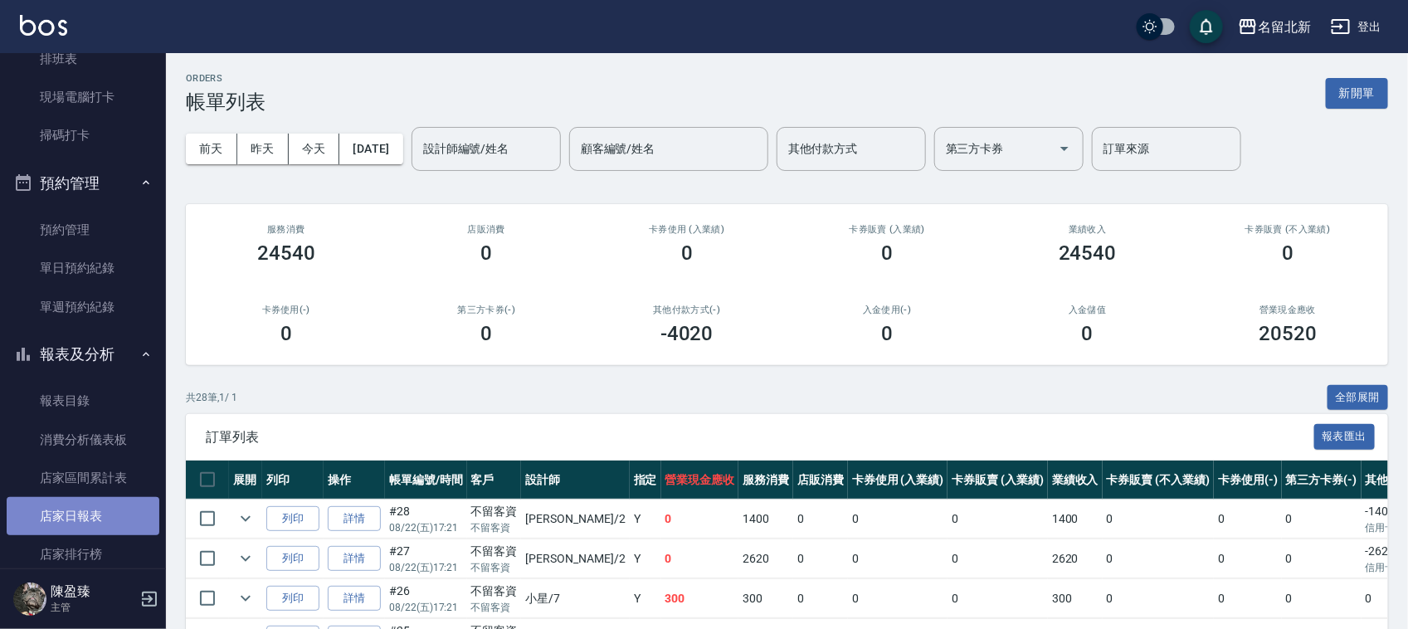
click at [98, 516] on link "店家日報表" at bounding box center [83, 516] width 153 height 38
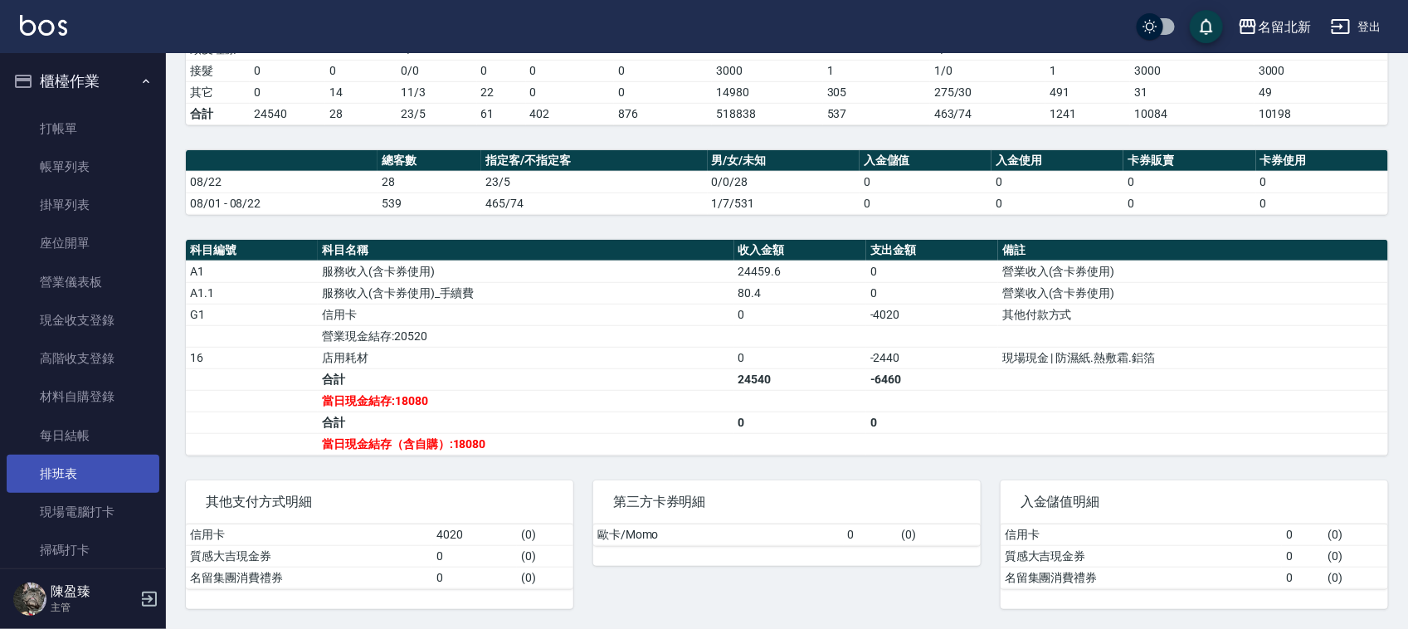
drag, startPoint x: 84, startPoint y: 474, endPoint x: 1053, endPoint y: 392, distance: 973.0
click at [84, 474] on link "排班表" at bounding box center [83, 474] width 153 height 38
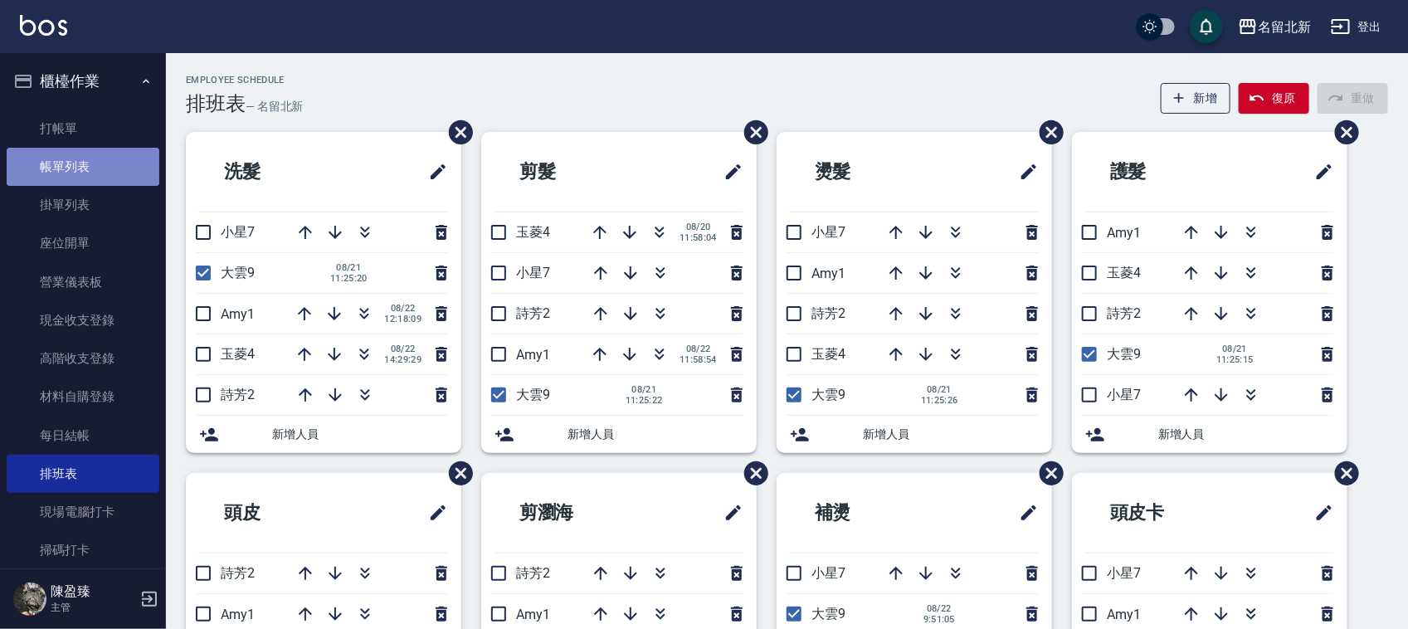
drag, startPoint x: 92, startPoint y: 168, endPoint x: 95, endPoint y: 149, distance: 18.5
click at [92, 168] on link "帳單列表" at bounding box center [83, 167] width 153 height 38
click at [95, 149] on link "帳單列表" at bounding box center [83, 167] width 153 height 38
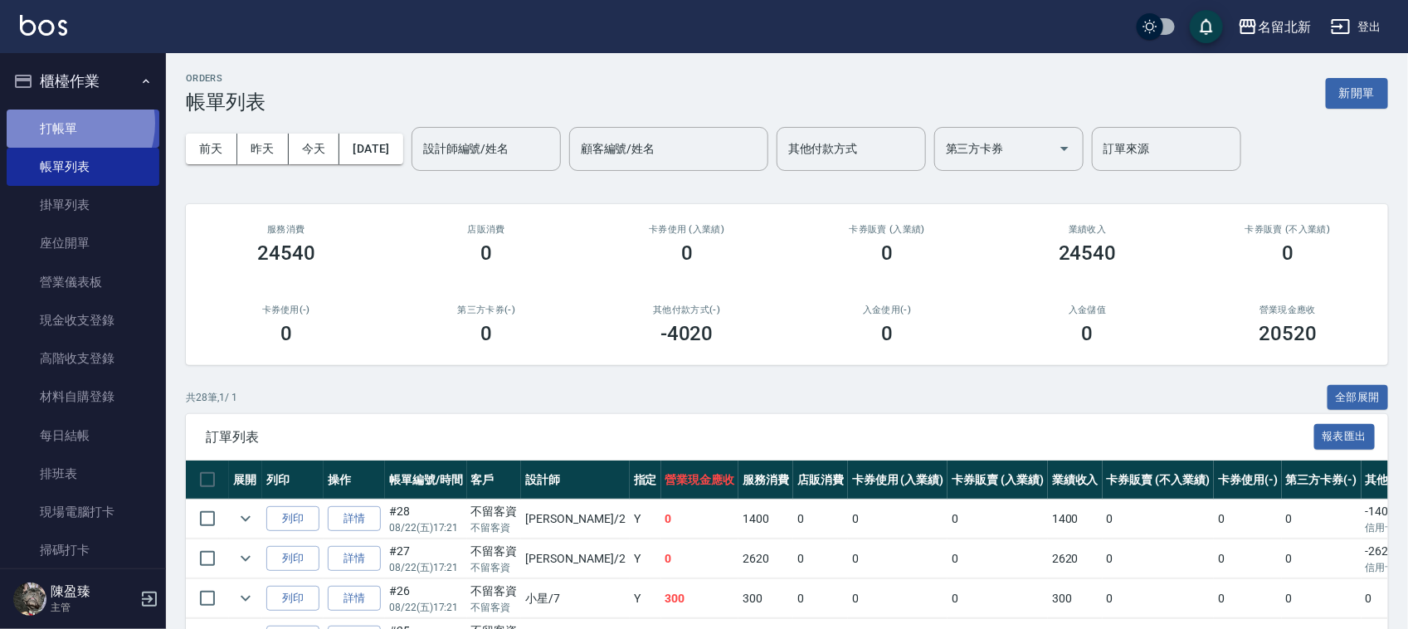
click at [66, 123] on link "打帳單" at bounding box center [83, 128] width 153 height 38
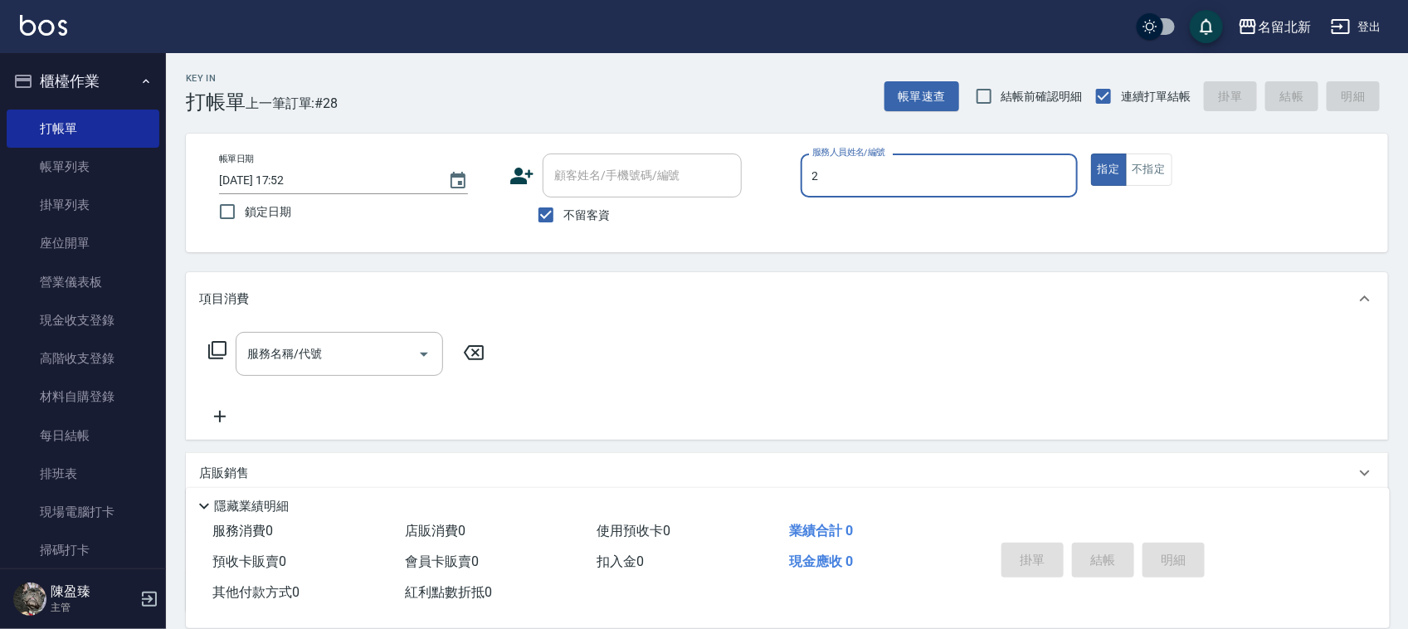
type input "詩芳-2"
type button "true"
click at [246, 361] on input "服務名稱/代號" at bounding box center [327, 353] width 168 height 29
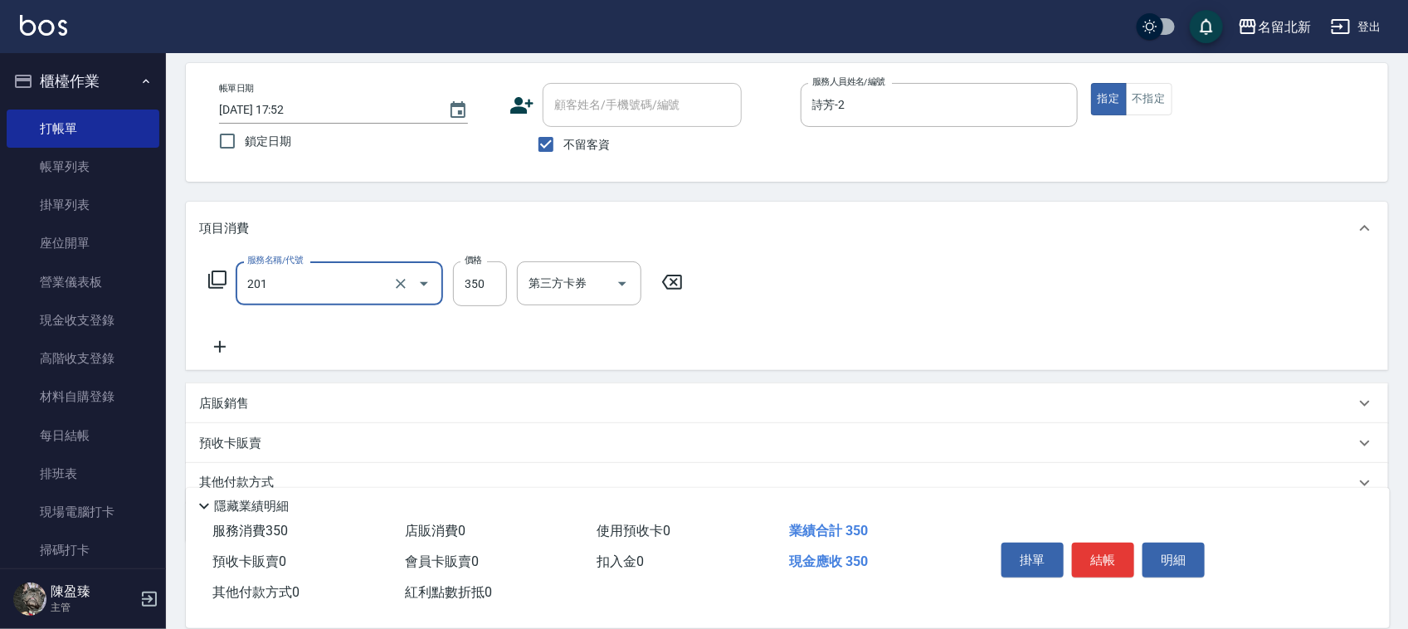
scroll to position [104, 0]
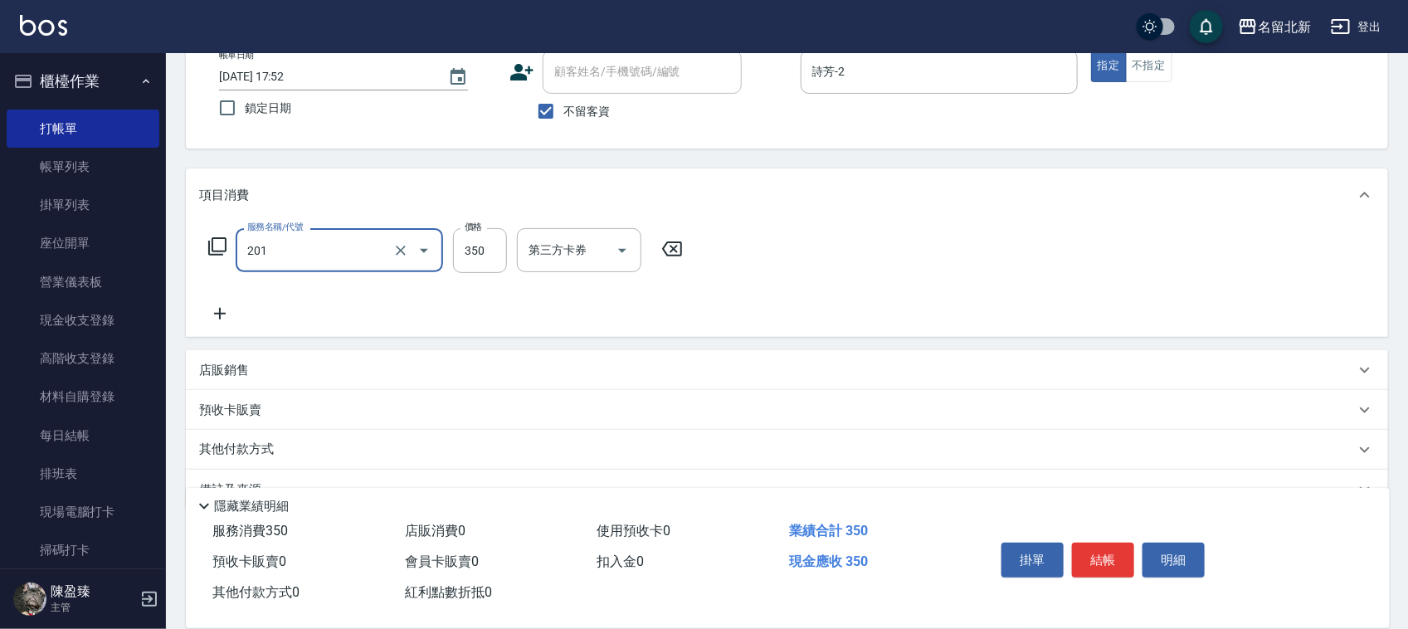
type input "一般洗髮(201)"
click at [208, 323] on div "服務名稱/代號 一般洗髮(201) 服務名稱/代號 價格 350 價格 第三方卡券 第三方卡券" at bounding box center [787, 278] width 1202 height 115
click at [216, 320] on icon at bounding box center [219, 314] width 41 height 20
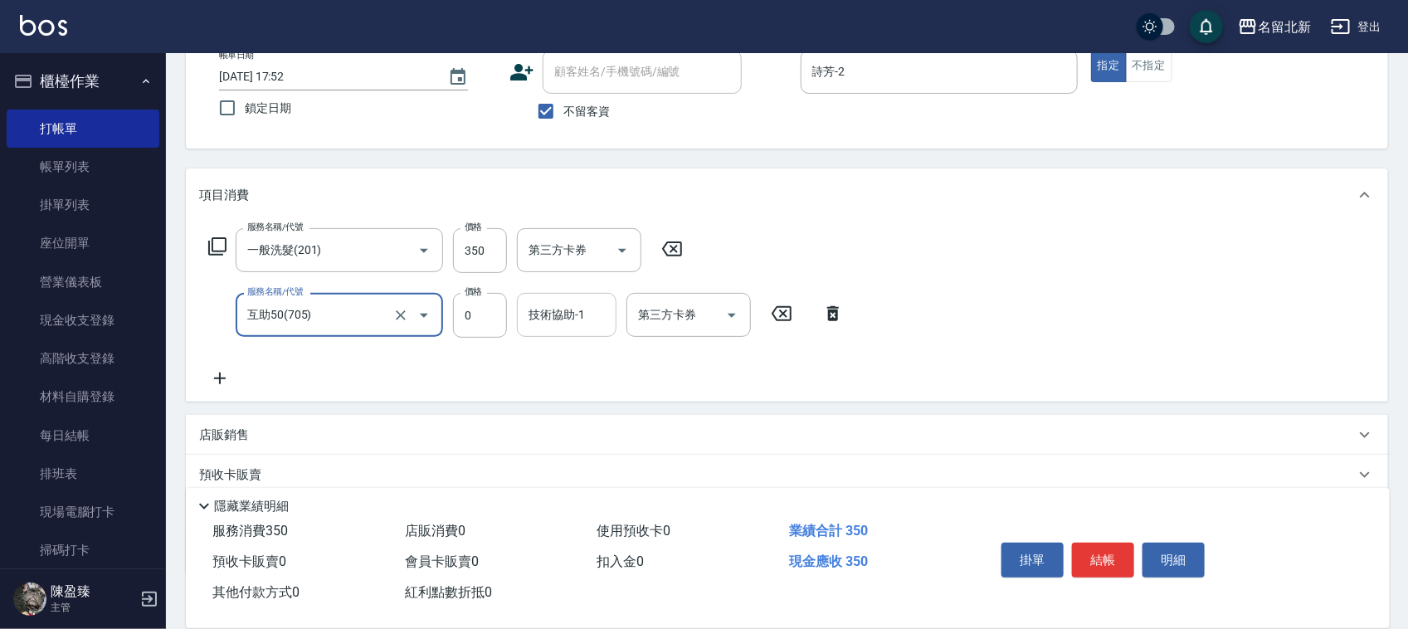
type input "互助50(705)"
click at [586, 301] on input "技術協助-1" at bounding box center [566, 314] width 85 height 29
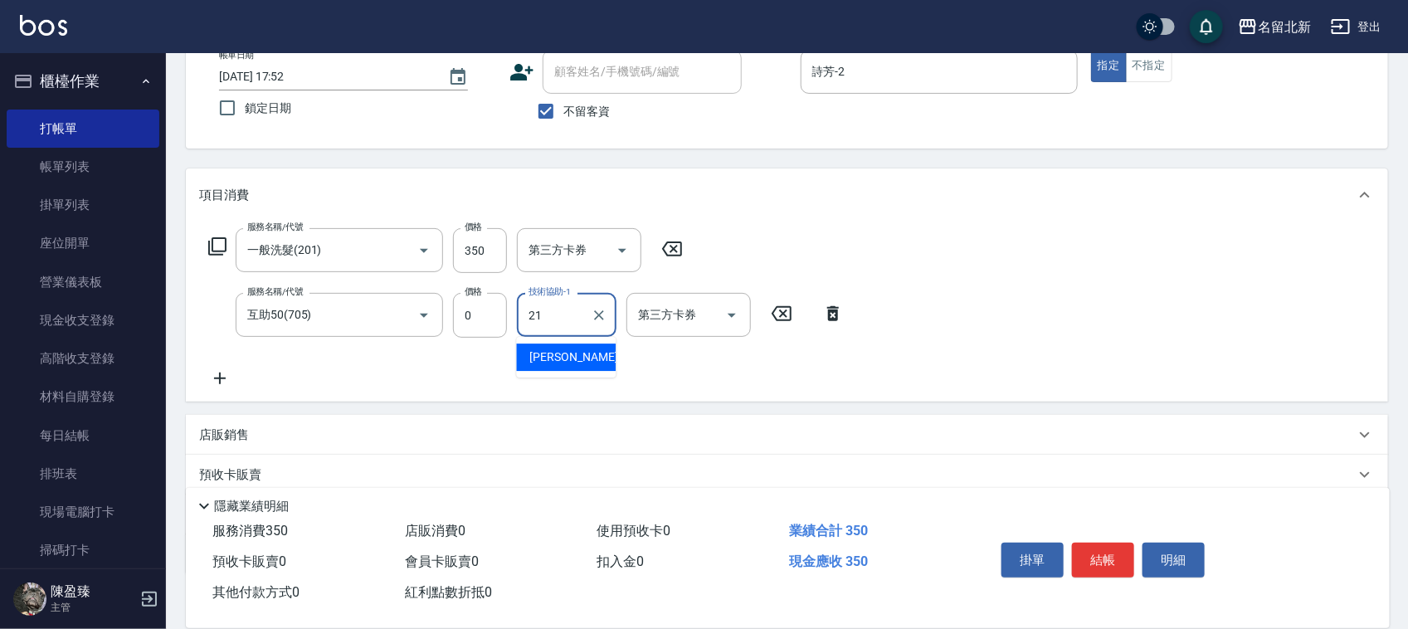
type input "[PERSON_NAME]-21"
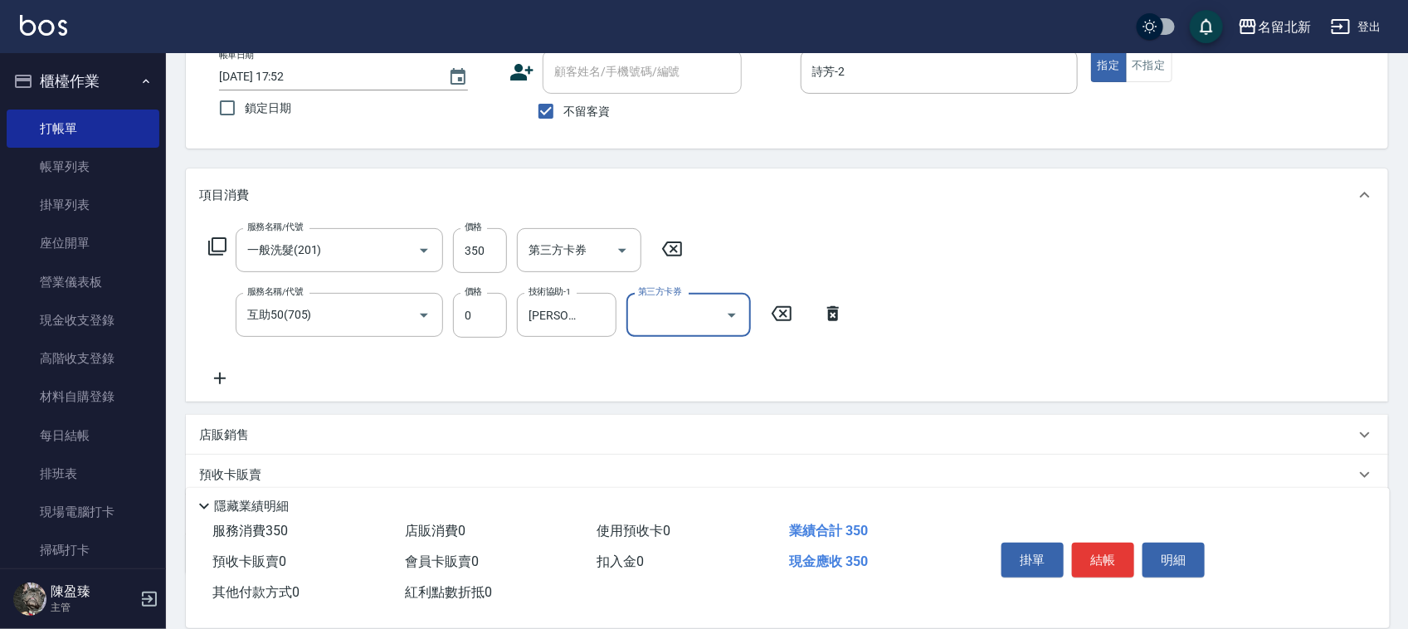
scroll to position [206, 0]
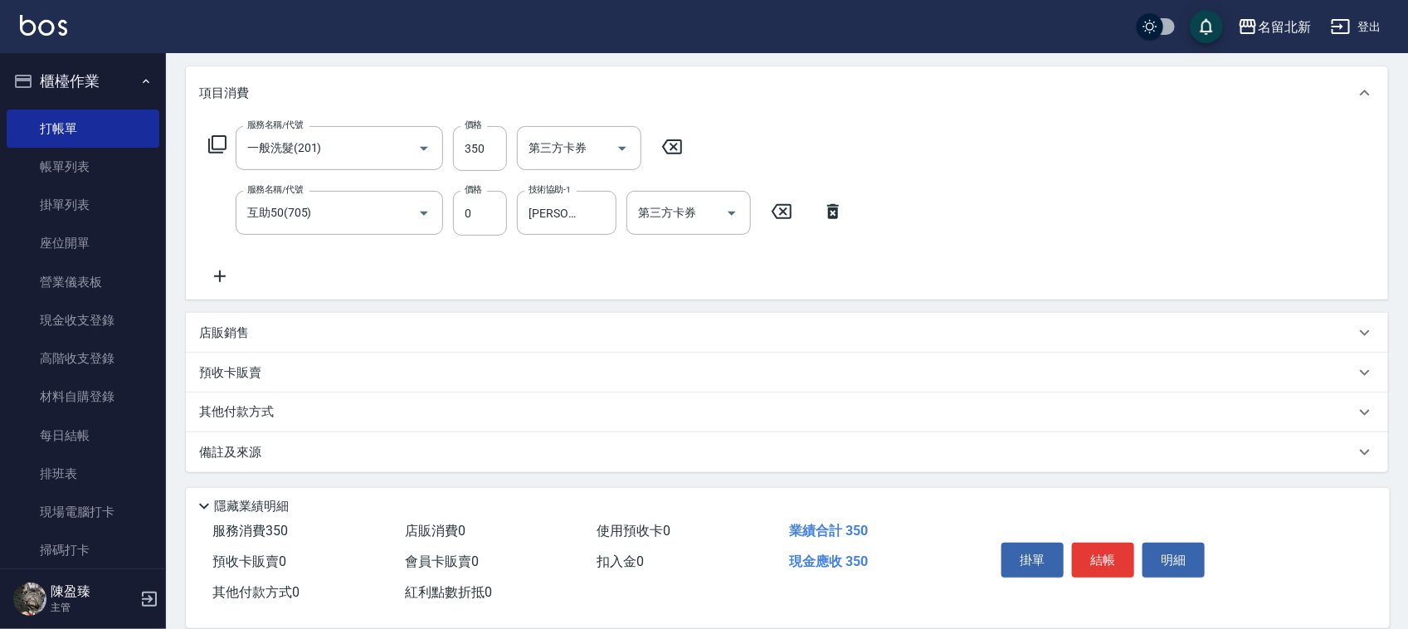
click at [260, 412] on p "其他付款方式" at bounding box center [240, 412] width 83 height 18
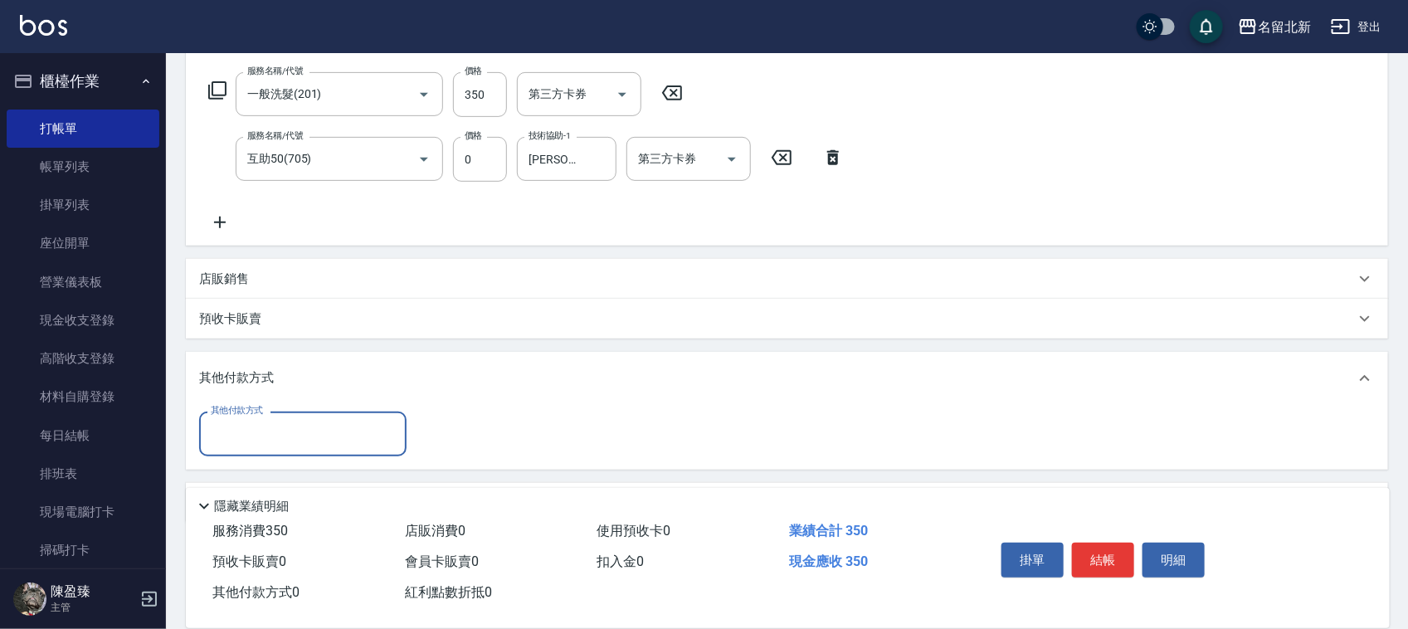
scroll to position [309, 0]
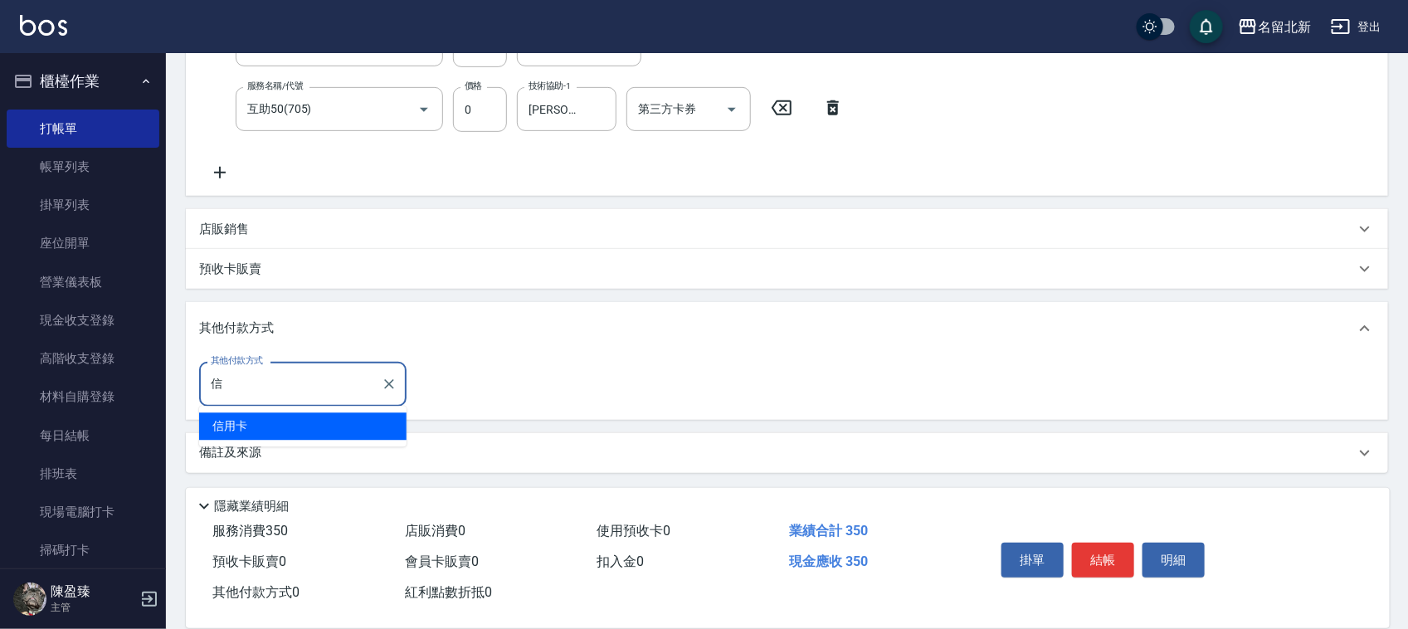
click at [286, 421] on span "信用卡" at bounding box center [302, 426] width 207 height 27
type input "信用卡"
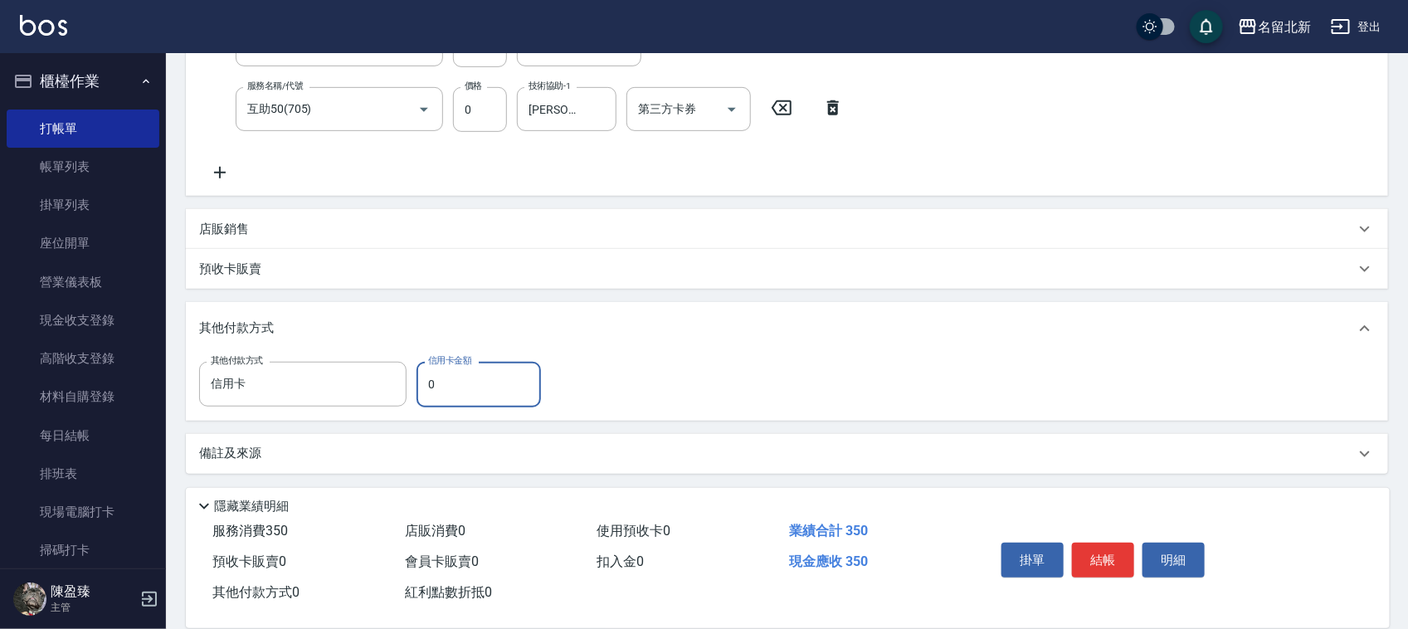
click at [450, 387] on input "0" at bounding box center [478, 384] width 124 height 45
click at [450, 390] on input "0" at bounding box center [478, 384] width 124 height 45
type input "350"
click at [1092, 544] on button "結帳" at bounding box center [1103, 559] width 62 height 35
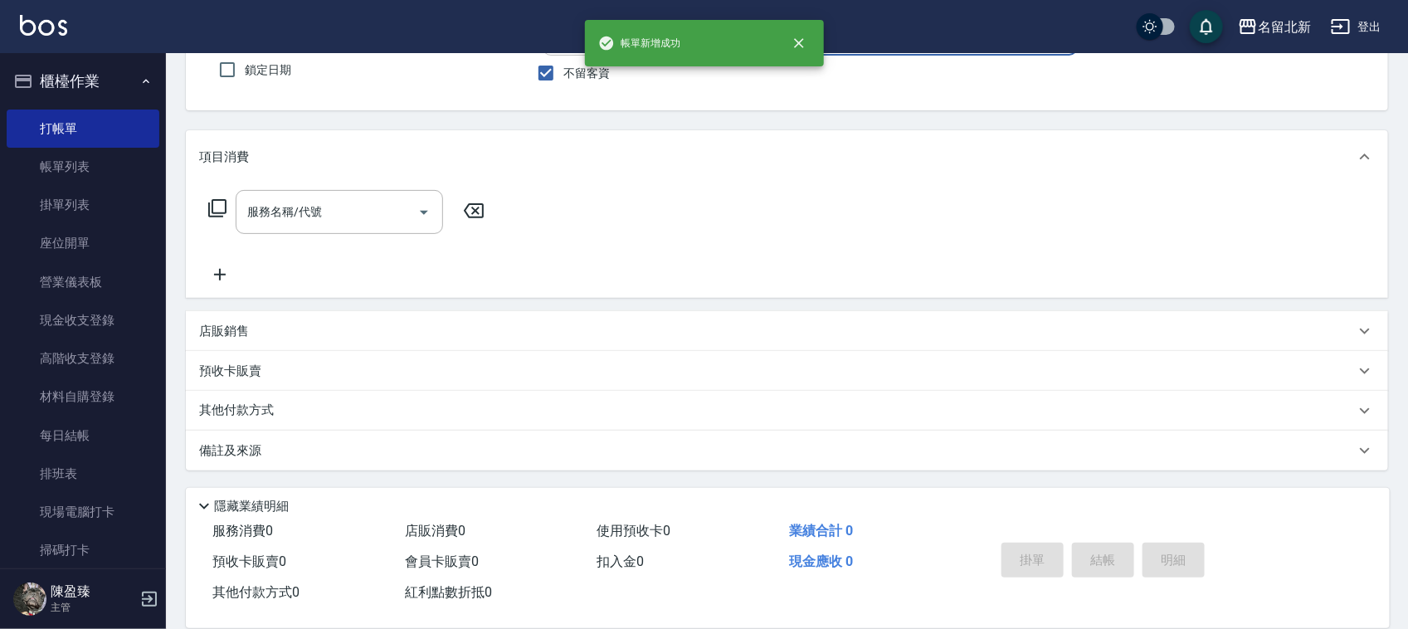
scroll to position [0, 0]
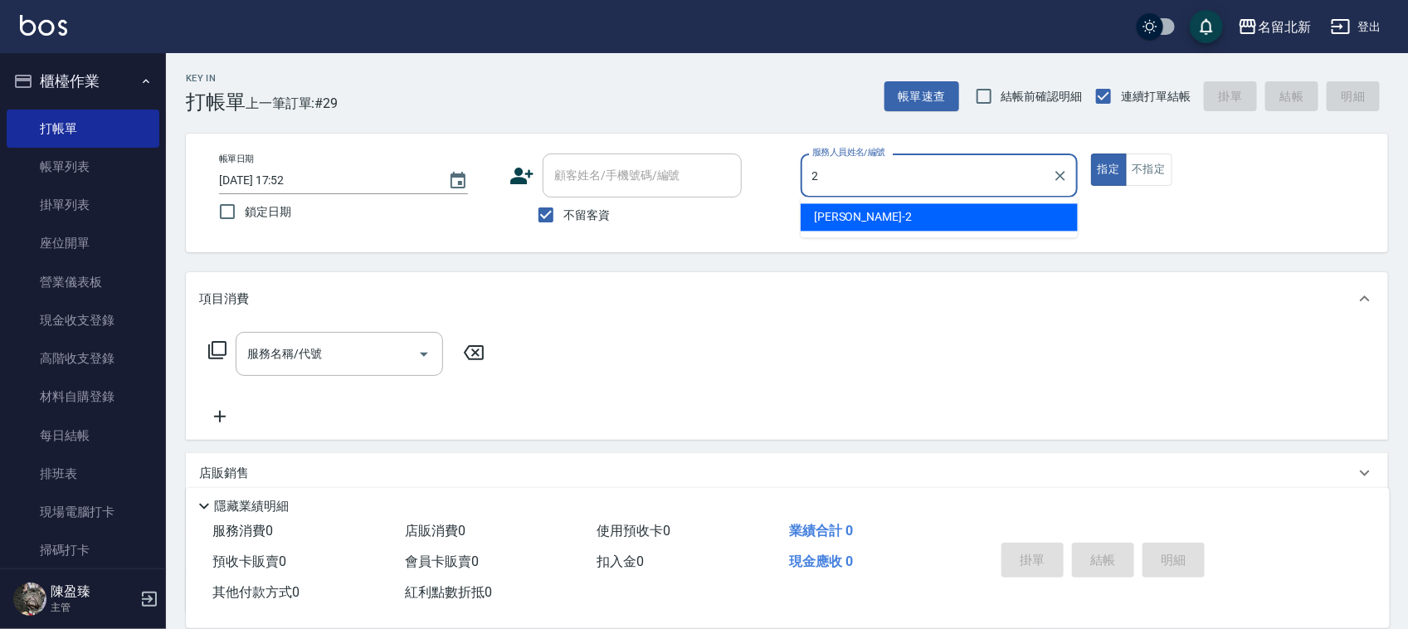
type input "詩芳-2"
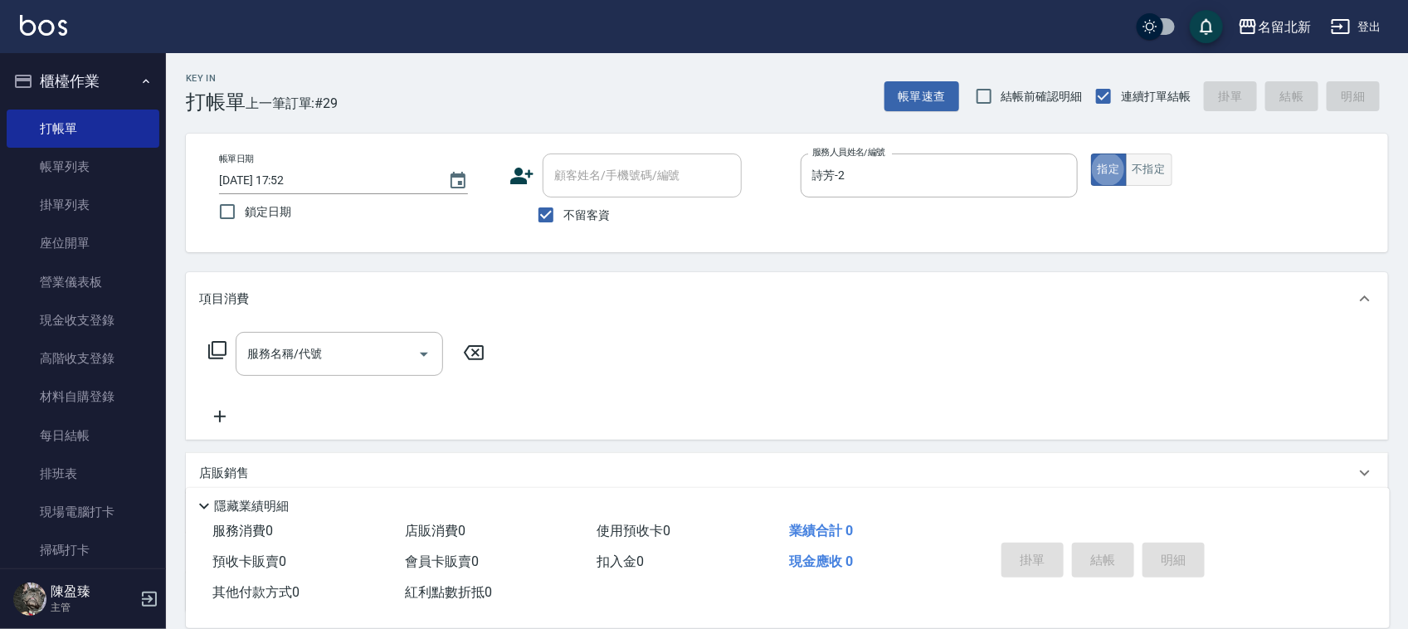
click at [1157, 153] on button "不指定" at bounding box center [1149, 169] width 46 height 32
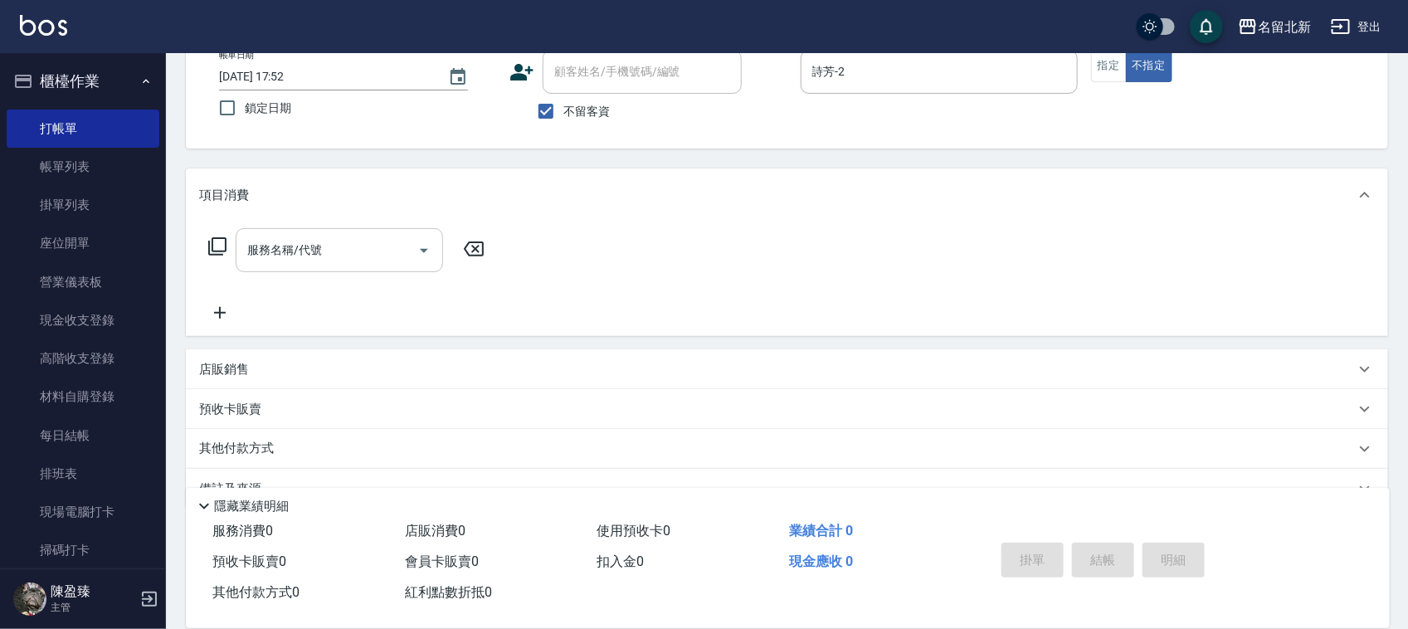
click at [361, 263] on input "服務名稱/代號" at bounding box center [327, 250] width 168 height 29
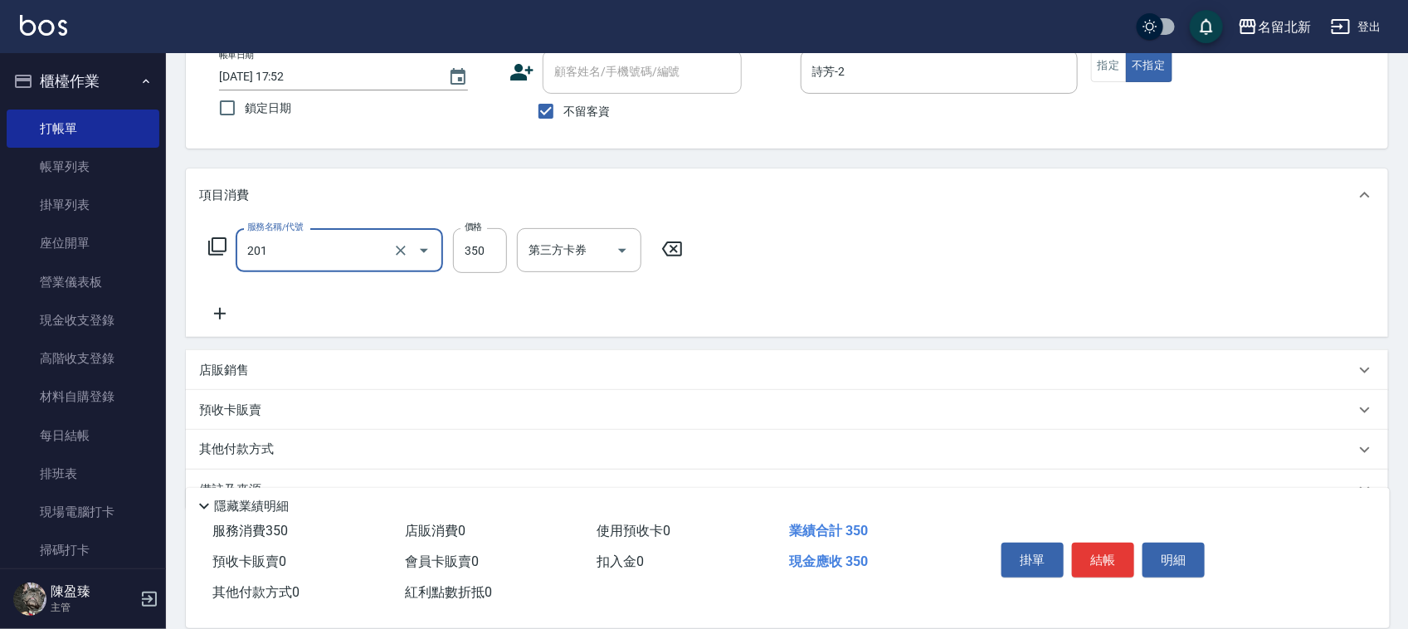
type input "一般洗髮(201)"
click at [221, 317] on icon at bounding box center [219, 314] width 41 height 20
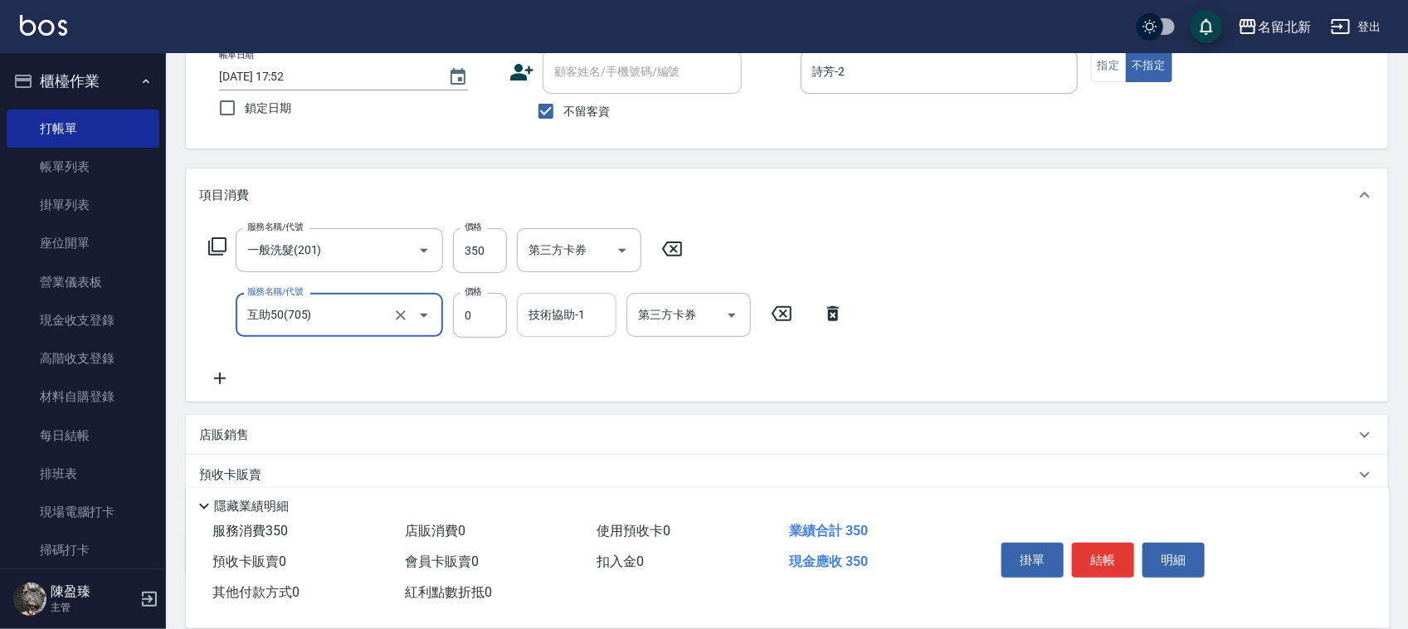
type input "互助50(705)"
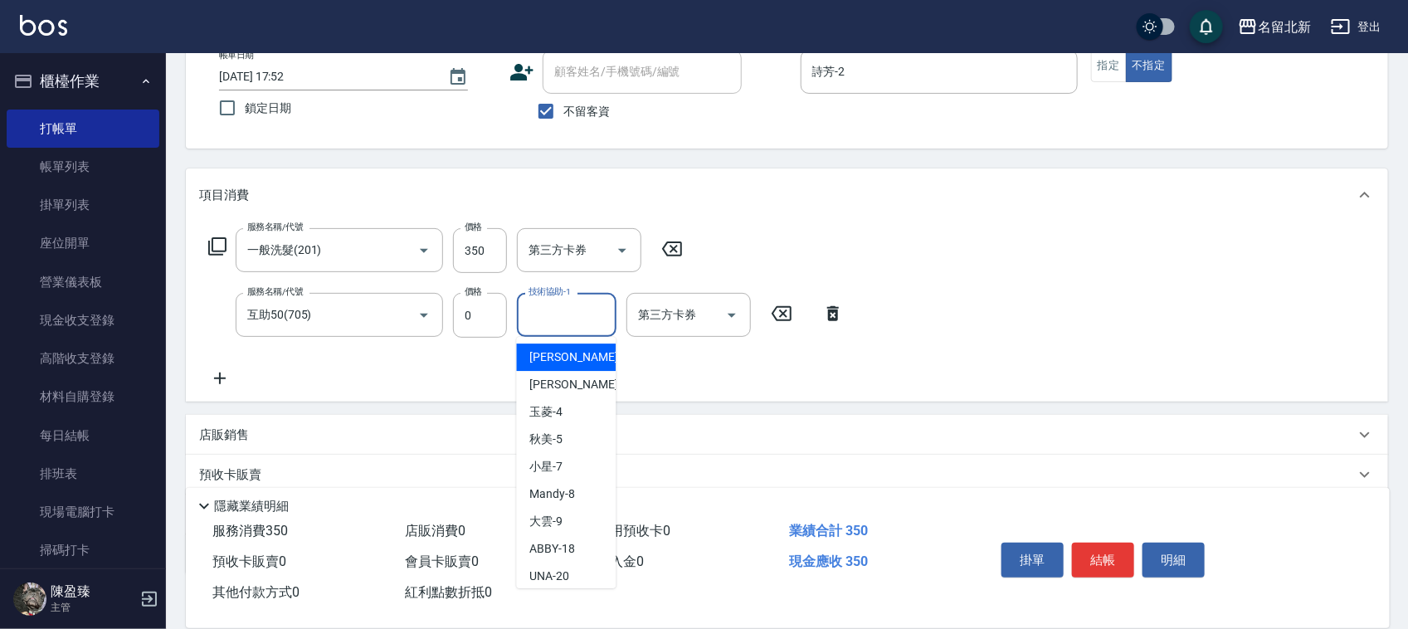
click at [564, 316] on input "技術協助-1" at bounding box center [566, 314] width 85 height 29
type input "禎禎-25"
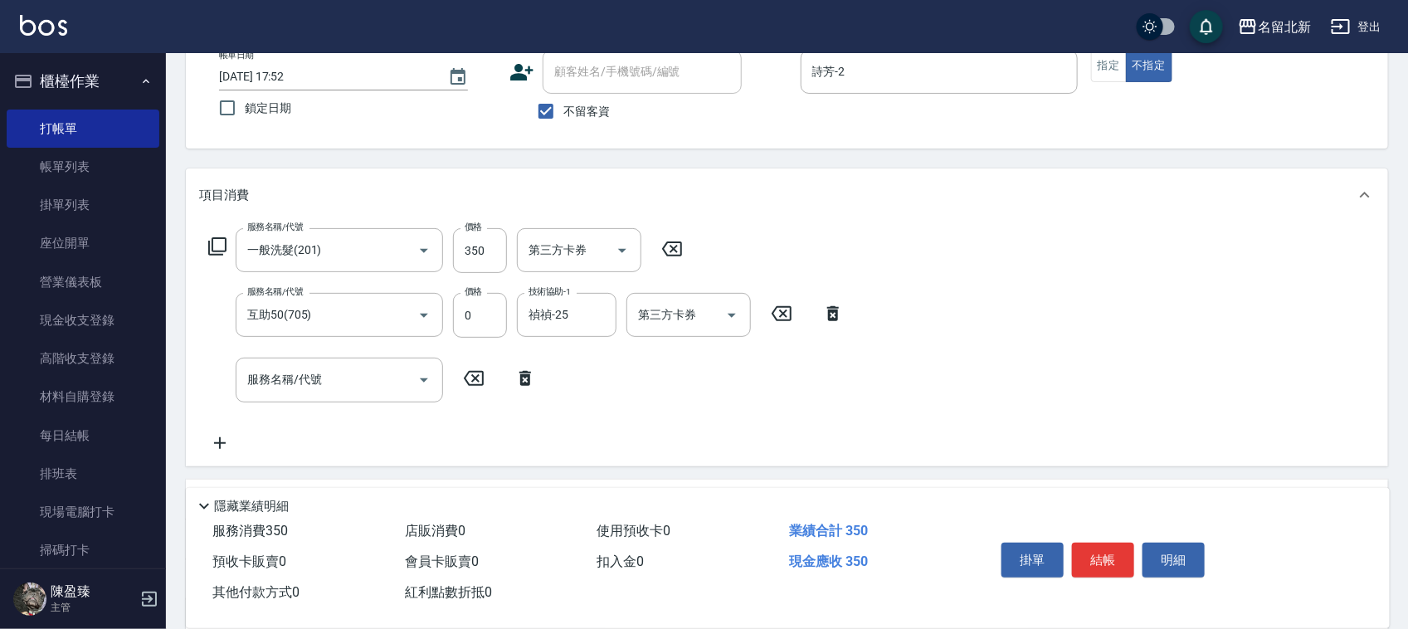
click at [523, 384] on icon at bounding box center [525, 378] width 12 height 15
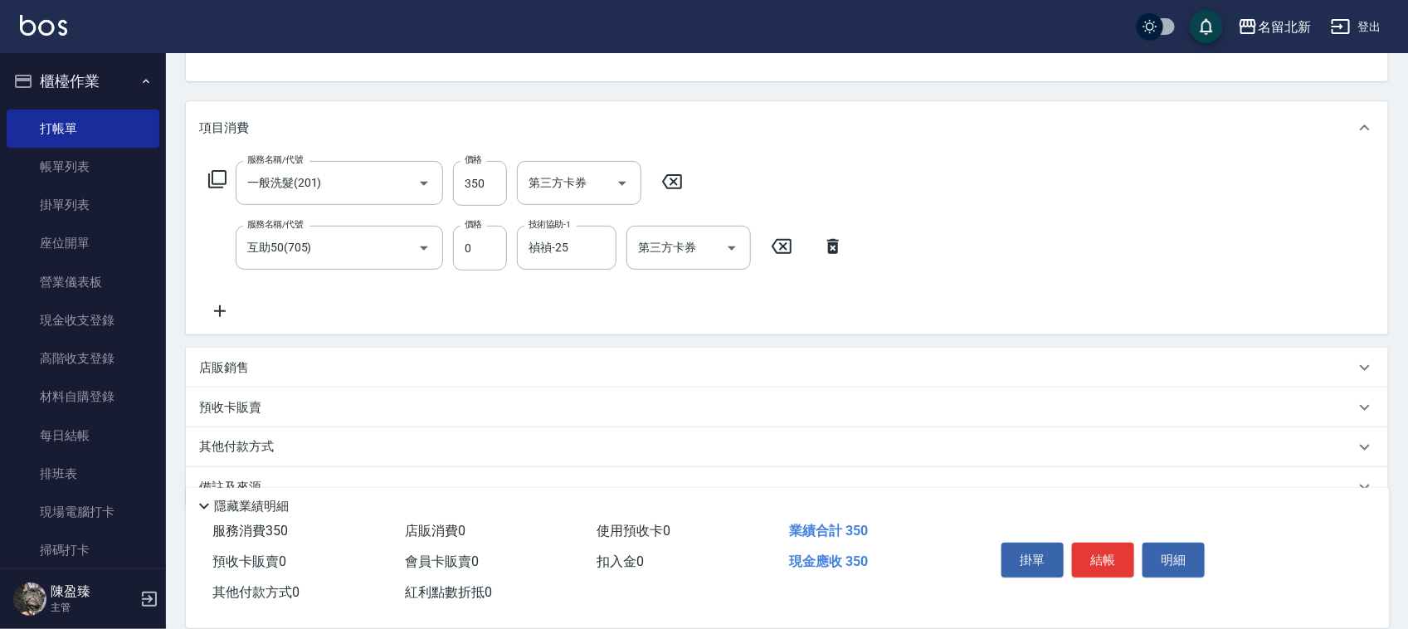
scroll to position [206, 0]
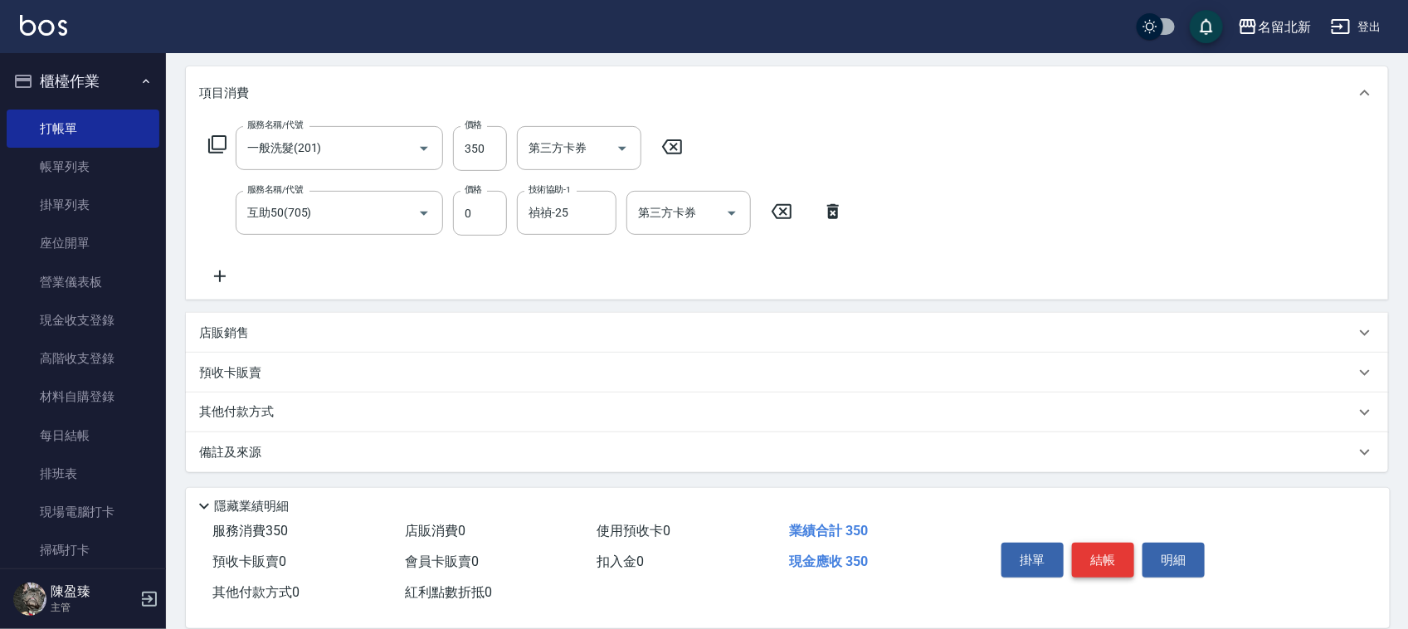
click at [1102, 548] on button "結帳" at bounding box center [1103, 559] width 62 height 35
type input "[DATE] 17:53"
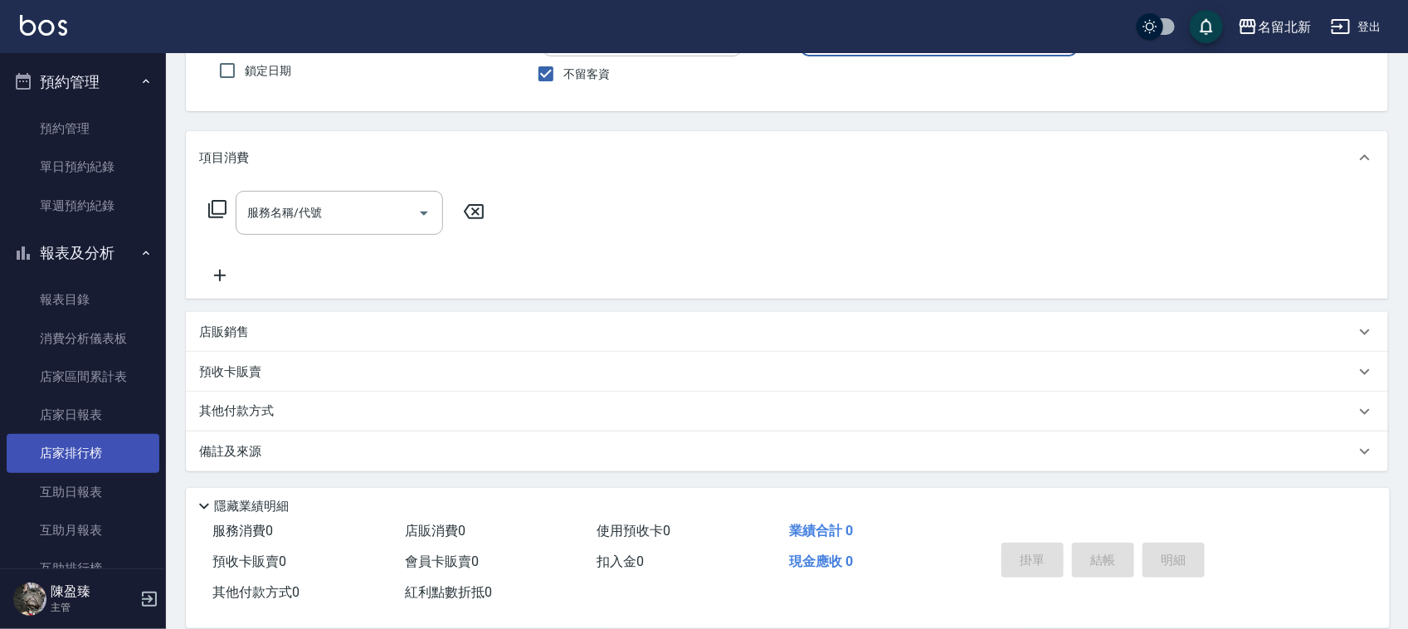
scroll to position [622, 0]
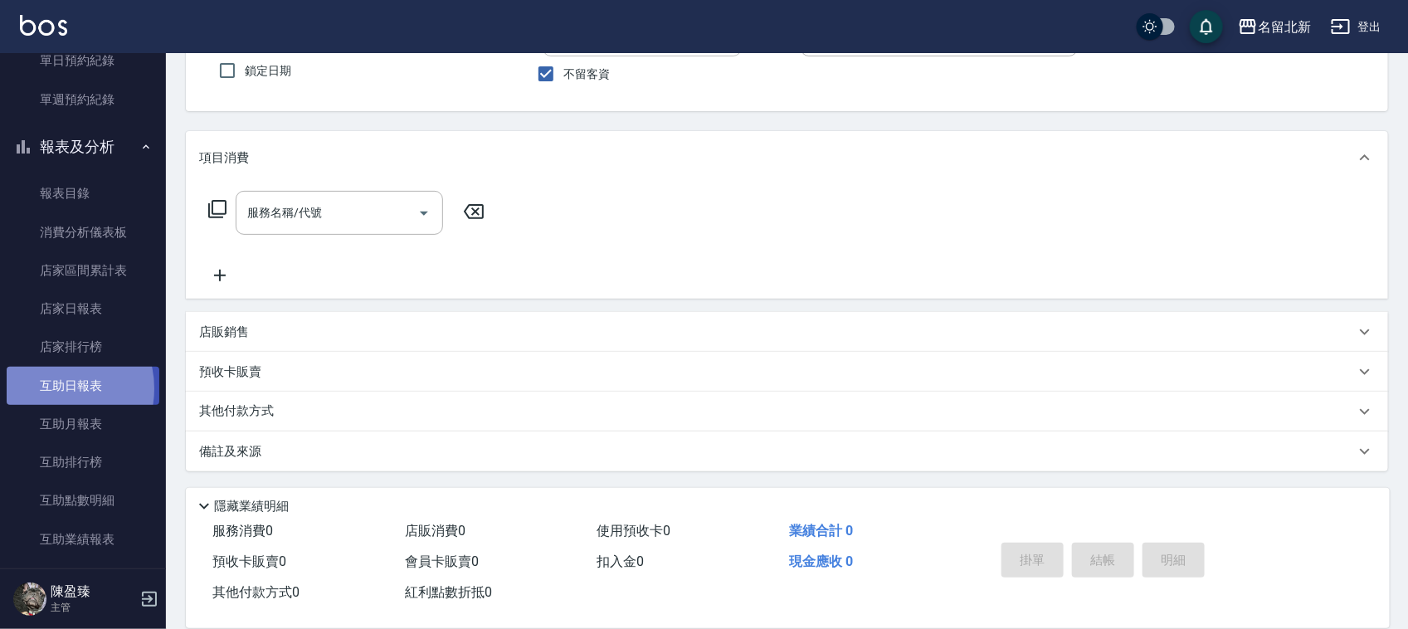
click at [52, 388] on link "互助日報表" at bounding box center [83, 386] width 153 height 38
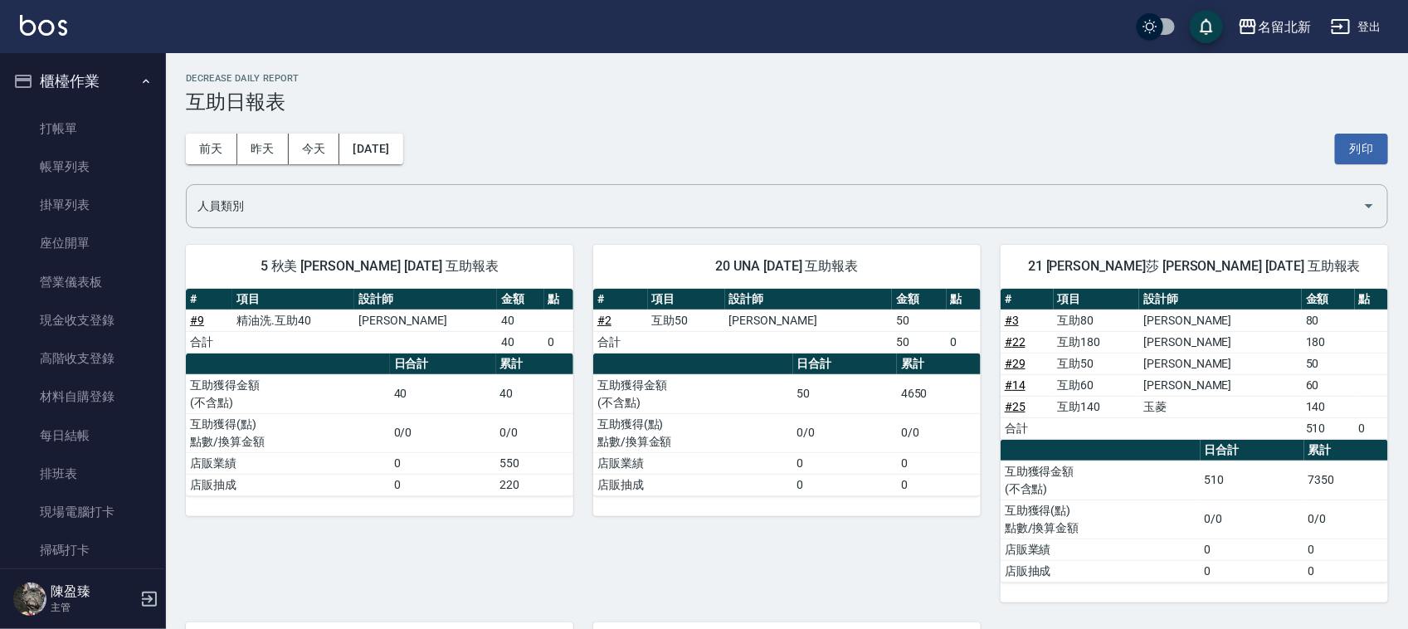
drag, startPoint x: 80, startPoint y: 139, endPoint x: 0, endPoint y: 234, distance: 124.2
click at [80, 141] on link "打帳單" at bounding box center [83, 128] width 153 height 38
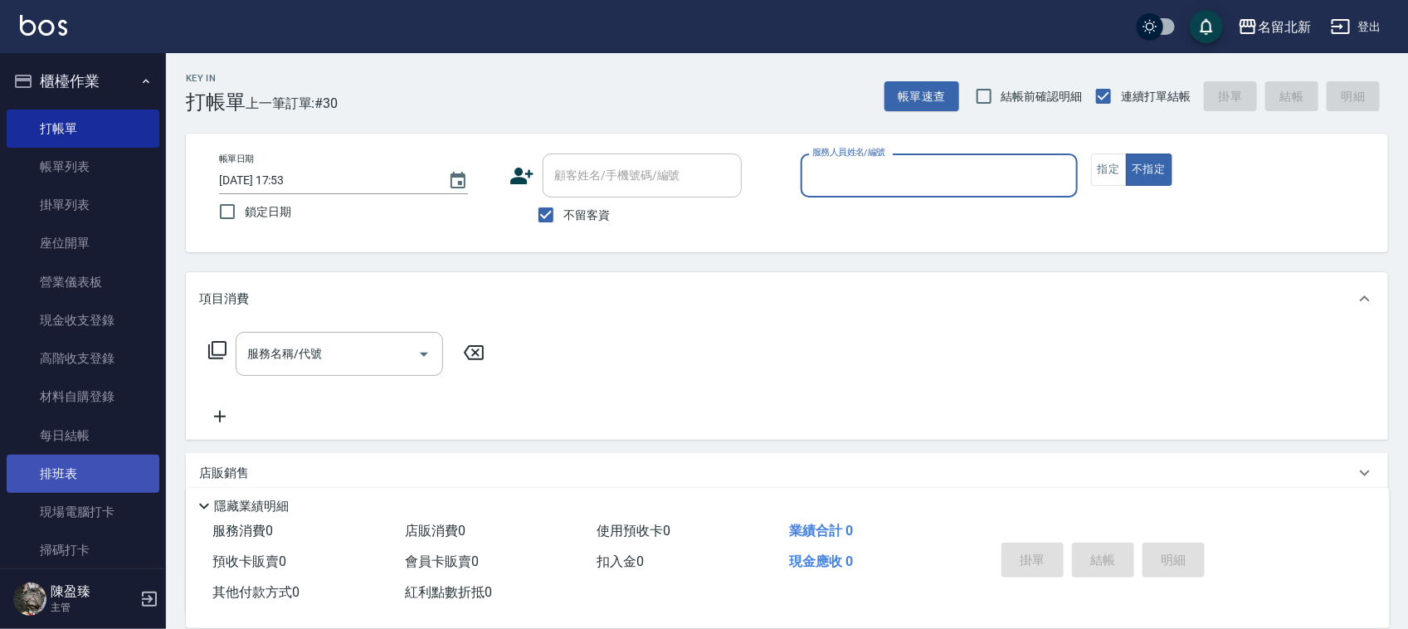
drag, startPoint x: 51, startPoint y: 477, endPoint x: 69, endPoint y: 474, distance: 18.4
click at [51, 477] on link "排班表" at bounding box center [83, 474] width 153 height 38
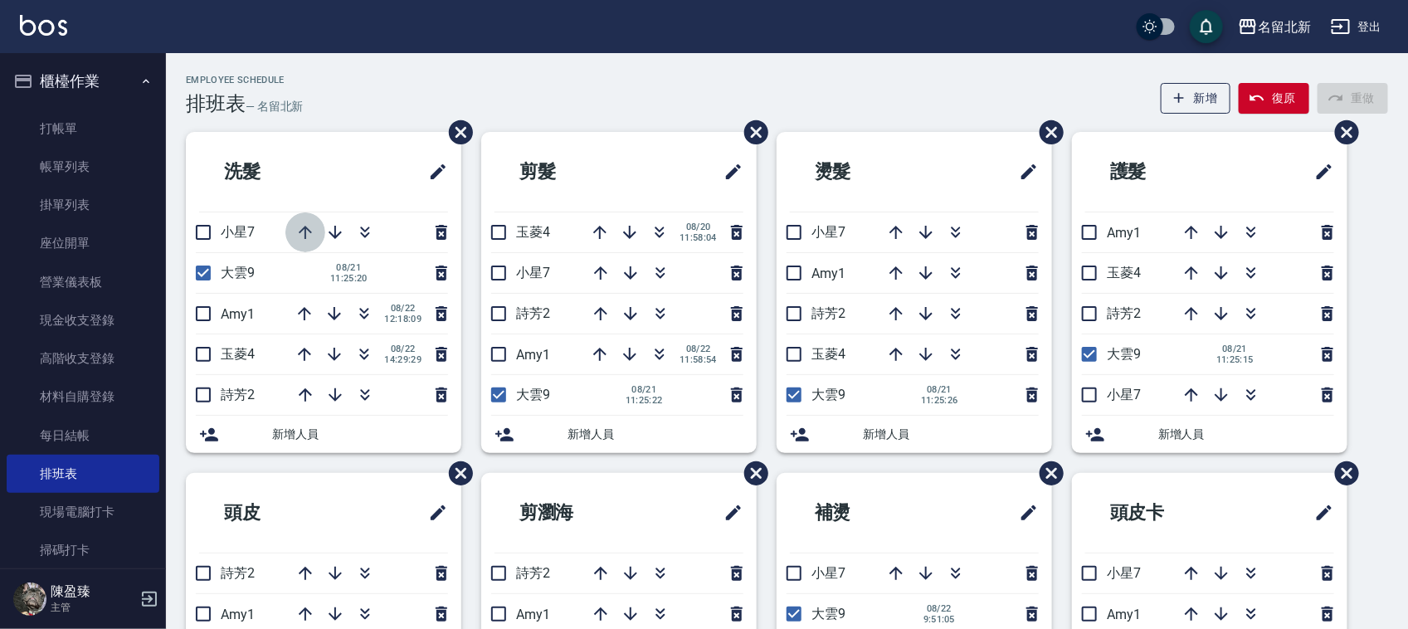
click at [309, 237] on icon "button" at bounding box center [305, 232] width 20 height 20
click at [304, 230] on icon "button" at bounding box center [304, 232] width 13 height 13
